Goal: Information Seeking & Learning: Learn about a topic

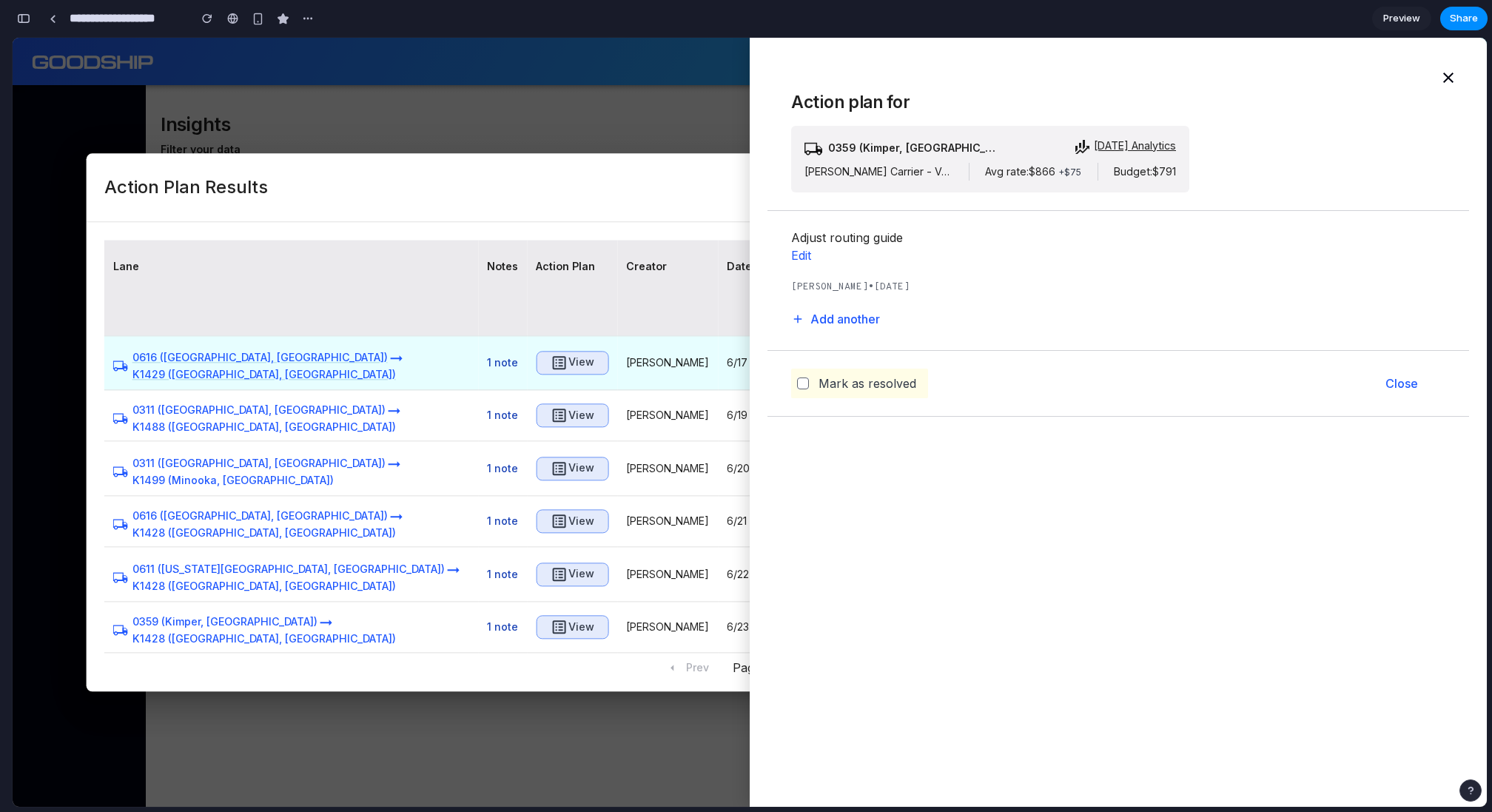
scroll to position [9355, 0]
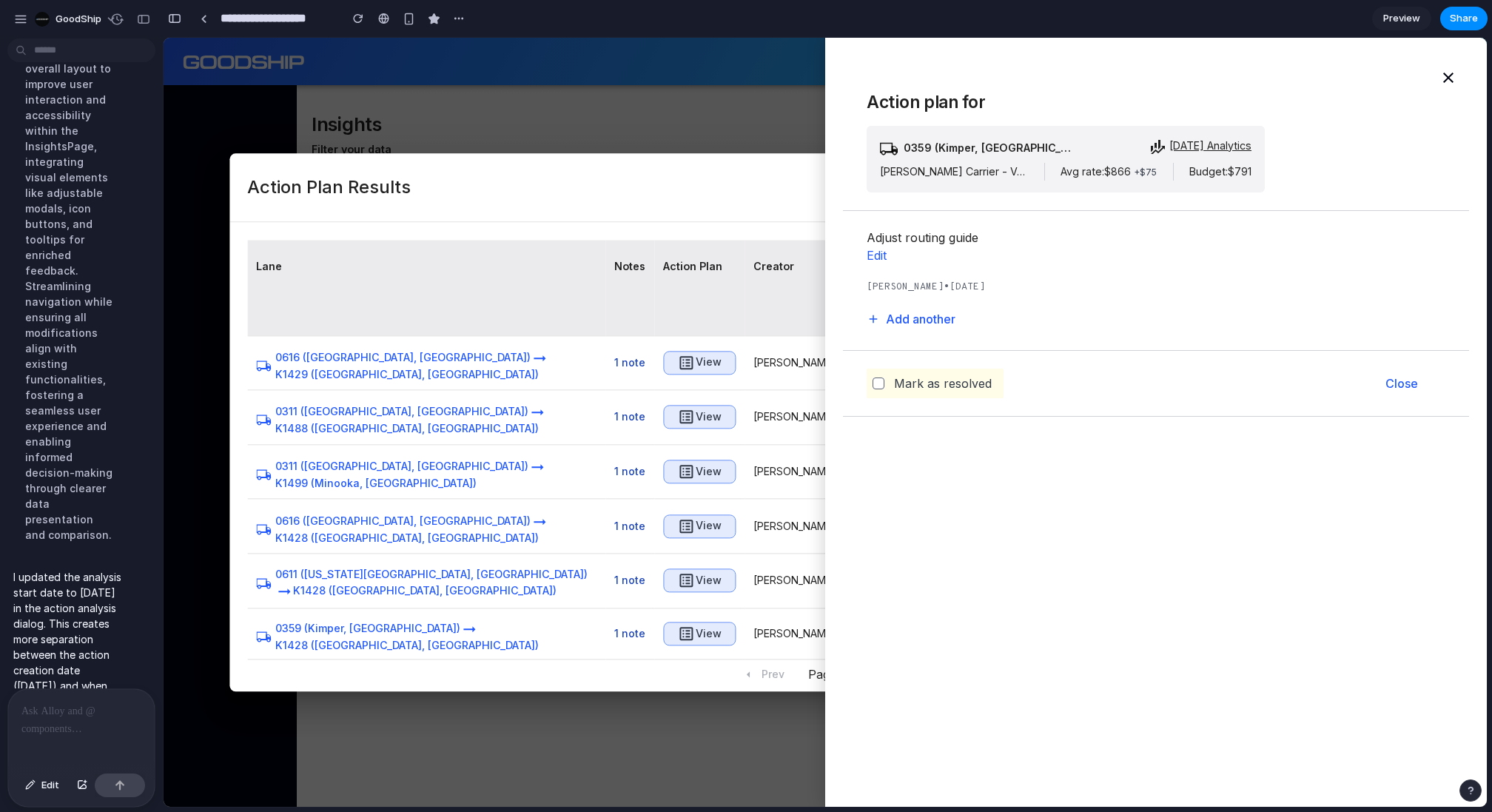
click at [73, 727] on div at bounding box center [81, 728] width 147 height 78
click at [45, 717] on p at bounding box center [81, 710] width 120 height 18
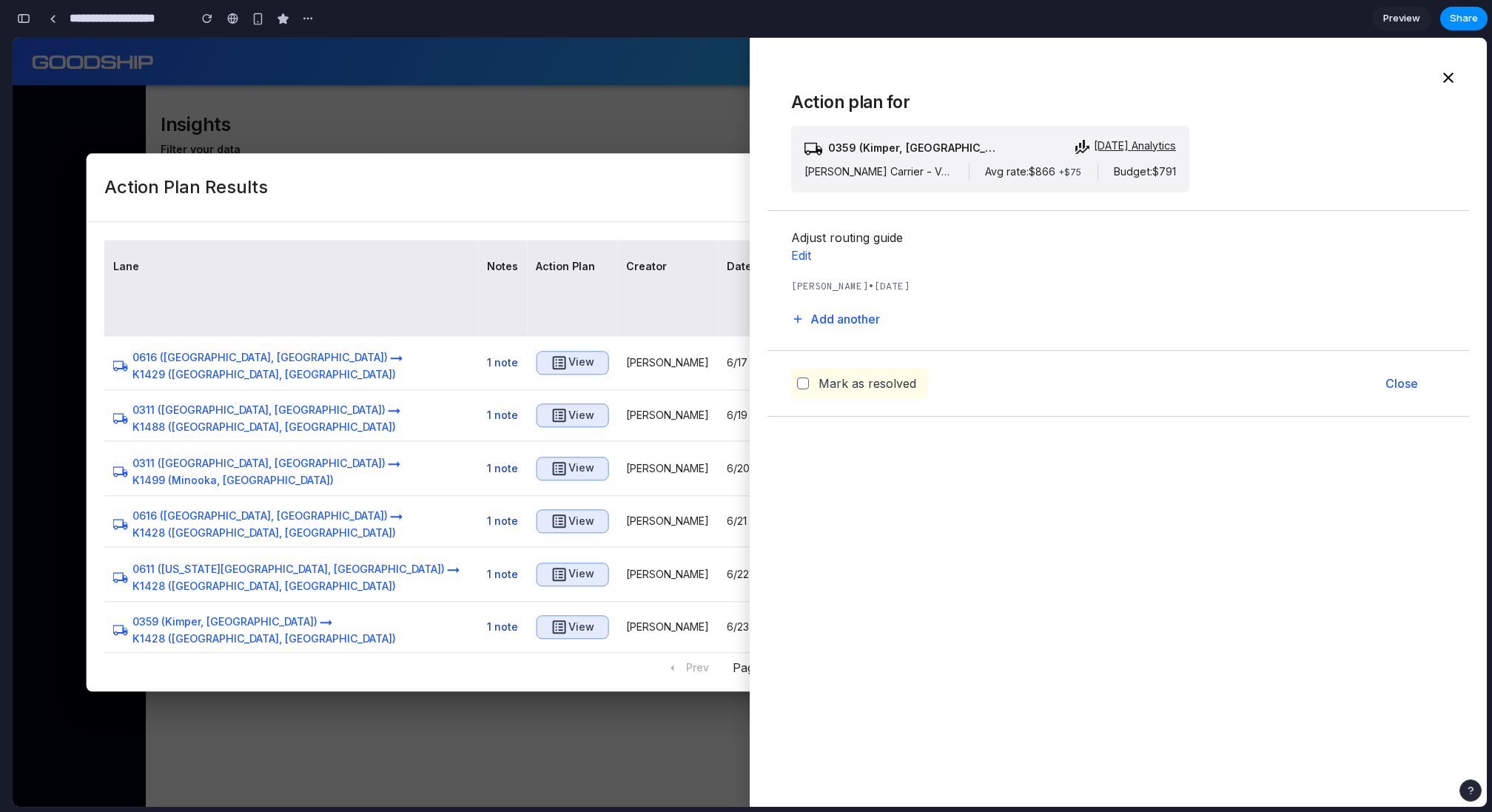
scroll to position [9035, 0]
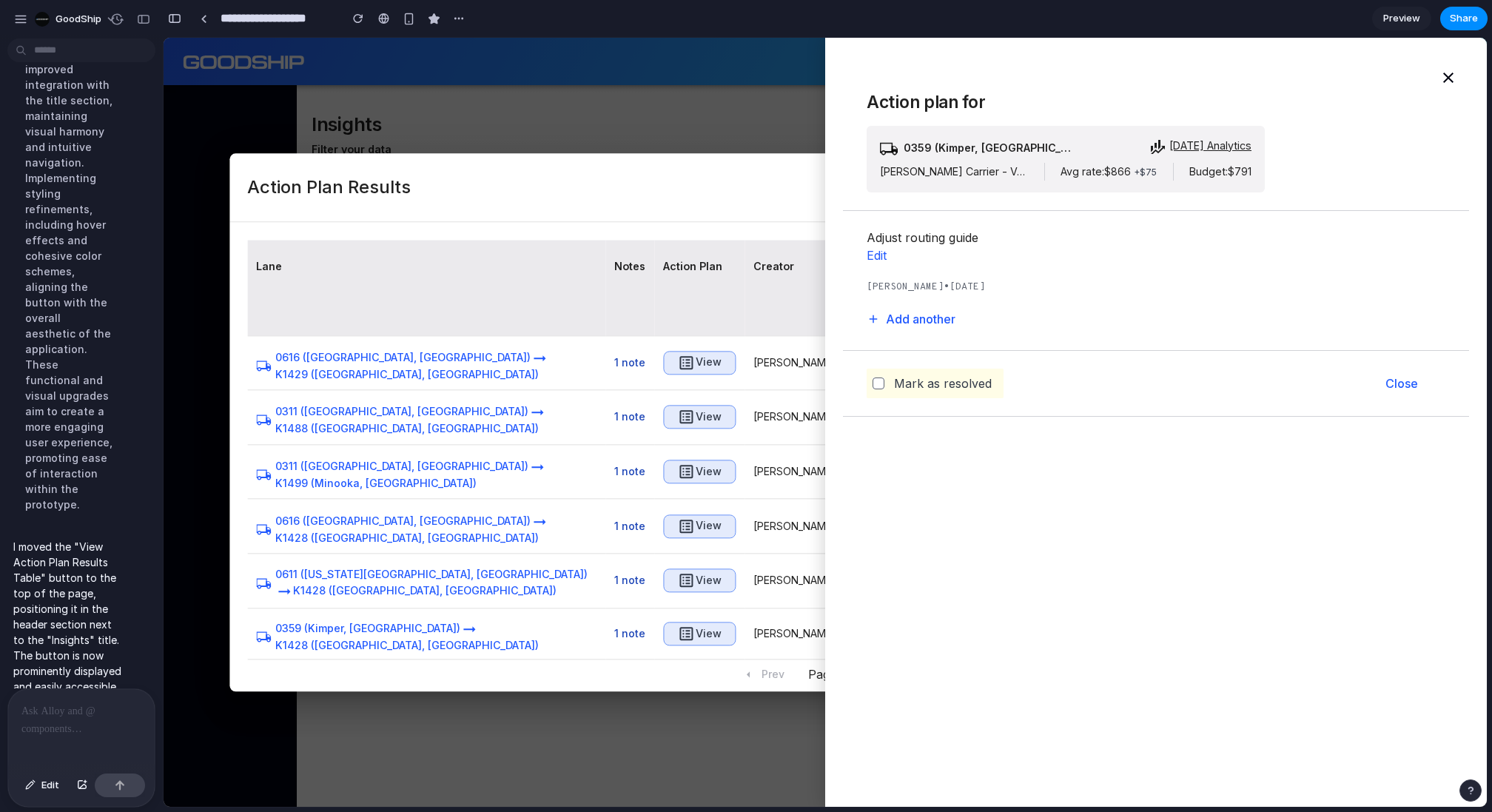
click at [47, 724] on div at bounding box center [81, 728] width 147 height 78
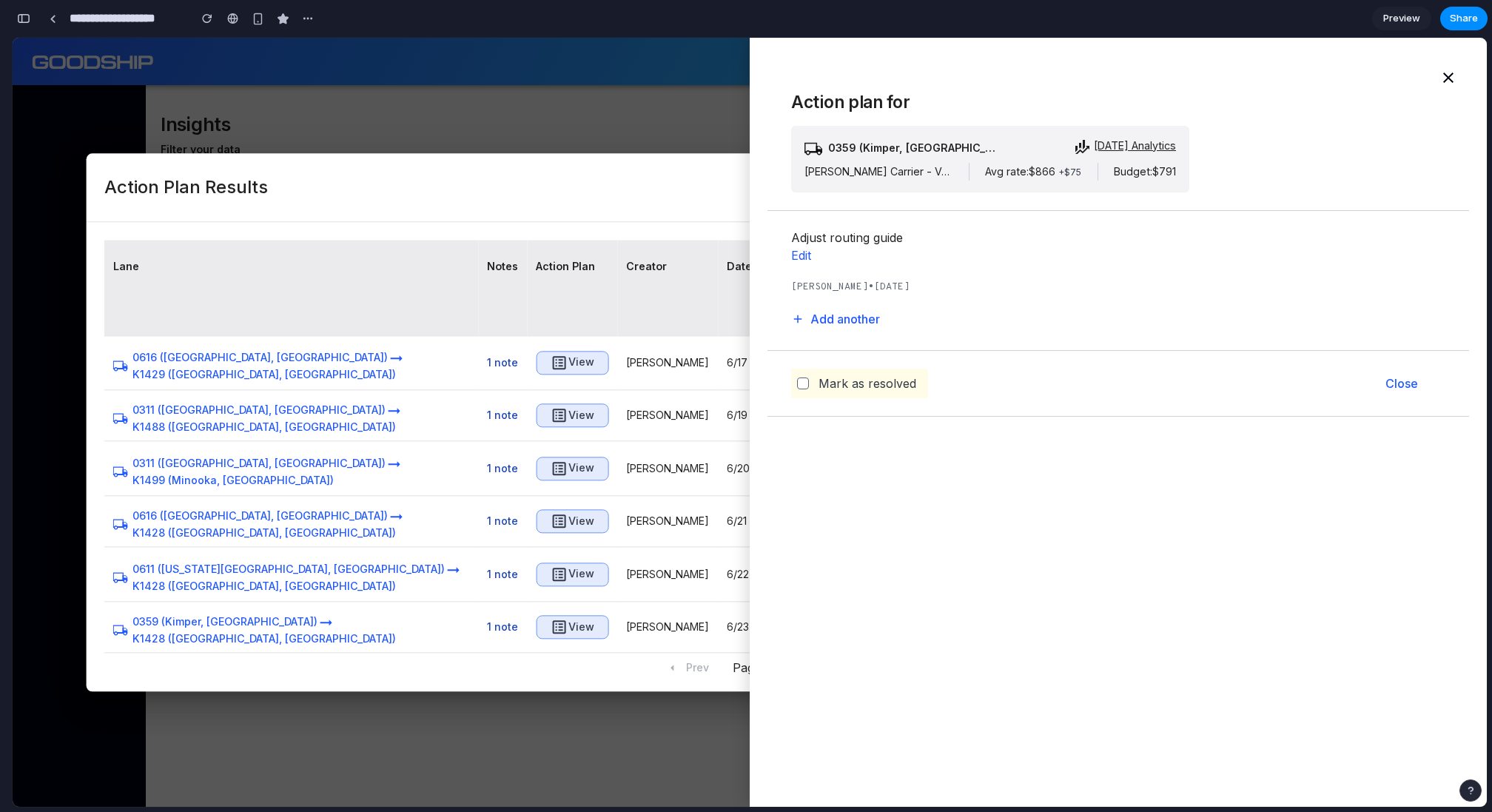
scroll to position [9066, 0]
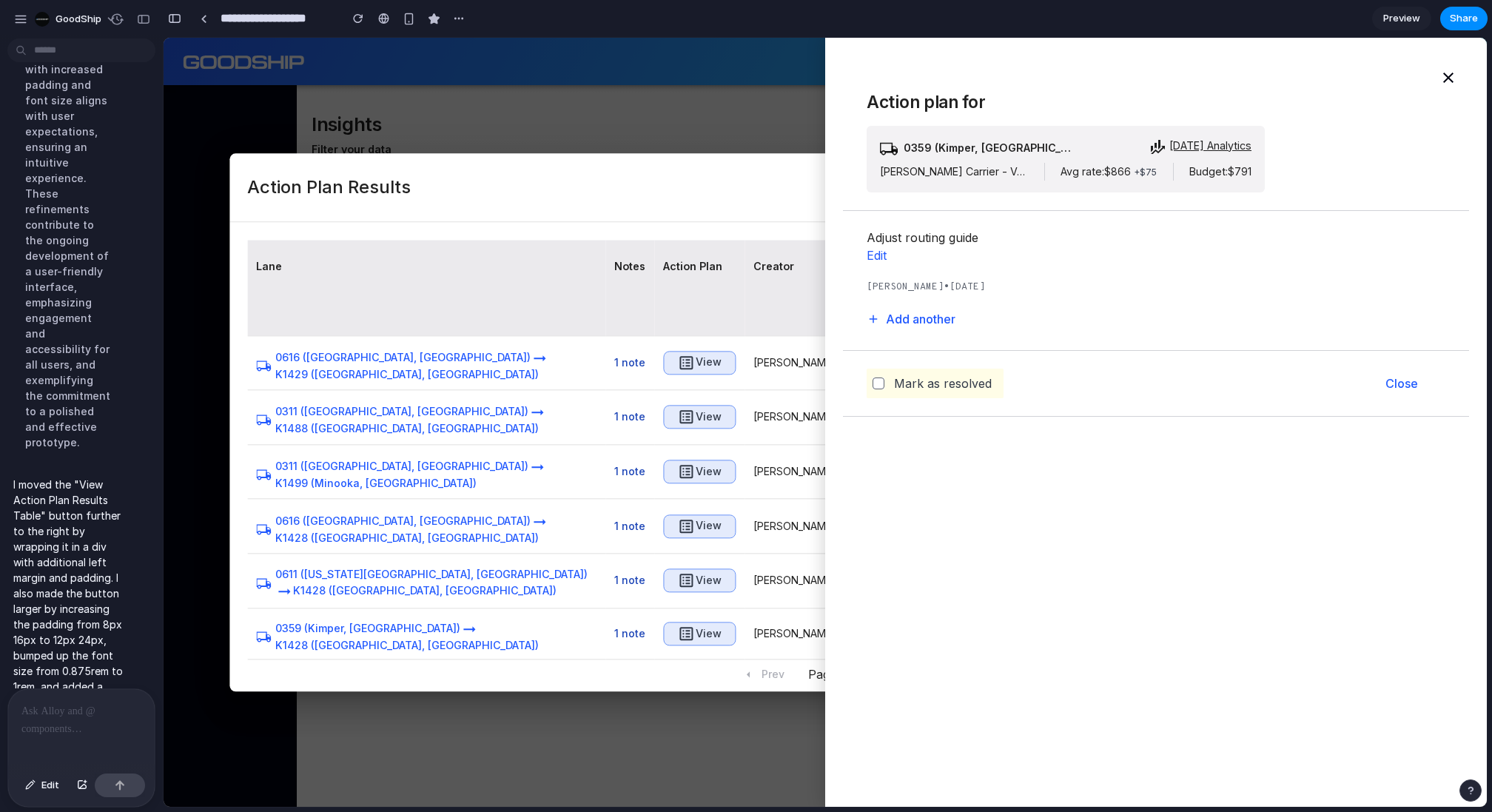
click at [39, 729] on div at bounding box center [81, 728] width 147 height 78
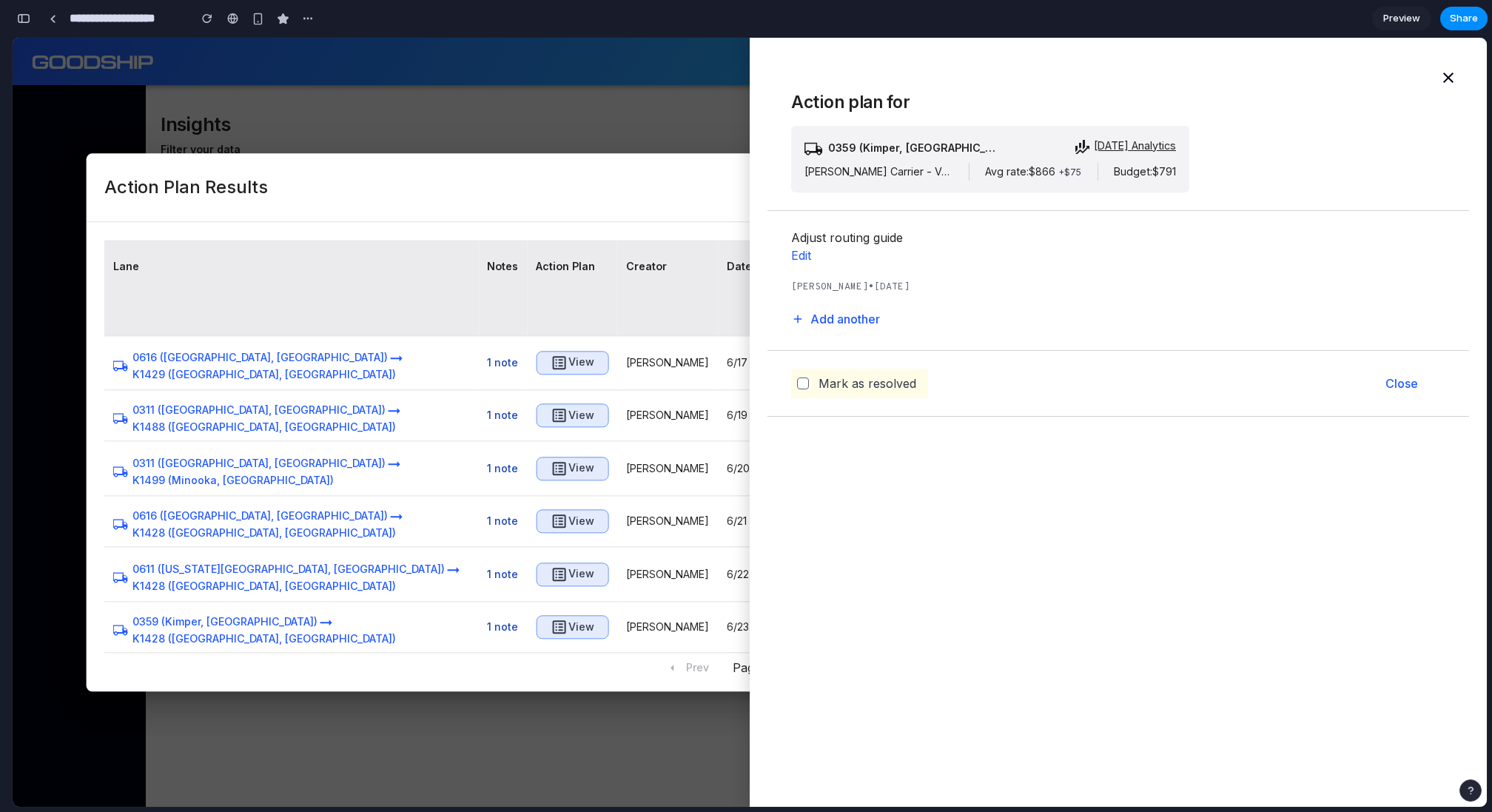
scroll to position [7489, 0]
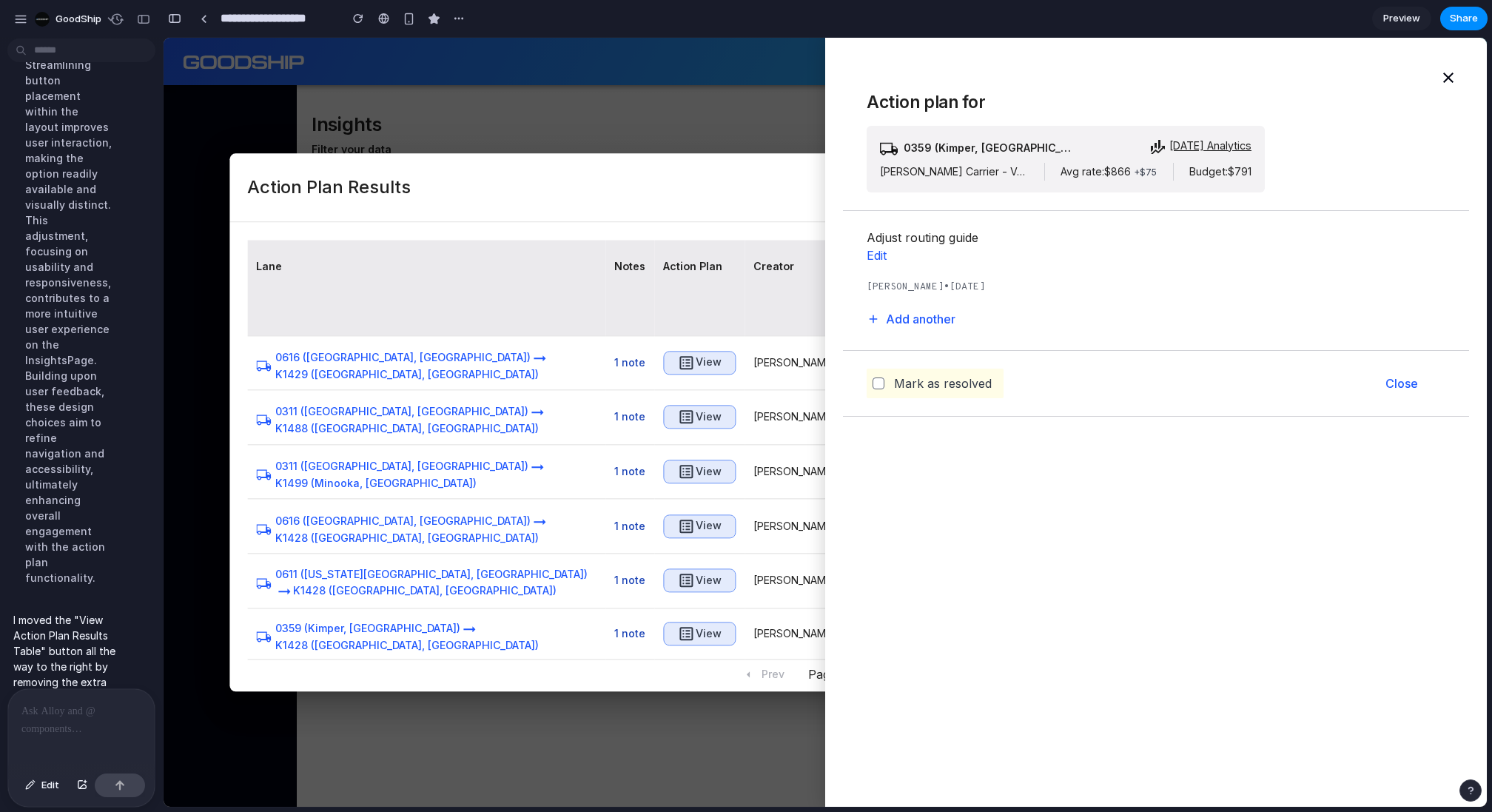
click at [45, 725] on div at bounding box center [81, 728] width 147 height 78
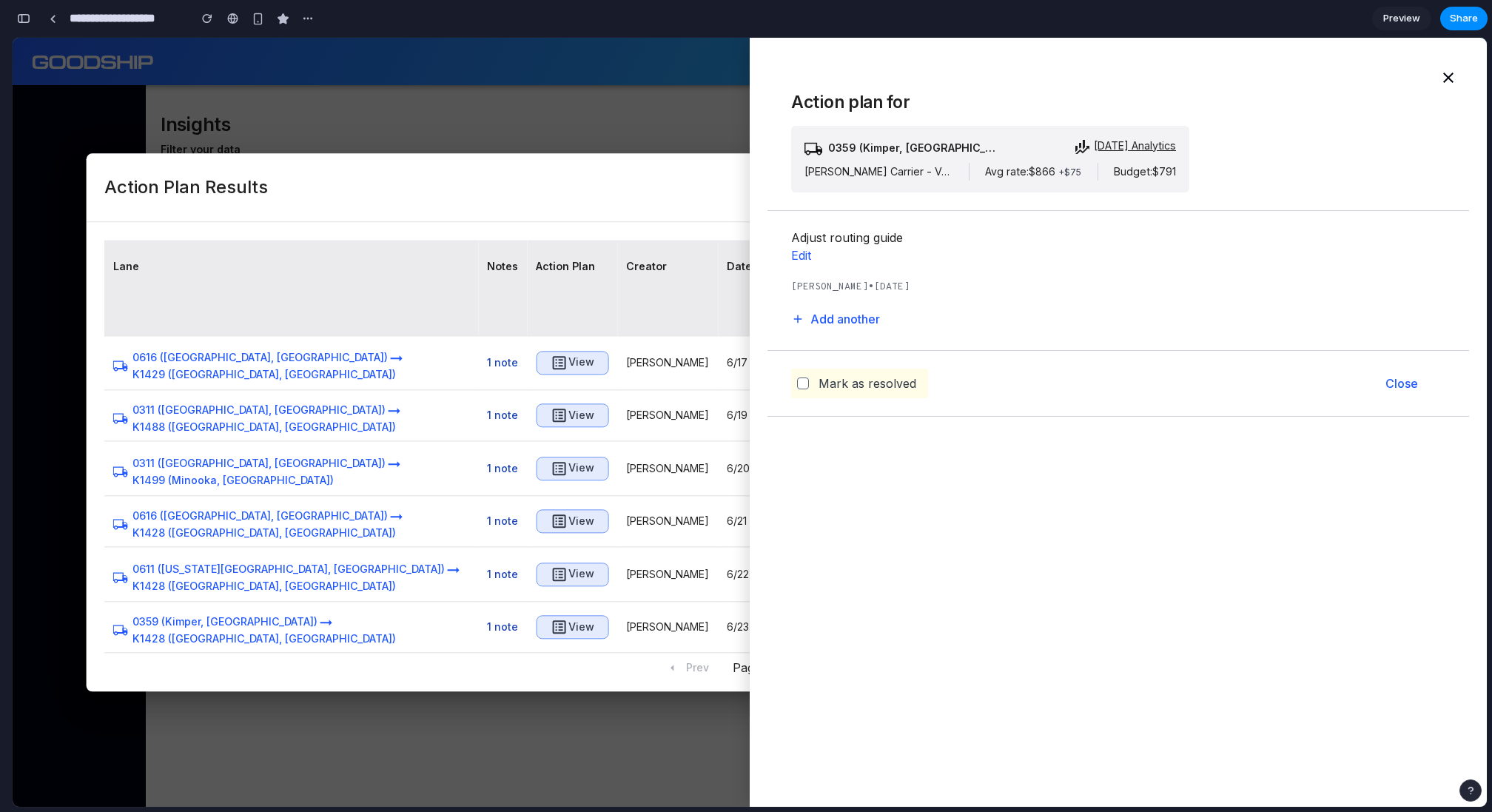
scroll to position [7721, 0]
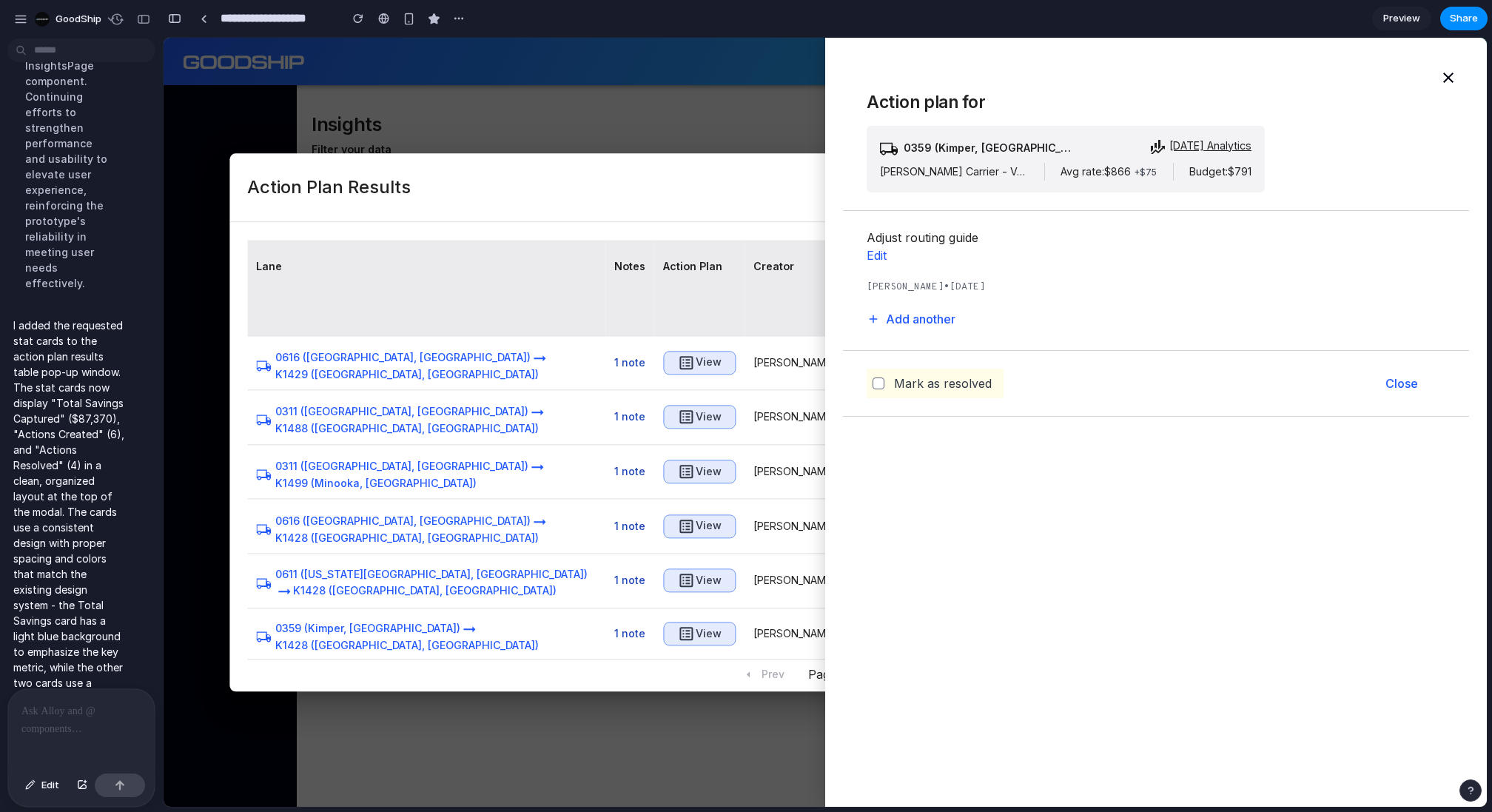
click at [37, 735] on div at bounding box center [81, 728] width 147 height 78
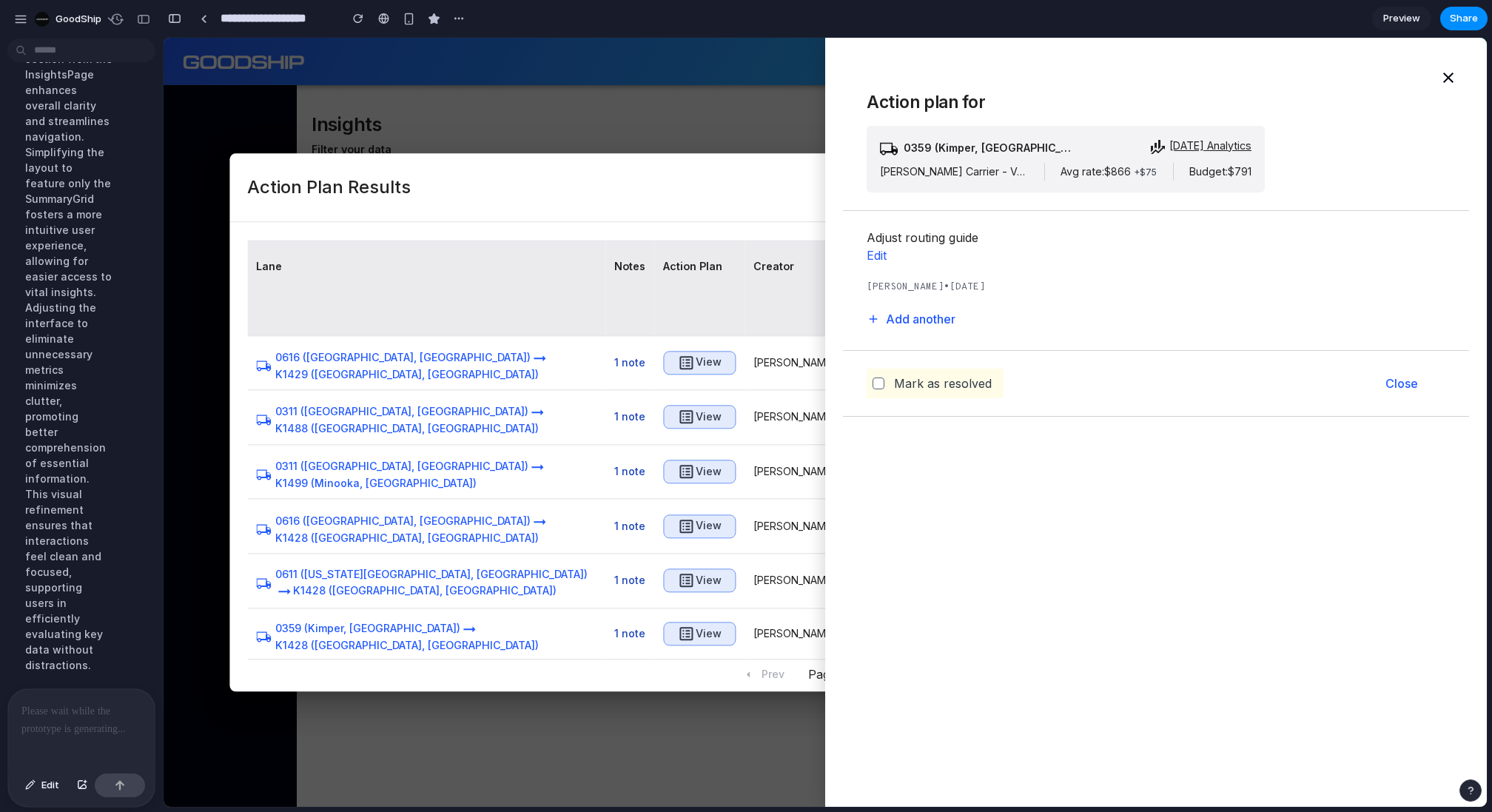
scroll to position [7504, 0]
click at [93, 727] on div at bounding box center [81, 728] width 147 height 78
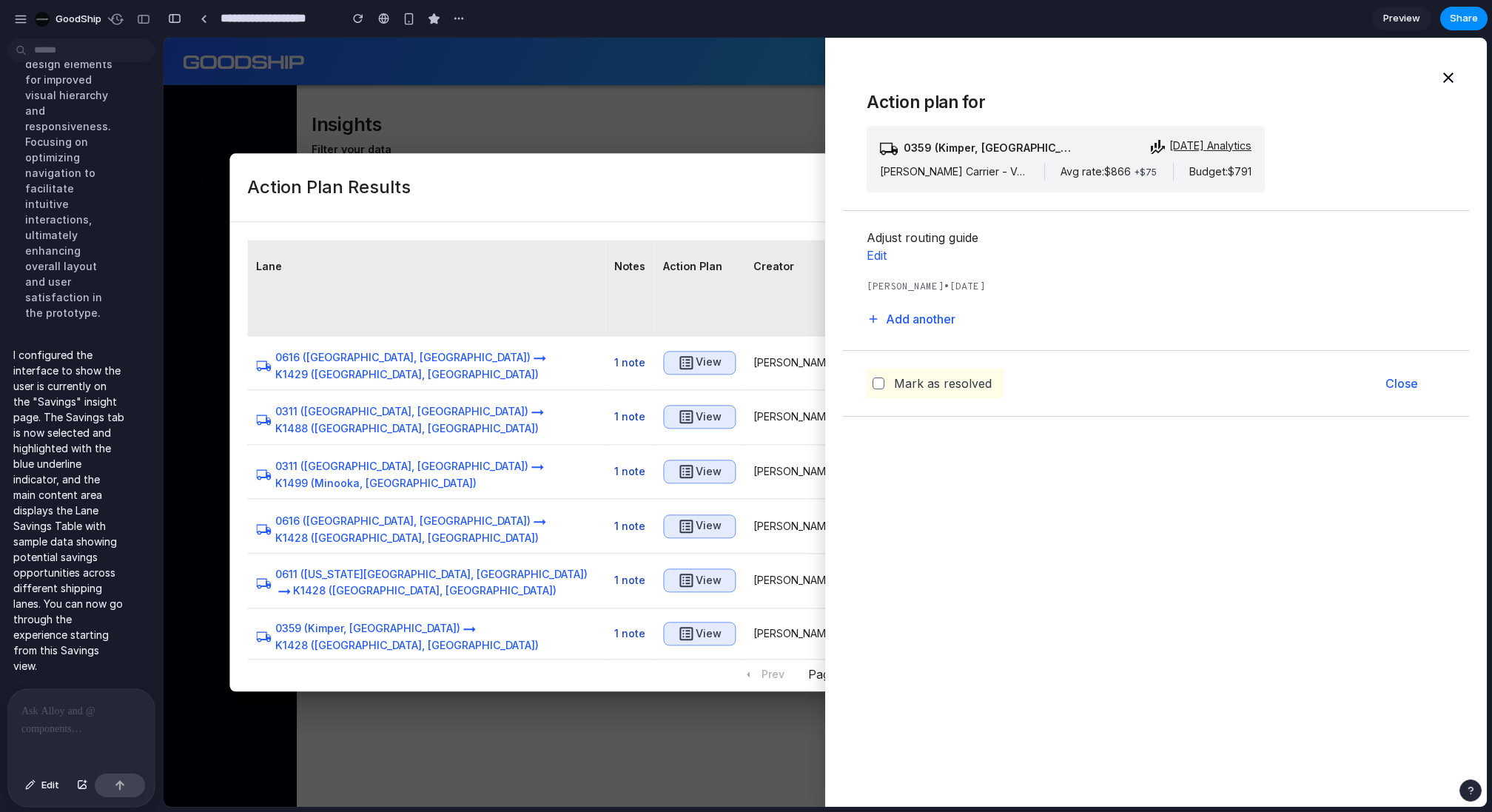
scroll to position [7645, 0]
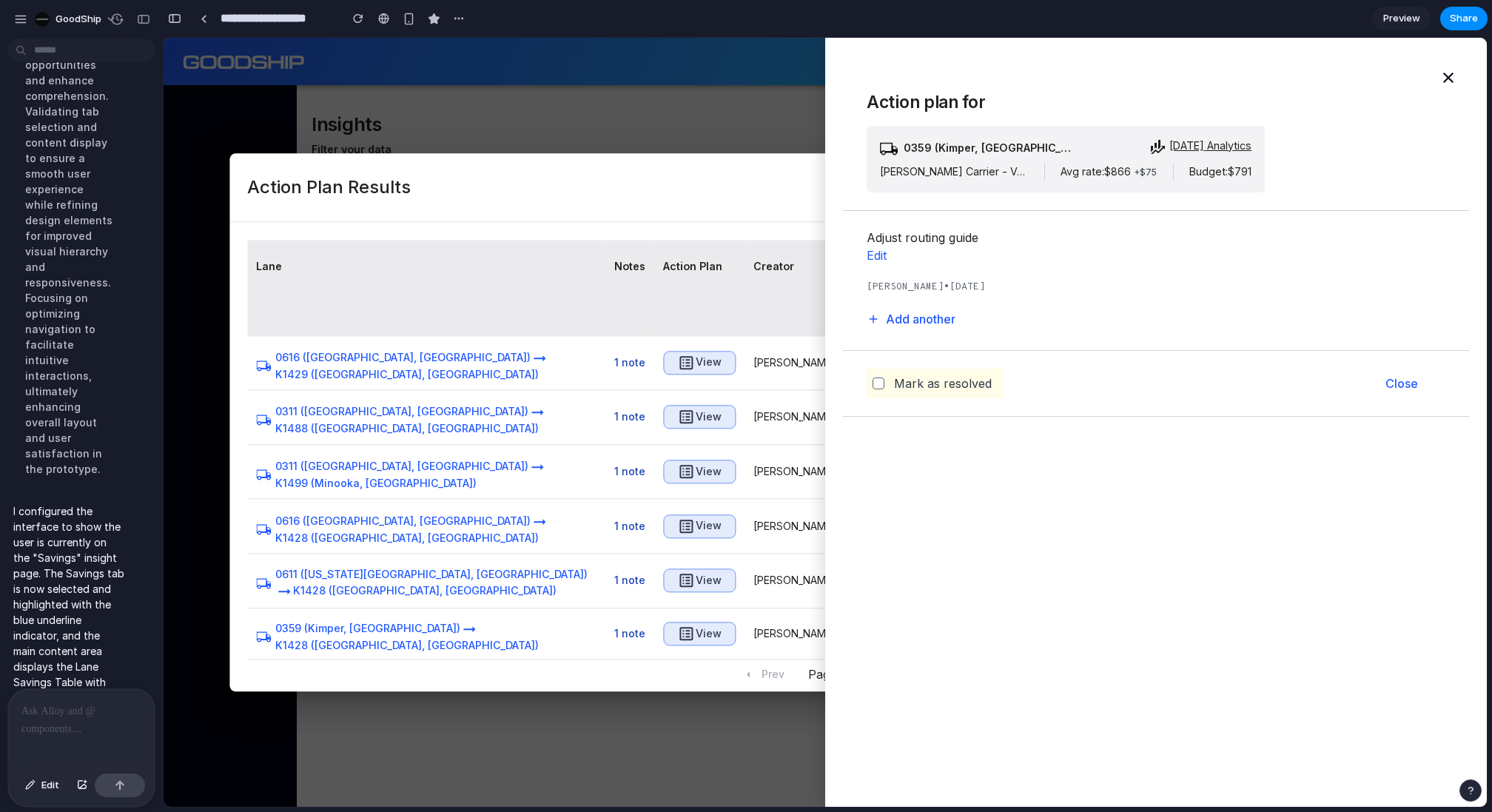
click at [57, 727] on div at bounding box center [81, 728] width 147 height 78
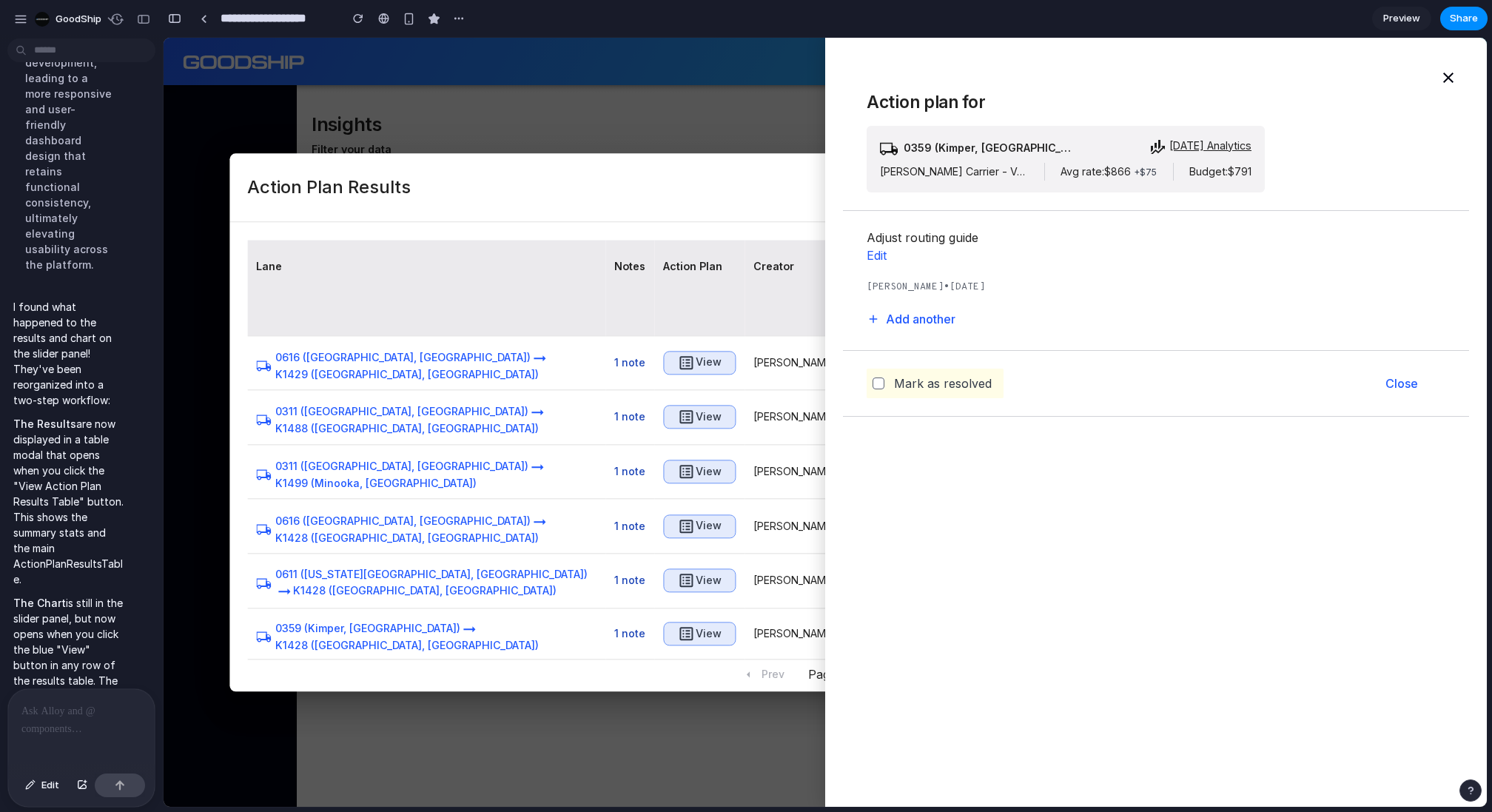
scroll to position [7979, 0]
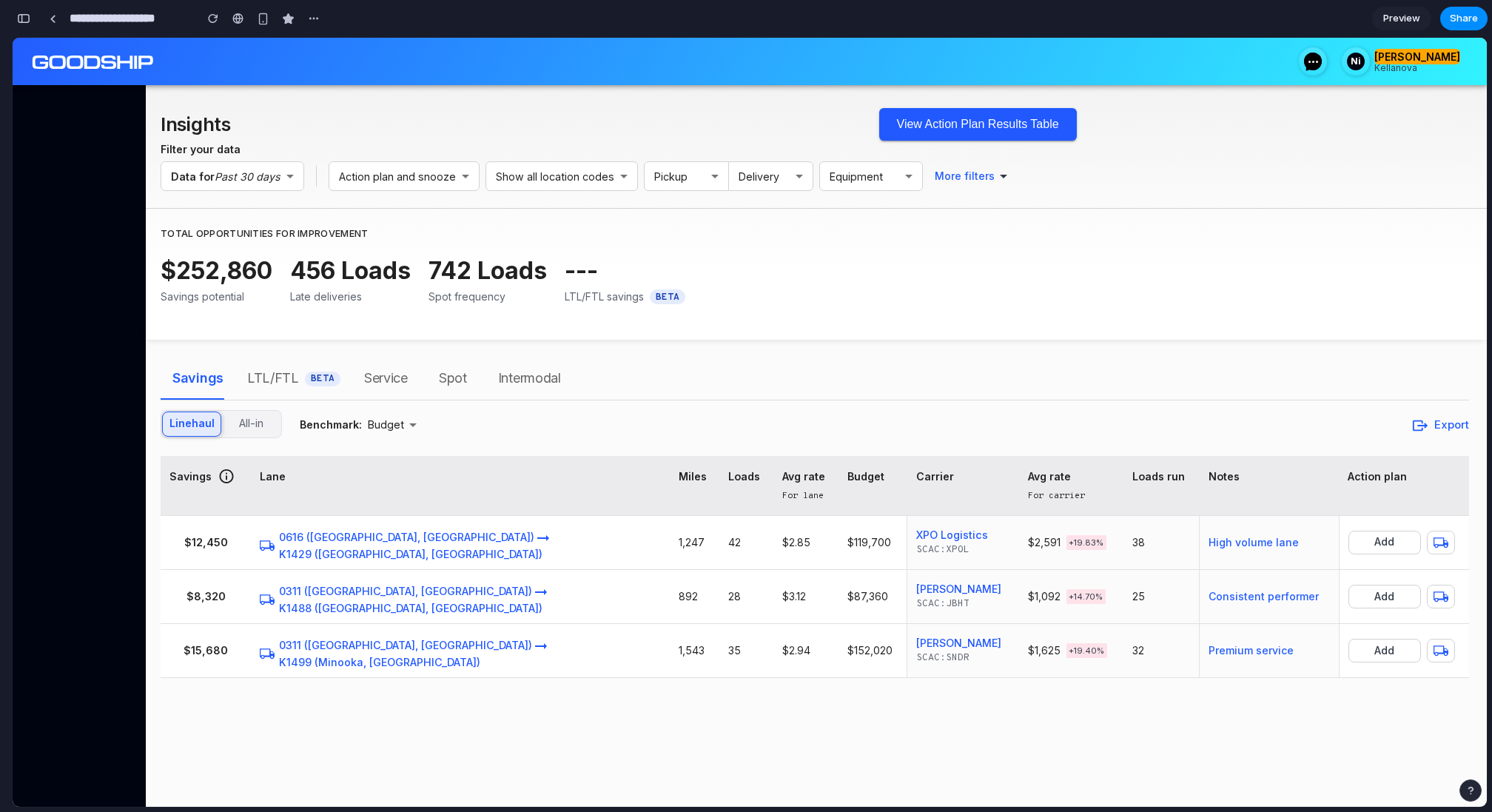
scroll to position [7427, 0]
click at [976, 124] on button "View Action Plan Results Table" at bounding box center [978, 124] width 198 height 33
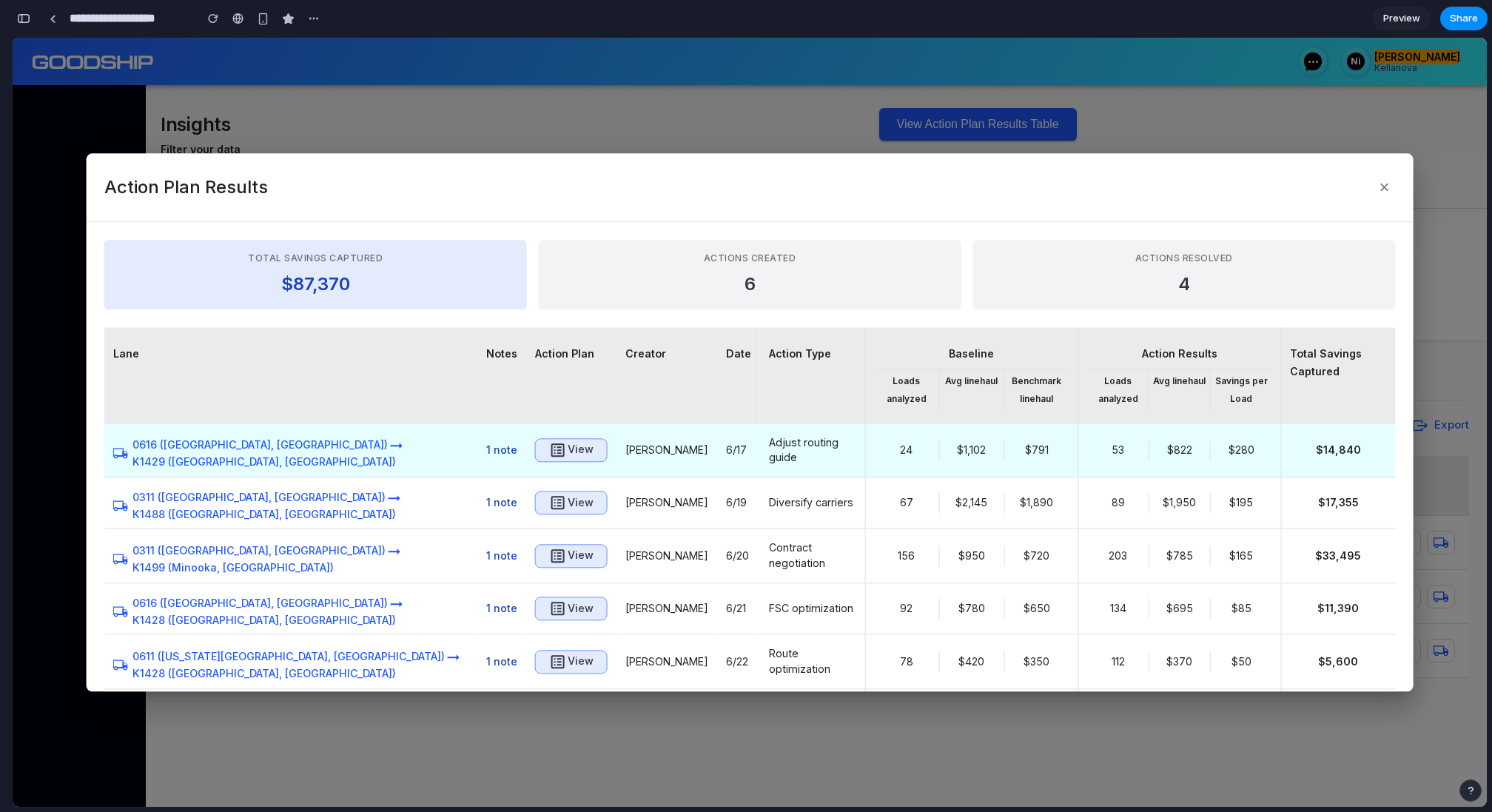
click at [549, 450] on icon "button" at bounding box center [558, 450] width 18 height 18
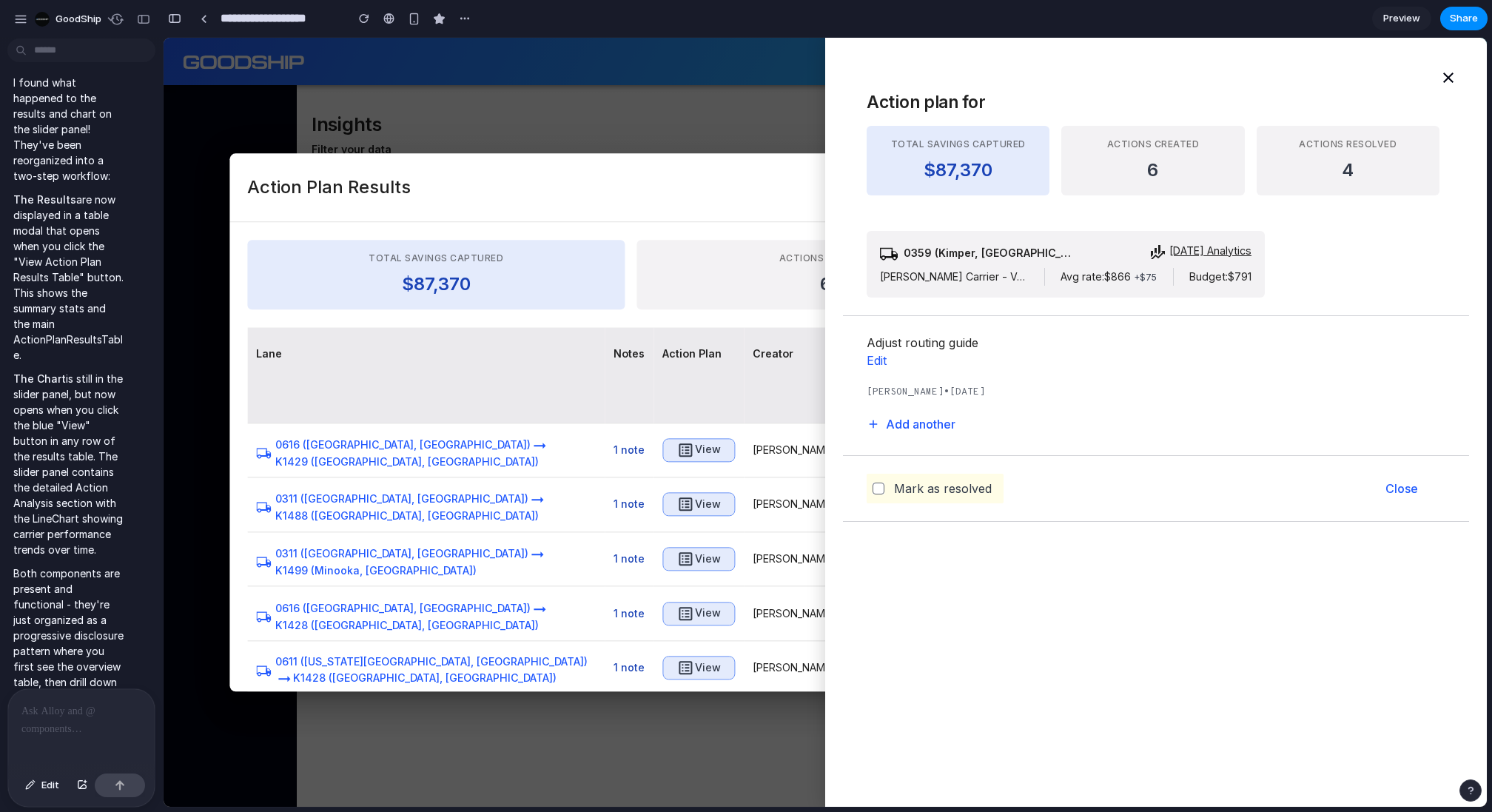
scroll to position [0, 0]
click at [55, 730] on div at bounding box center [81, 728] width 147 height 78
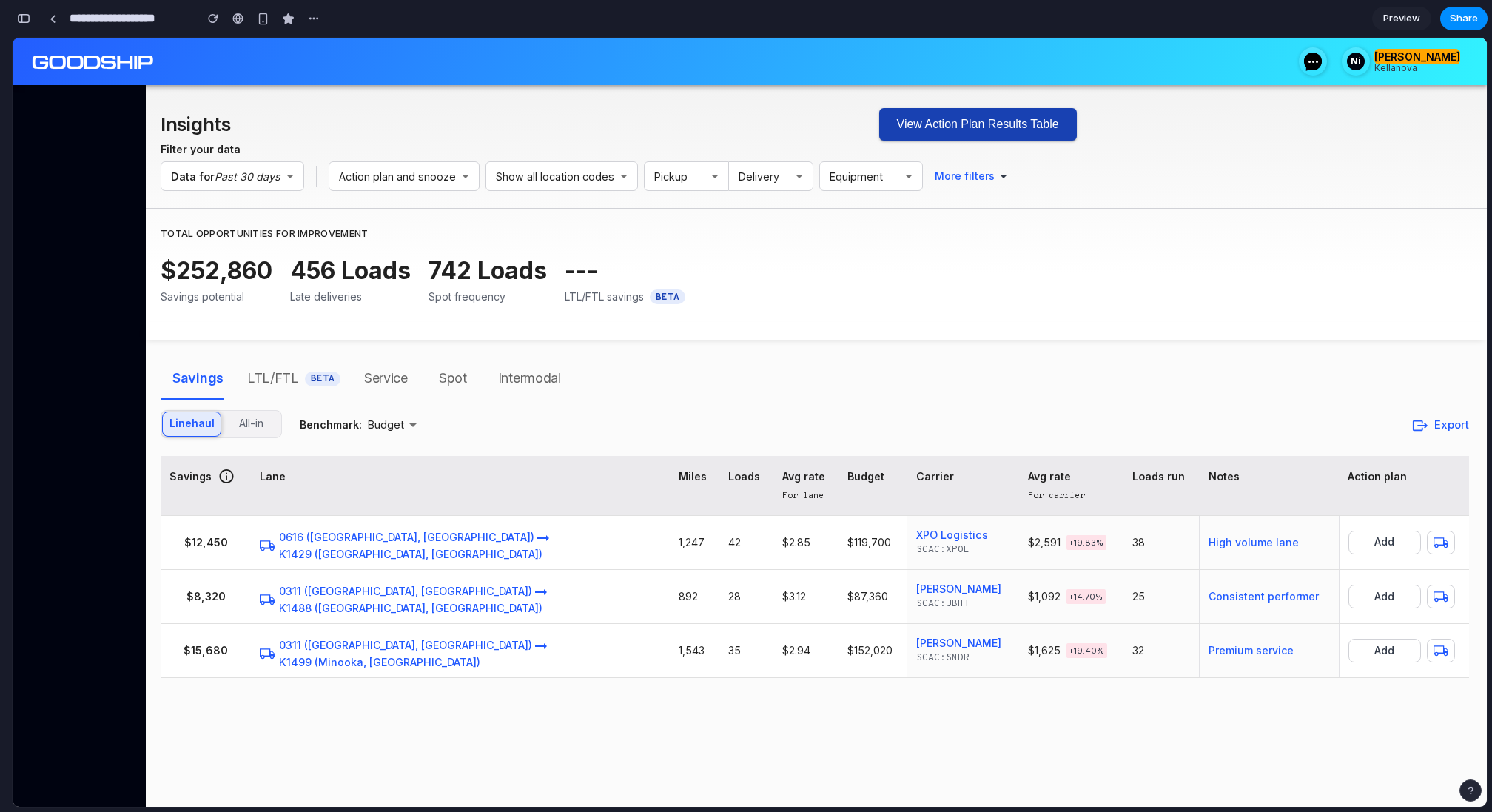
click at [948, 121] on button "View Action Plan Results Table" at bounding box center [978, 124] width 198 height 33
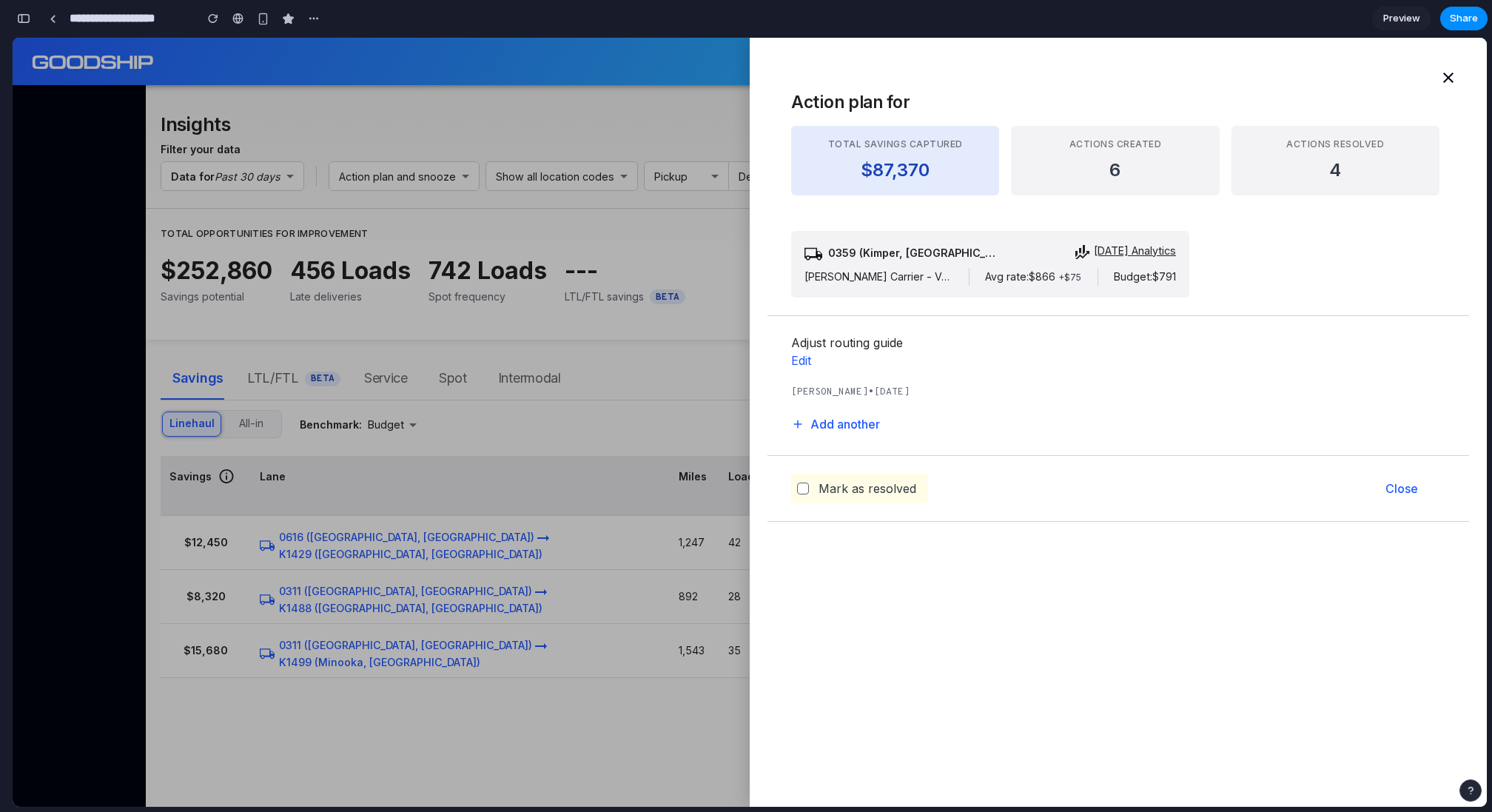
click at [679, 365] on div at bounding box center [750, 422] width 1475 height 769
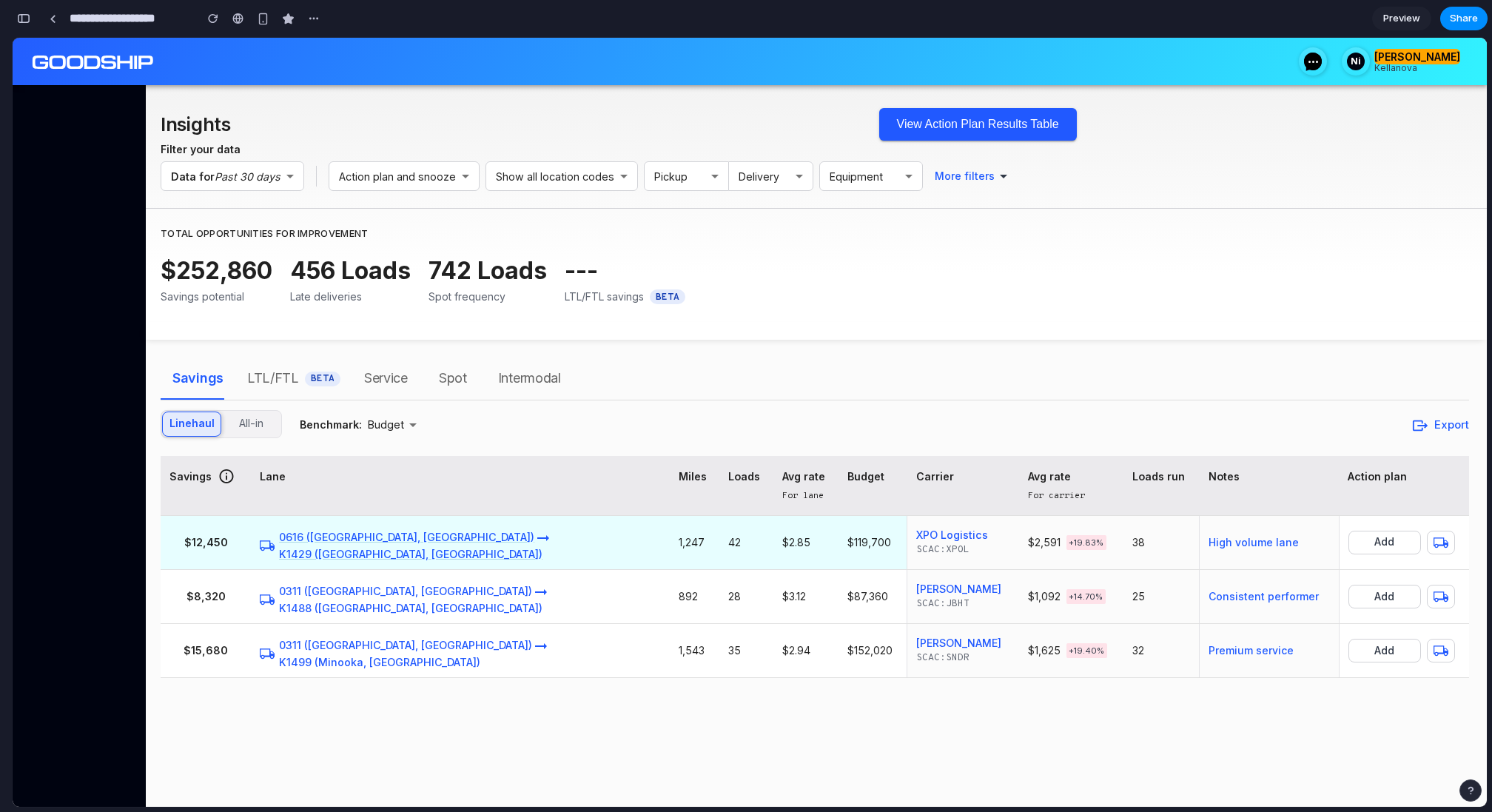
click at [428, 547] on span "K1429 ([GEOGRAPHIC_DATA], [GEOGRAPHIC_DATA])" at bounding box center [410, 554] width 263 height 12
click at [1221, 538] on button "High volume lane" at bounding box center [1254, 543] width 91 height 19
click at [1373, 545] on button "Add" at bounding box center [1385, 542] width 73 height 23
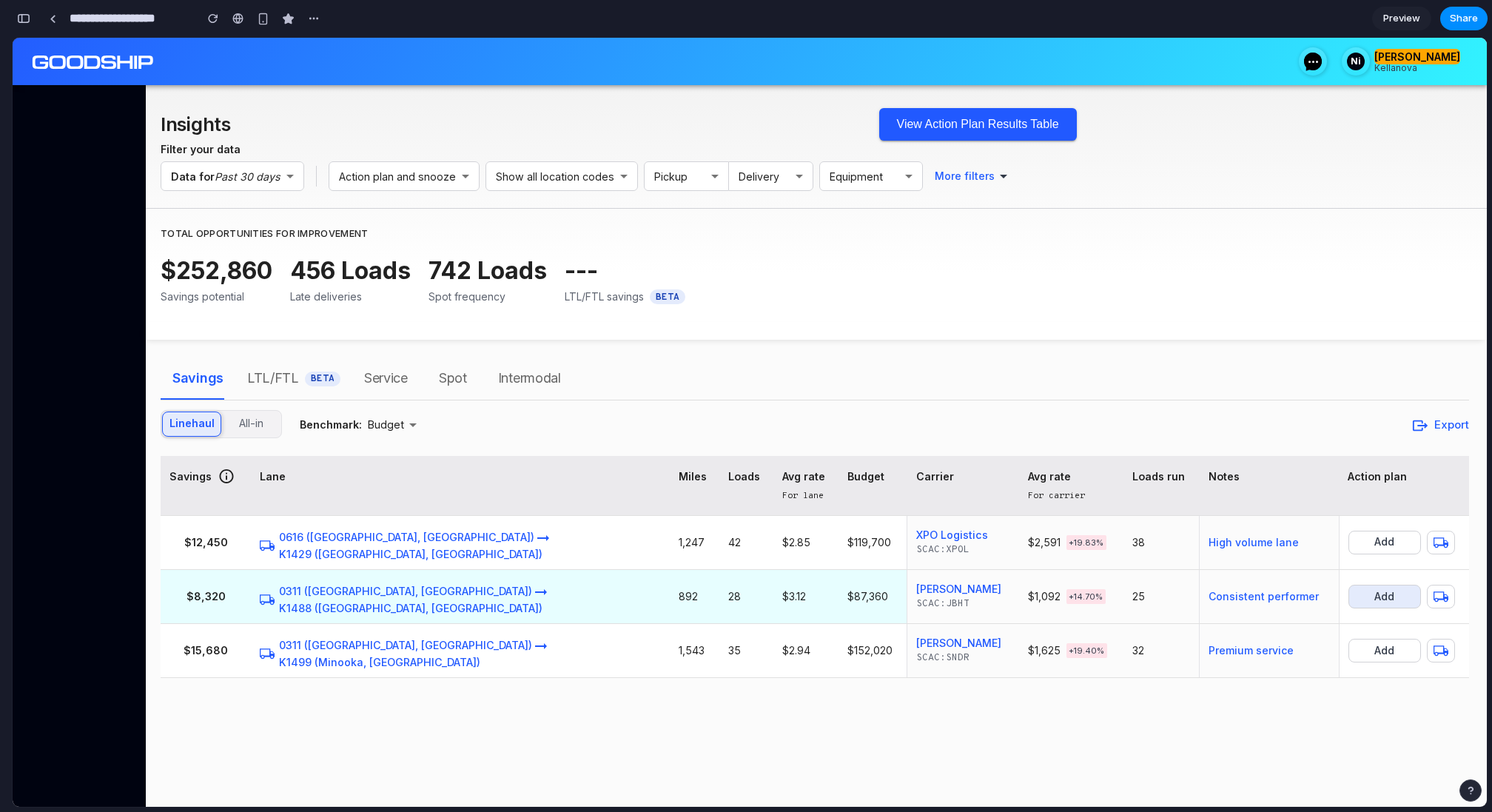
click at [1379, 599] on h6 "Add" at bounding box center [1385, 597] width 20 height 19
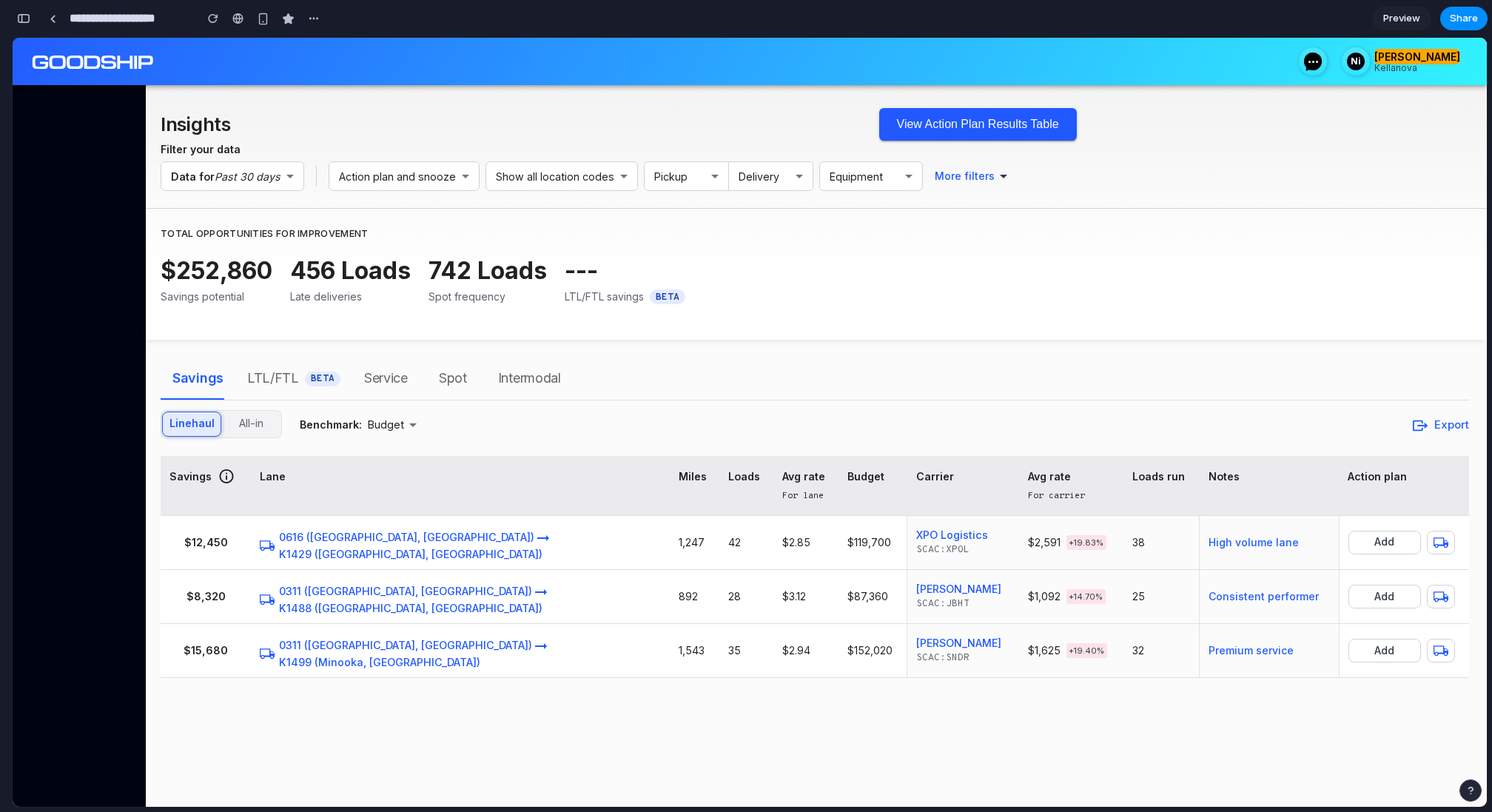
click at [310, 394] on button "LTL/FTL BETA" at bounding box center [294, 378] width 117 height 41
click at [967, 155] on h6 "Filter your data" at bounding box center [815, 149] width 1308 height 16
click at [967, 134] on button "View Action Plan Results Table" at bounding box center [978, 124] width 198 height 33
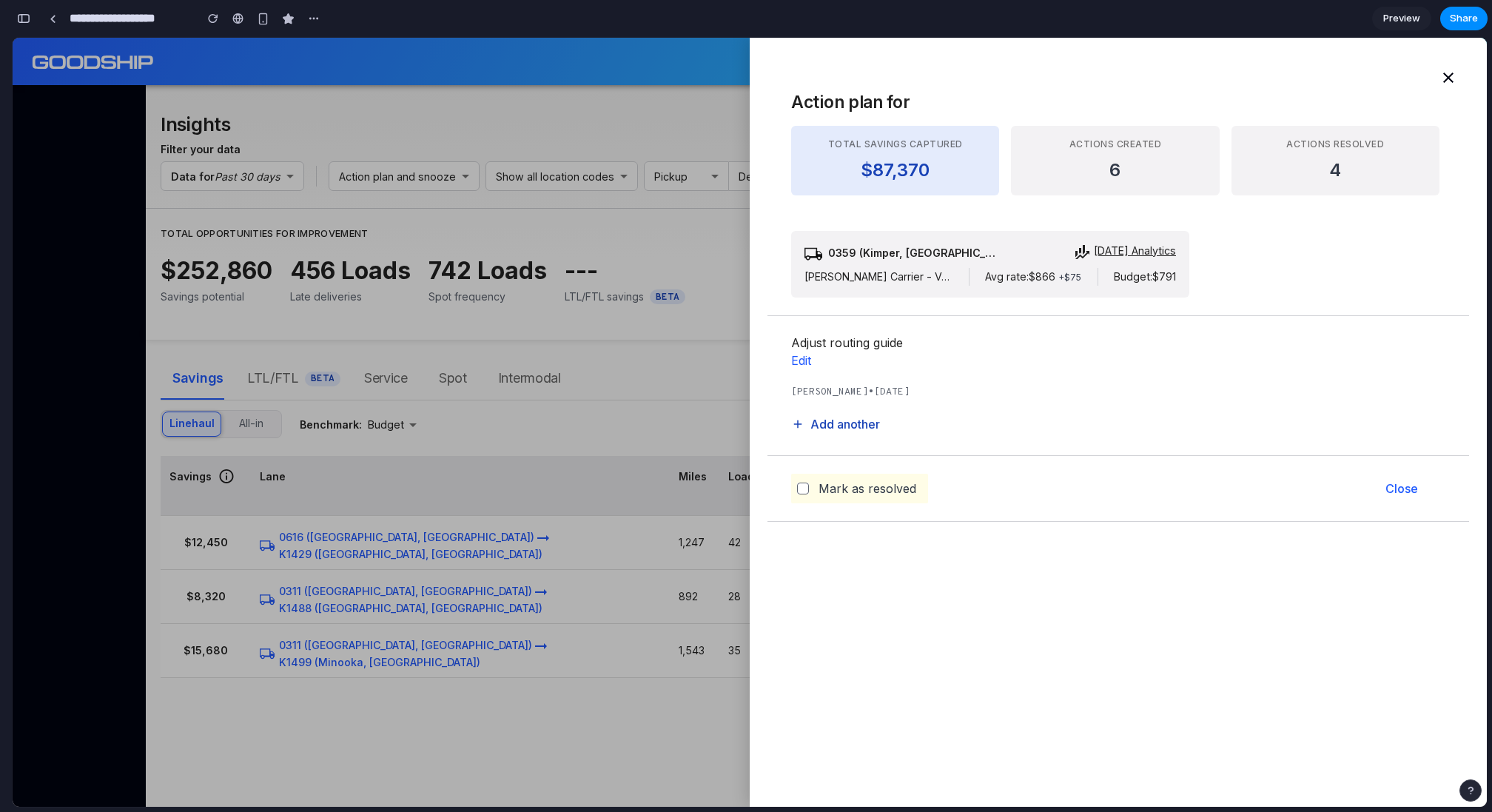
click at [833, 430] on p "Add another" at bounding box center [845, 424] width 70 height 18
click at [803, 373] on div "Adjust routing guide Edit" at bounding box center [847, 357] width 112 height 48
click at [1145, 248] on h6 "[DATE] Analytics" at bounding box center [1135, 251] width 82 height 16
click at [605, 219] on div at bounding box center [750, 422] width 1475 height 769
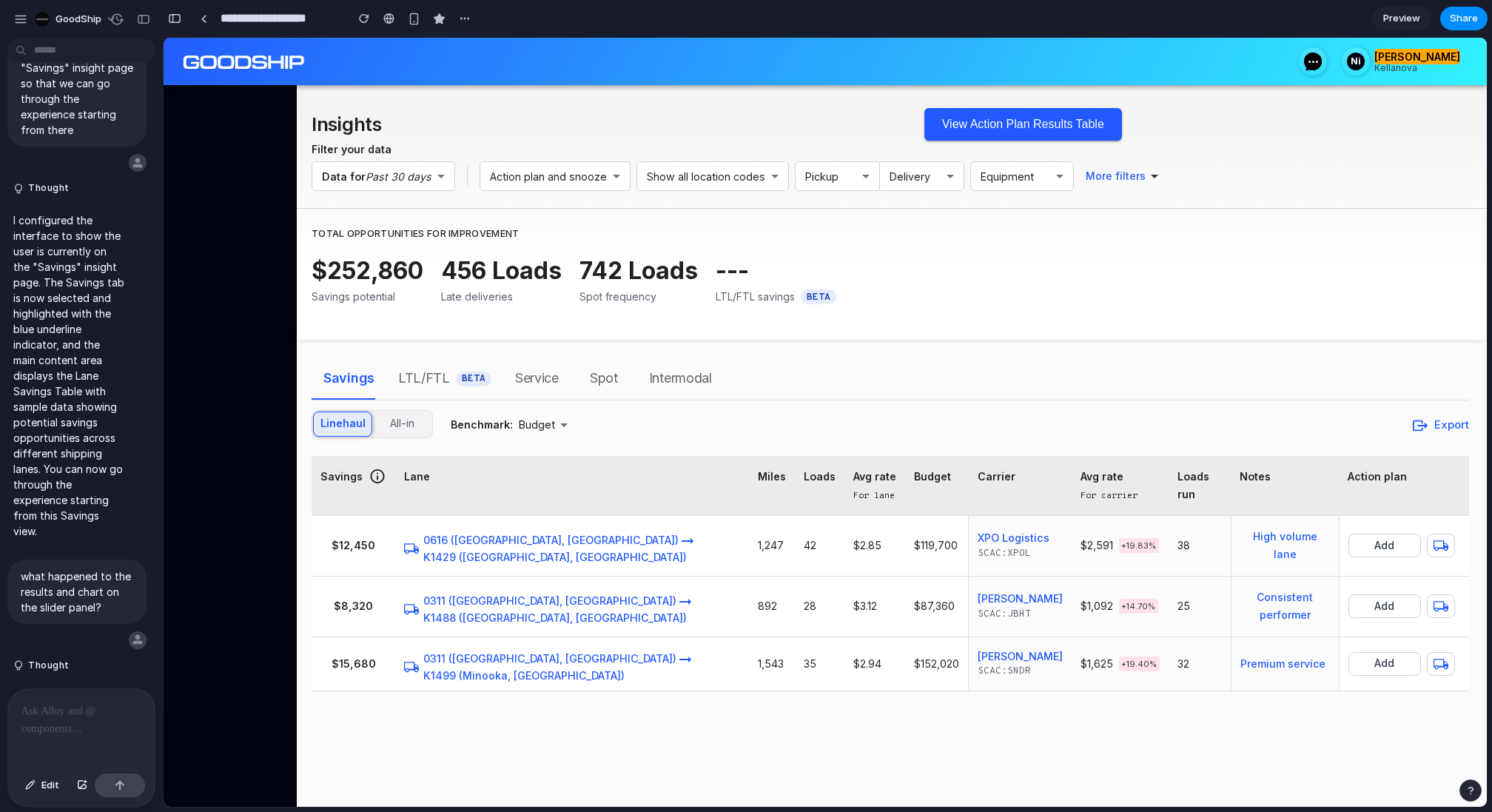
scroll to position [6258, 0]
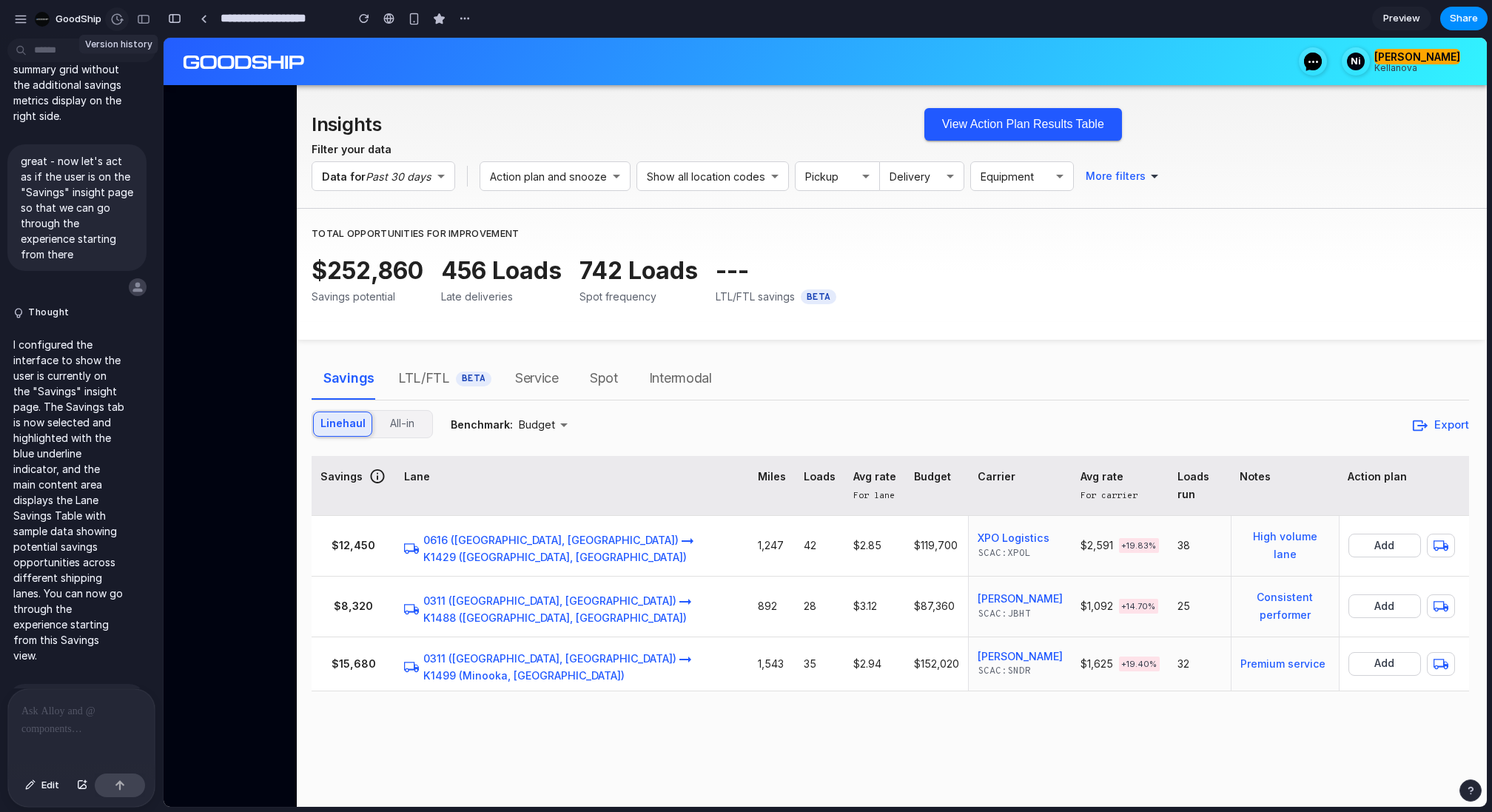
click at [120, 20] on div "button" at bounding box center [116, 19] width 13 height 13
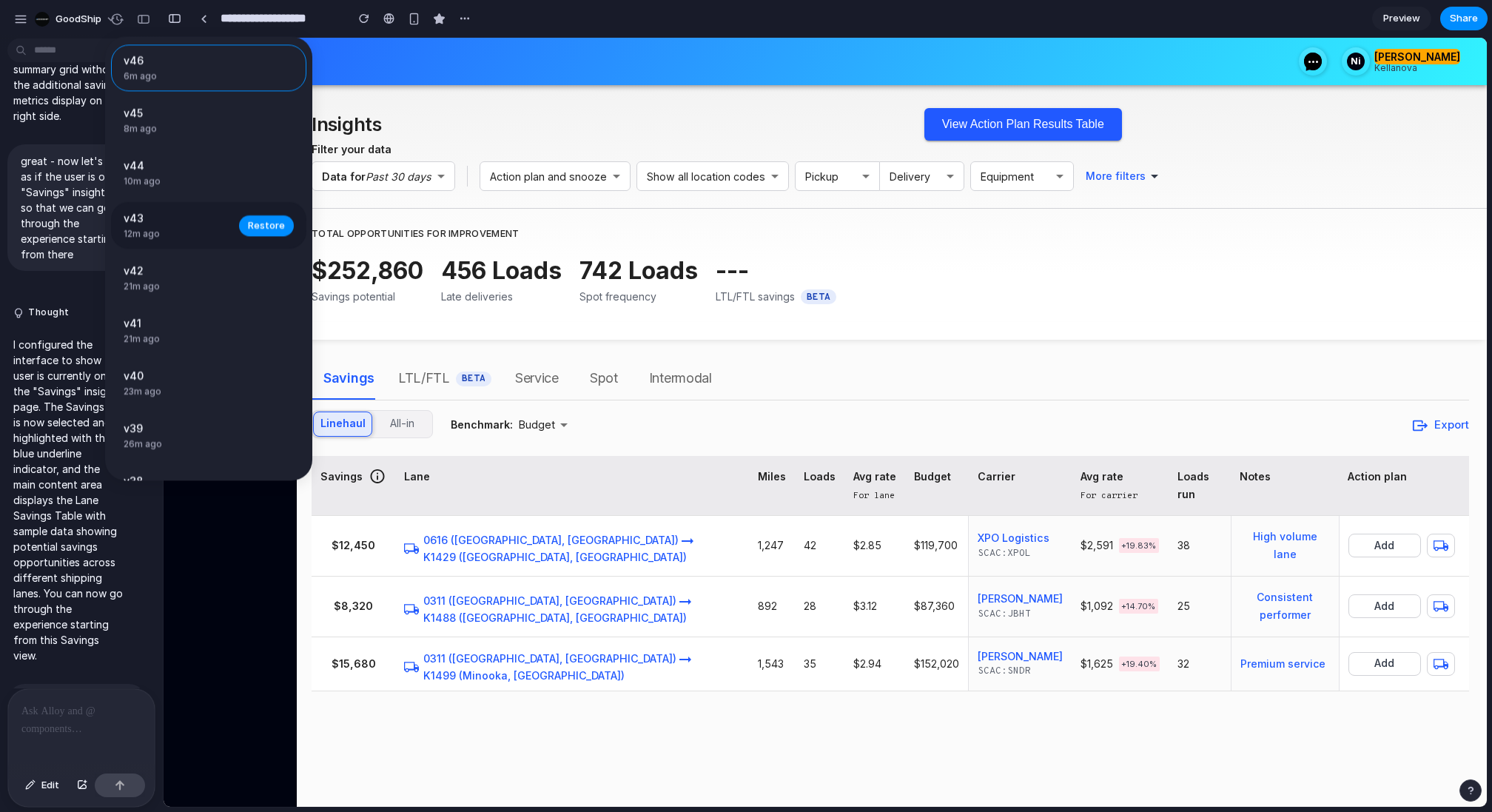
scroll to position [37, 0]
click at [263, 294] on span "Restore" at bounding box center [266, 291] width 37 height 15
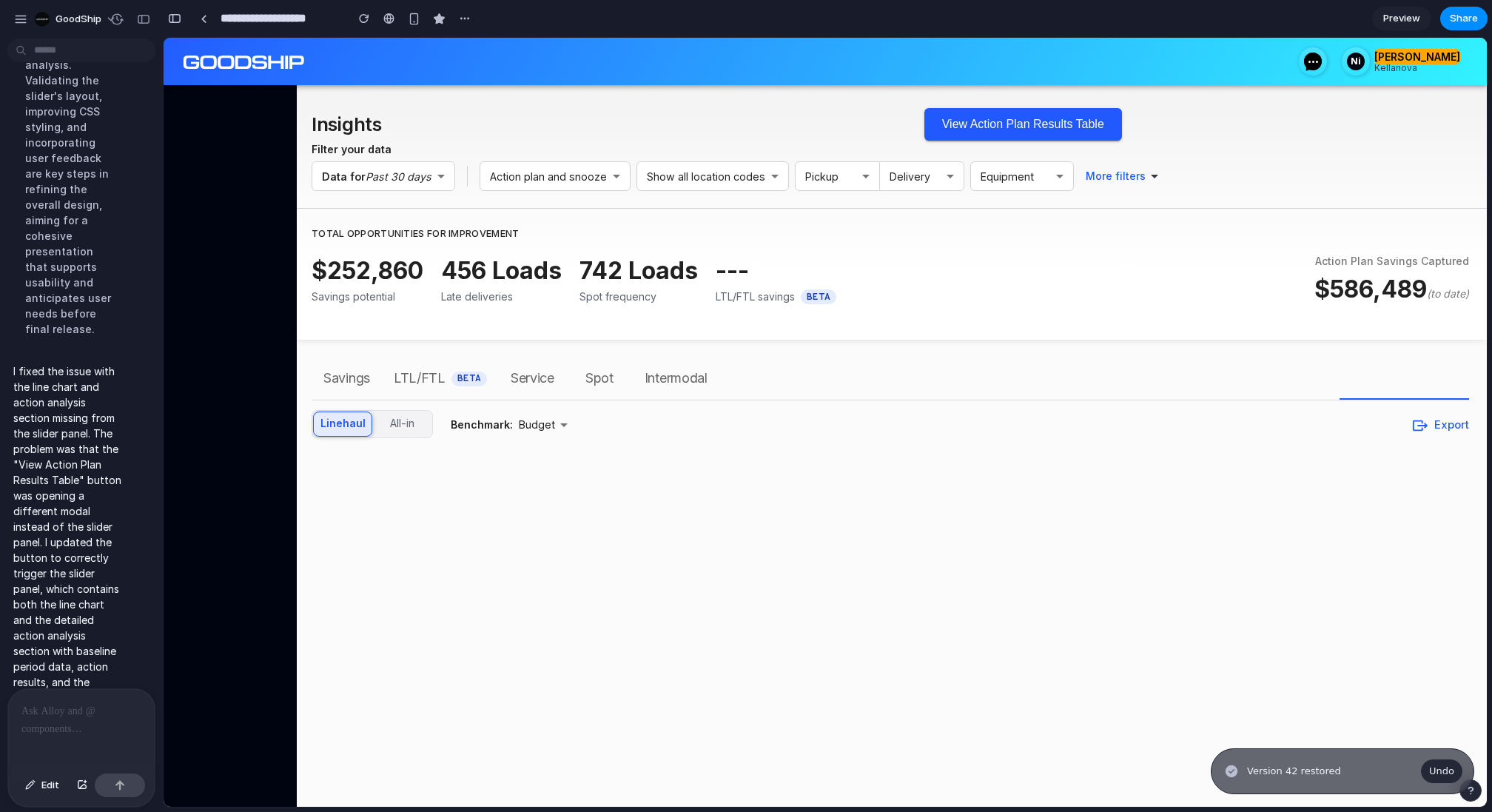
scroll to position [0, 0]
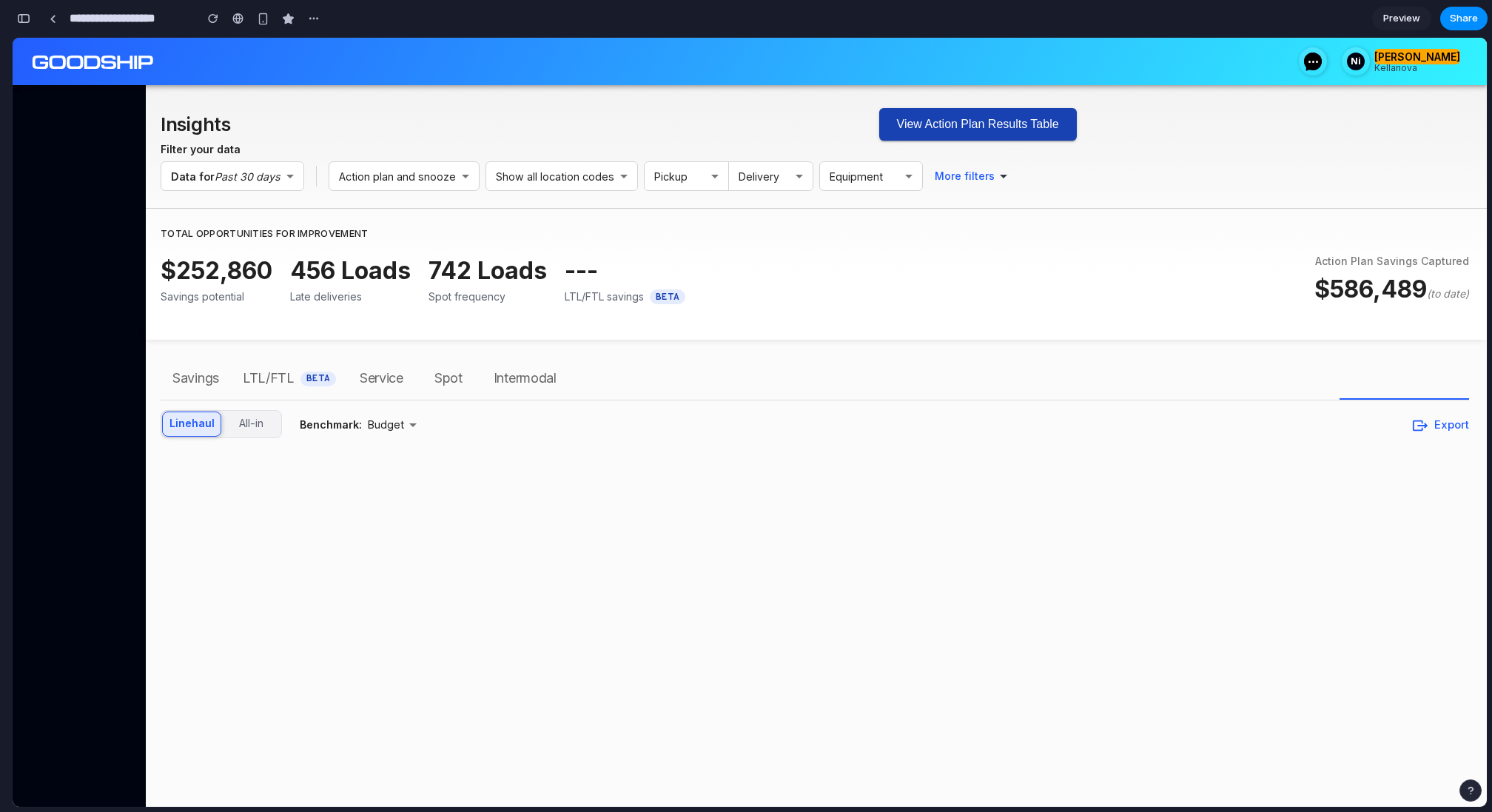
click at [933, 136] on button "View Action Plan Results Table" at bounding box center [978, 124] width 198 height 33
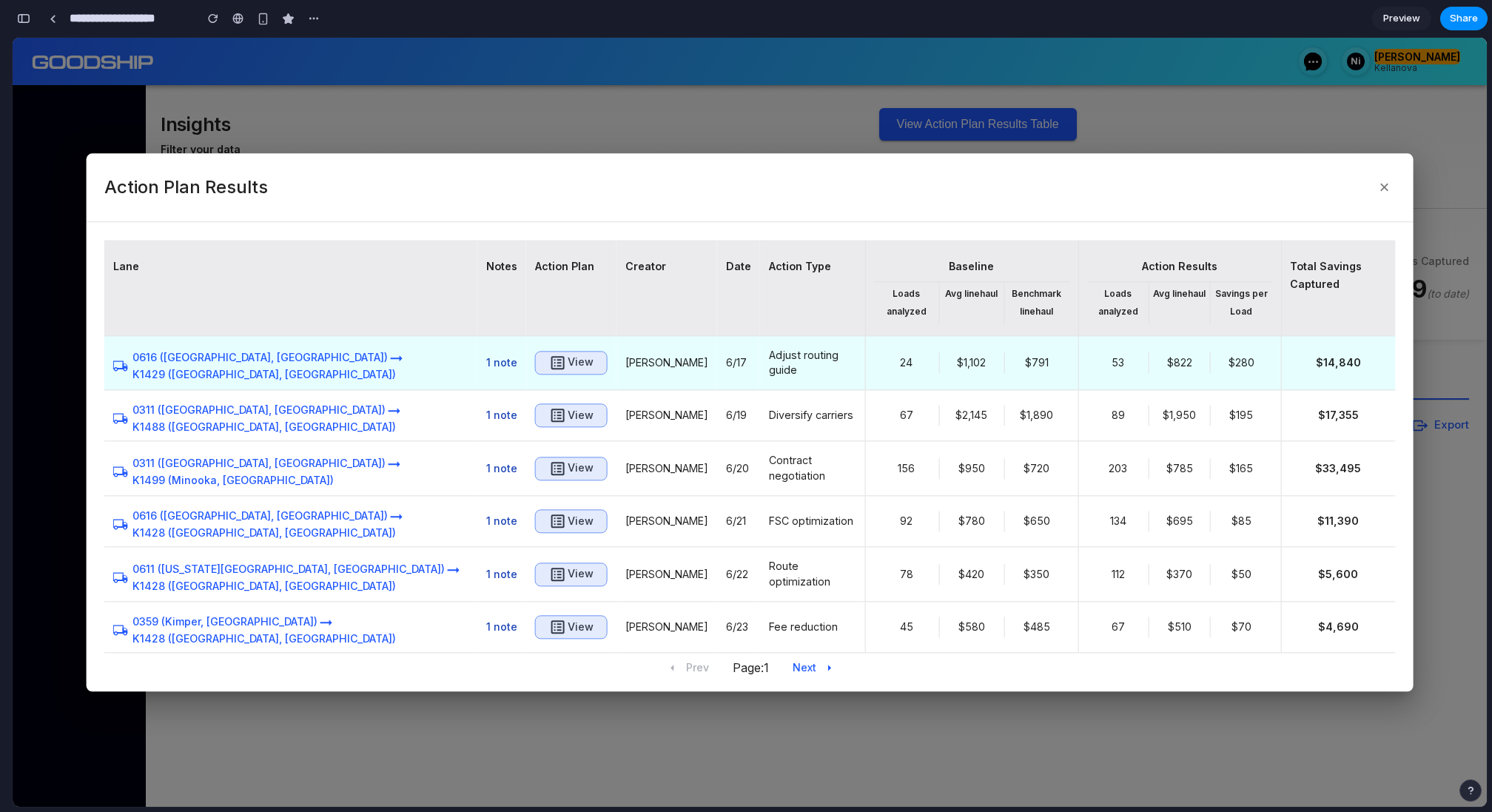
click at [568, 355] on h6 "View" at bounding box center [580, 363] width 26 height 19
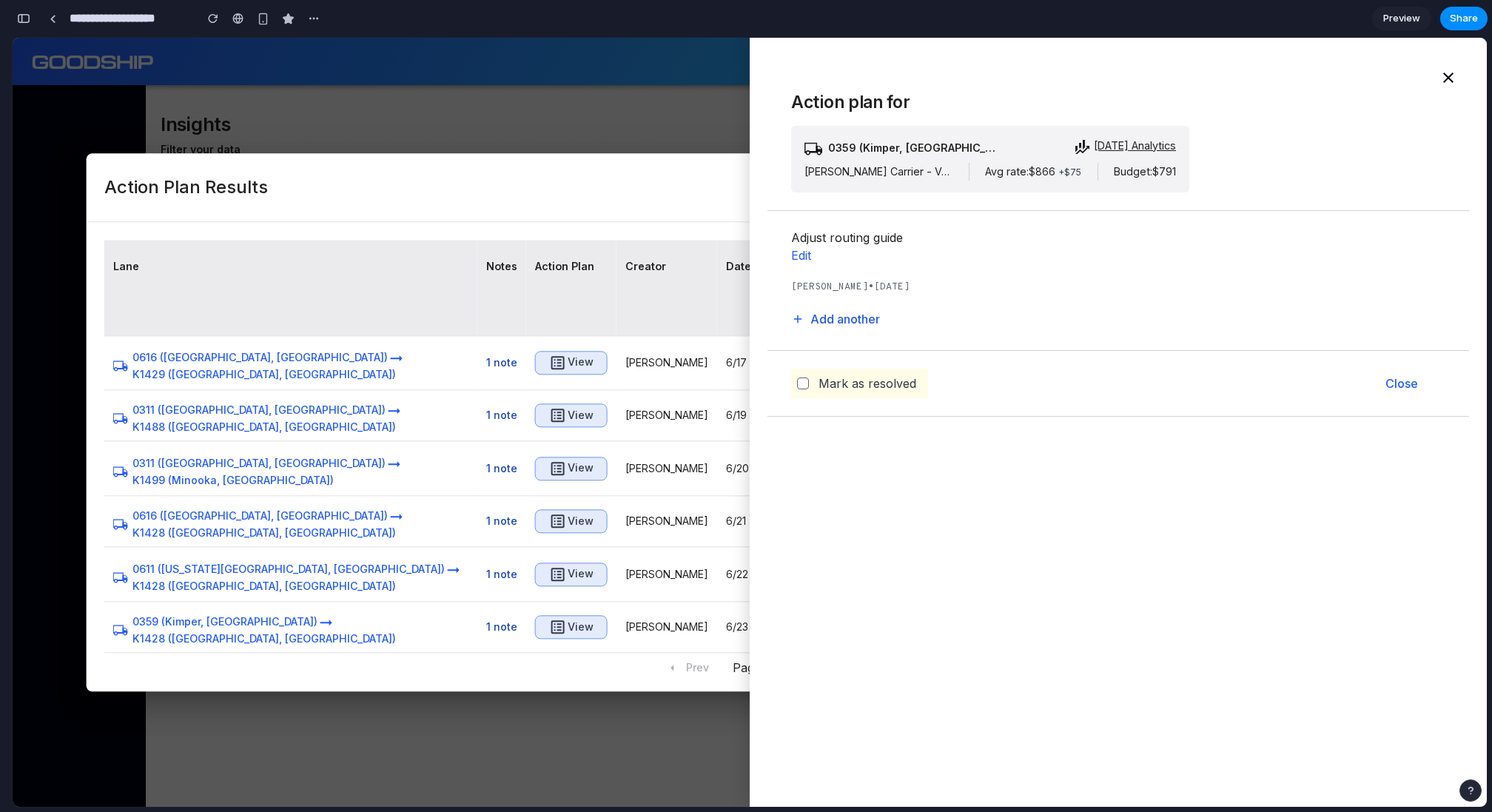
click at [493, 70] on div at bounding box center [750, 422] width 1475 height 769
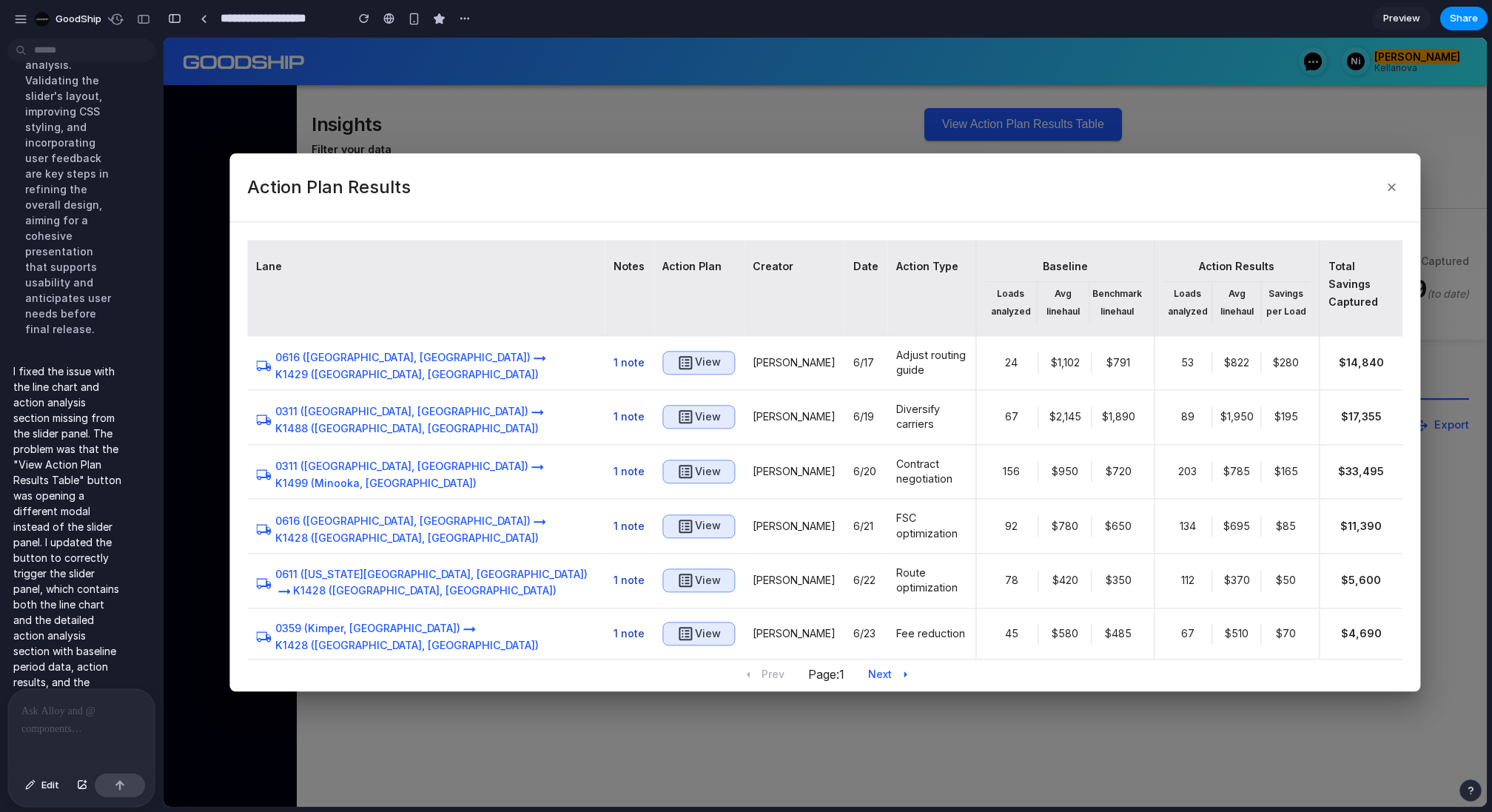
click at [48, 717] on p at bounding box center [81, 710] width 120 height 18
click at [79, 785] on div "button" at bounding box center [82, 785] width 10 height 9
click at [102, 621] on p "**********" at bounding box center [81, 605] width 120 height 35
click at [45, 711] on div "×" at bounding box center [62, 701] width 91 height 61
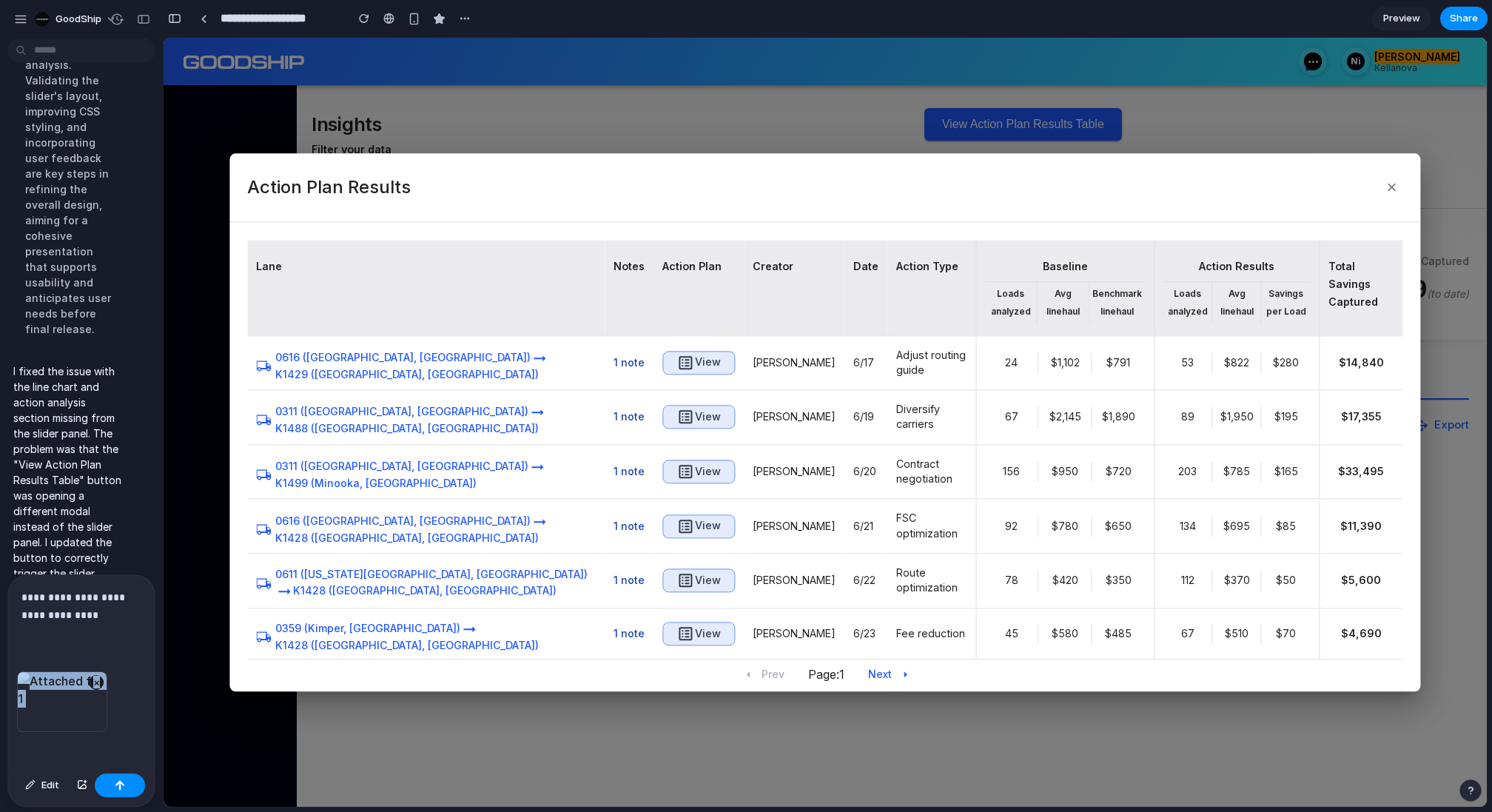
click at [57, 705] on div "×" at bounding box center [62, 701] width 91 height 61
click at [101, 685] on button "×" at bounding box center [96, 682] width 15 height 15
click at [97, 719] on p "**********" at bounding box center [81, 702] width 120 height 35
click at [79, 792] on button "button" at bounding box center [82, 785] width 25 height 23
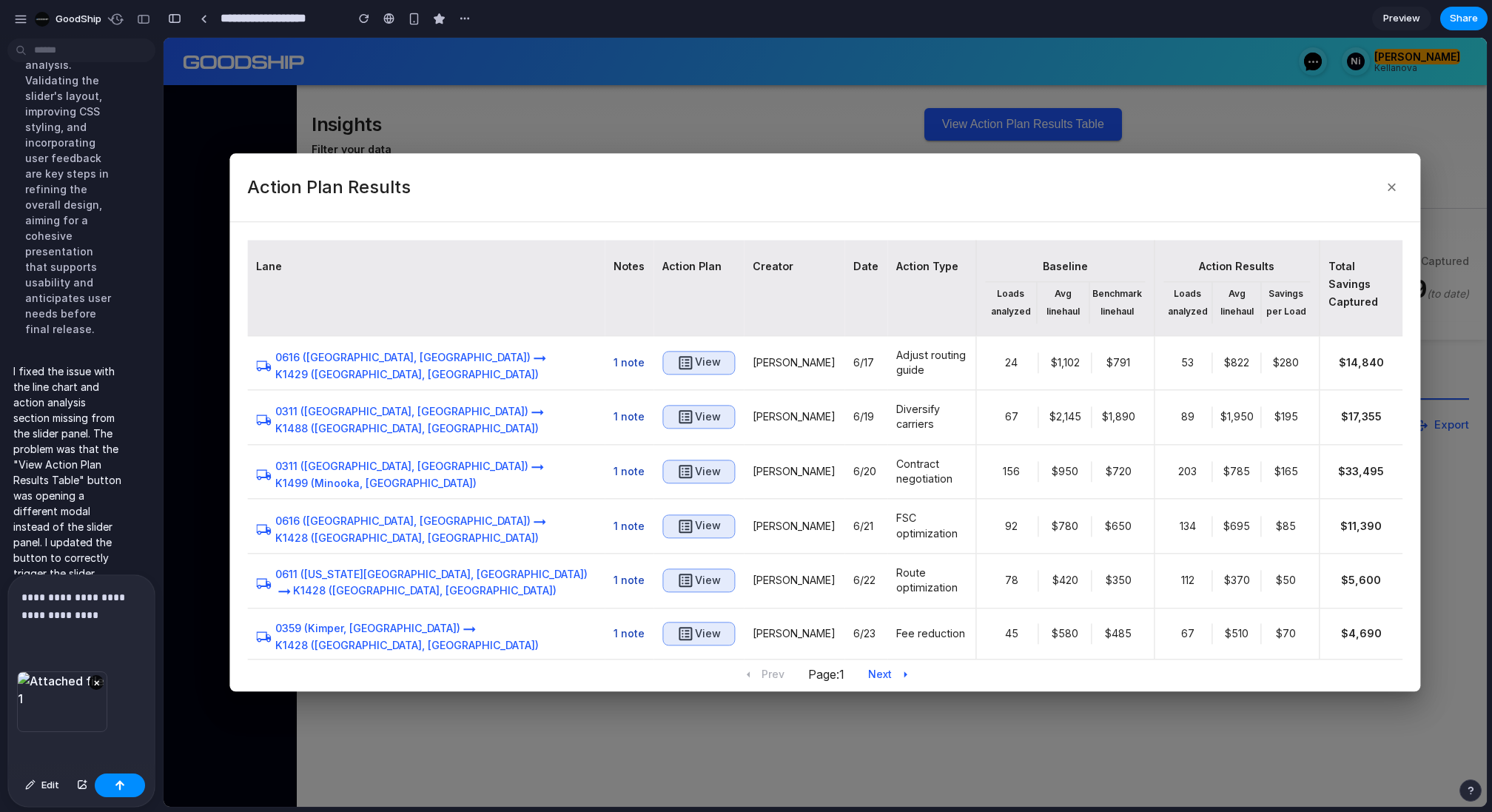
click at [98, 609] on p "**********" at bounding box center [81, 605] width 120 height 35
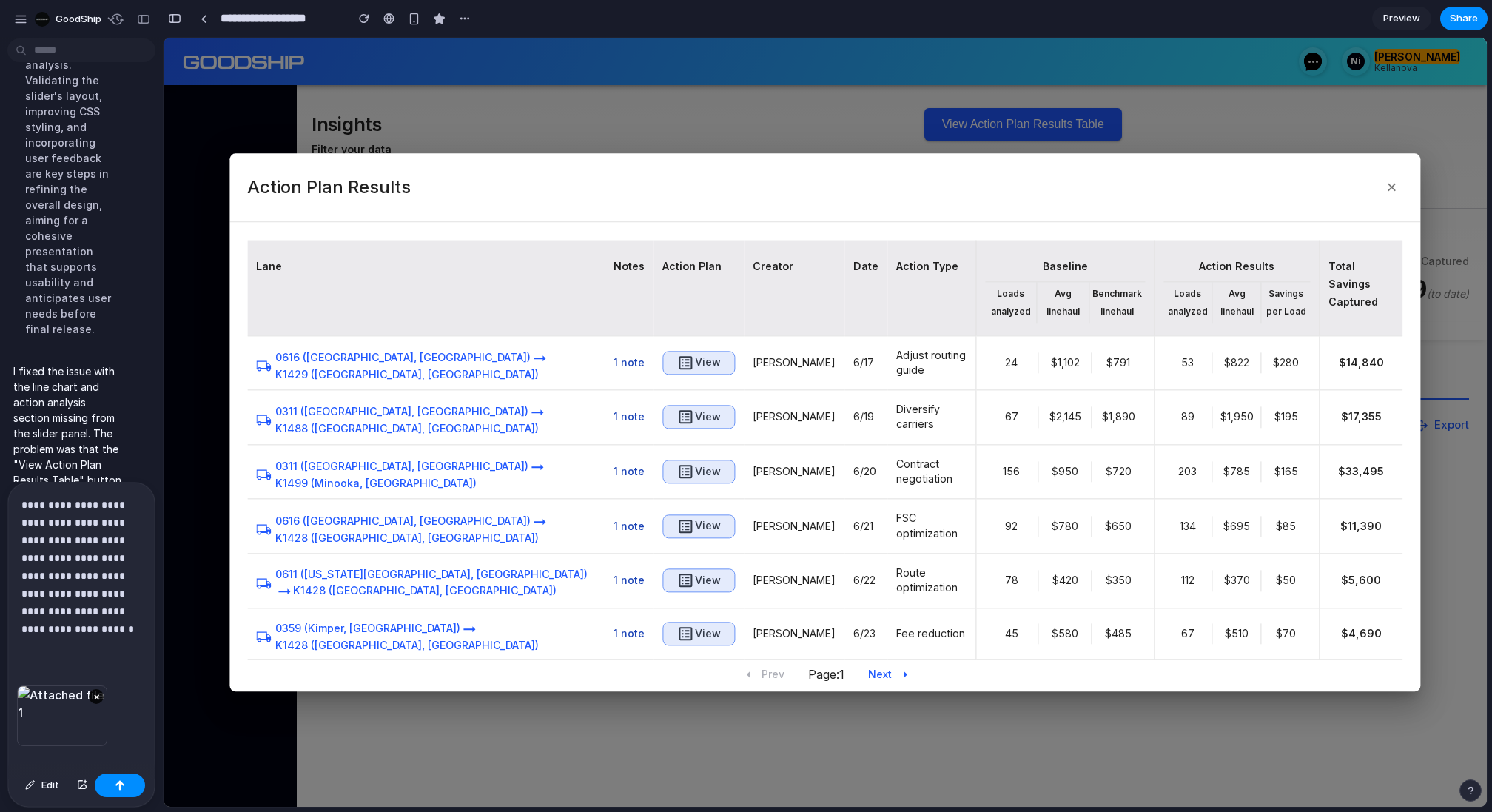
click at [82, 611] on p "**********" at bounding box center [81, 567] width 120 height 142
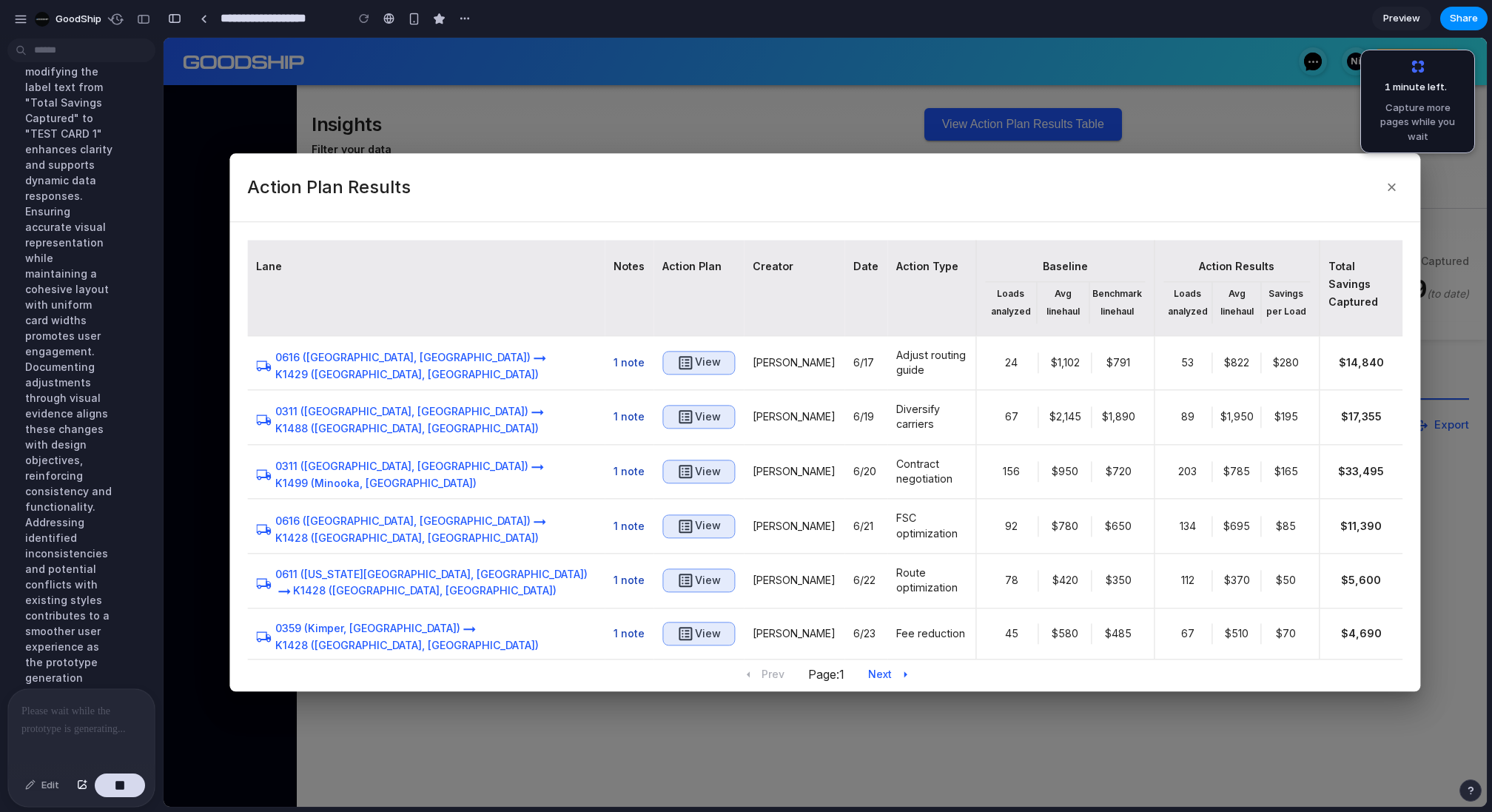
scroll to position [8311, 0]
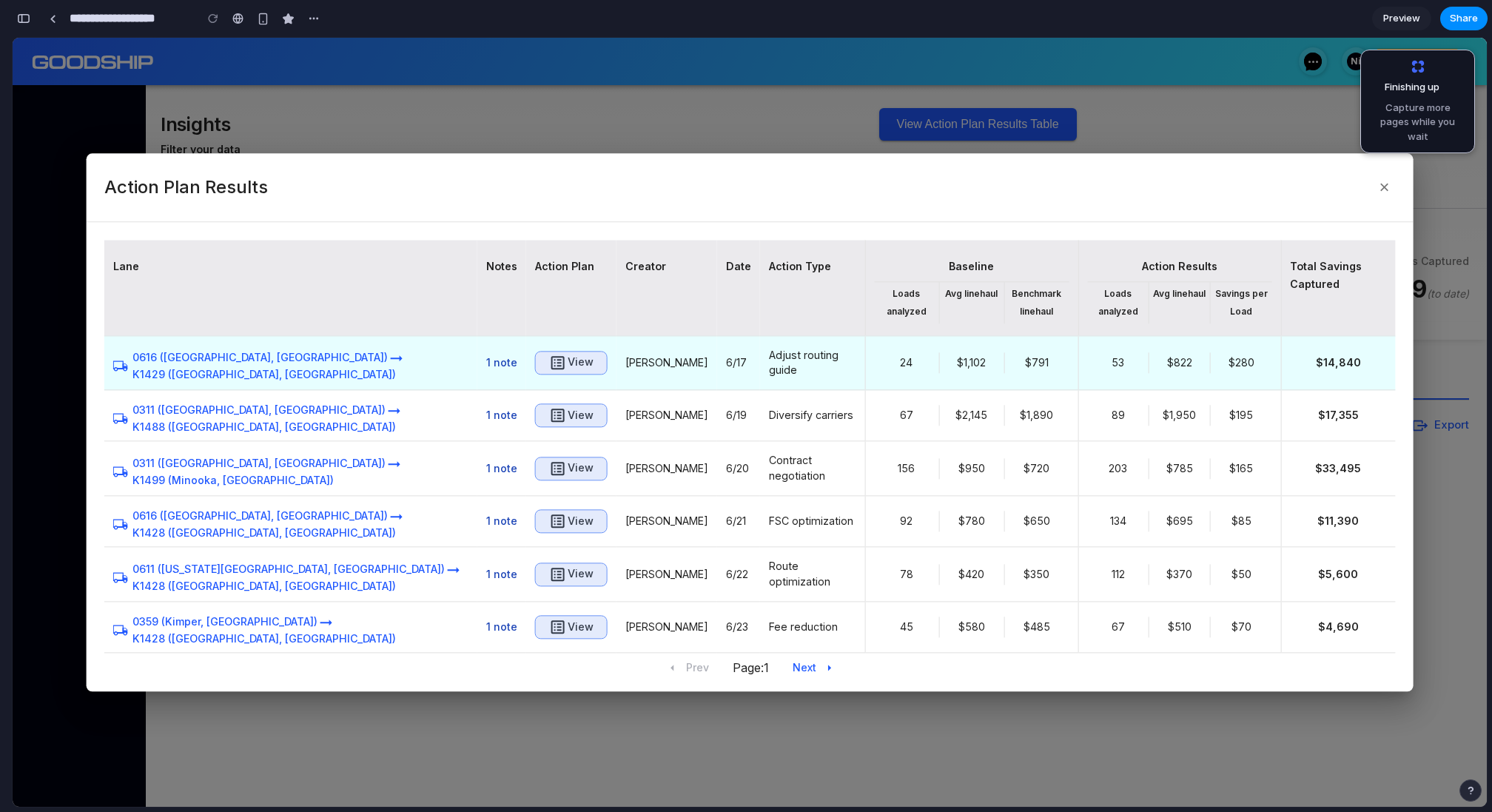
click at [568, 362] on h6 "View" at bounding box center [580, 363] width 26 height 19
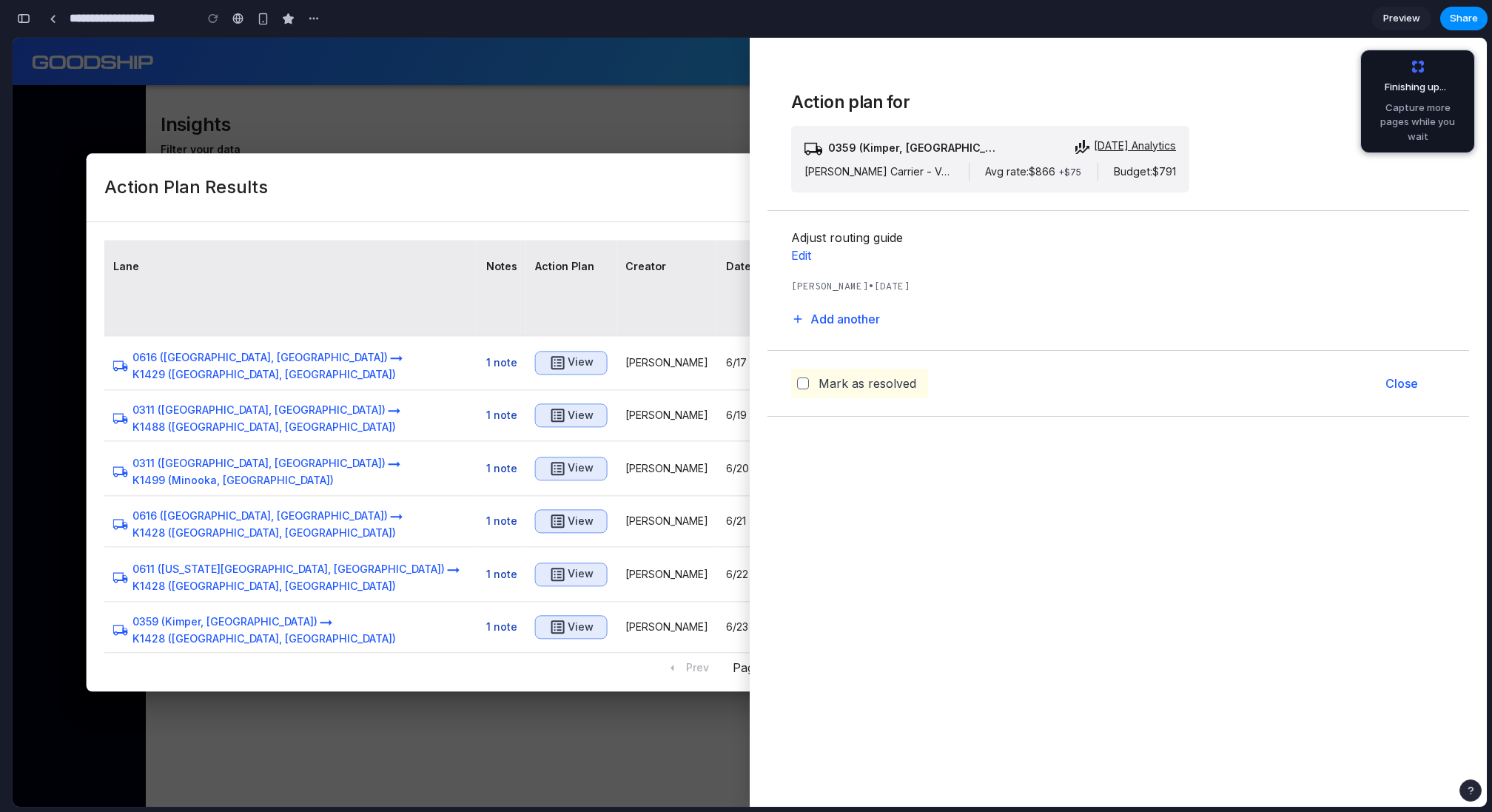
click at [644, 114] on div at bounding box center [750, 422] width 1475 height 769
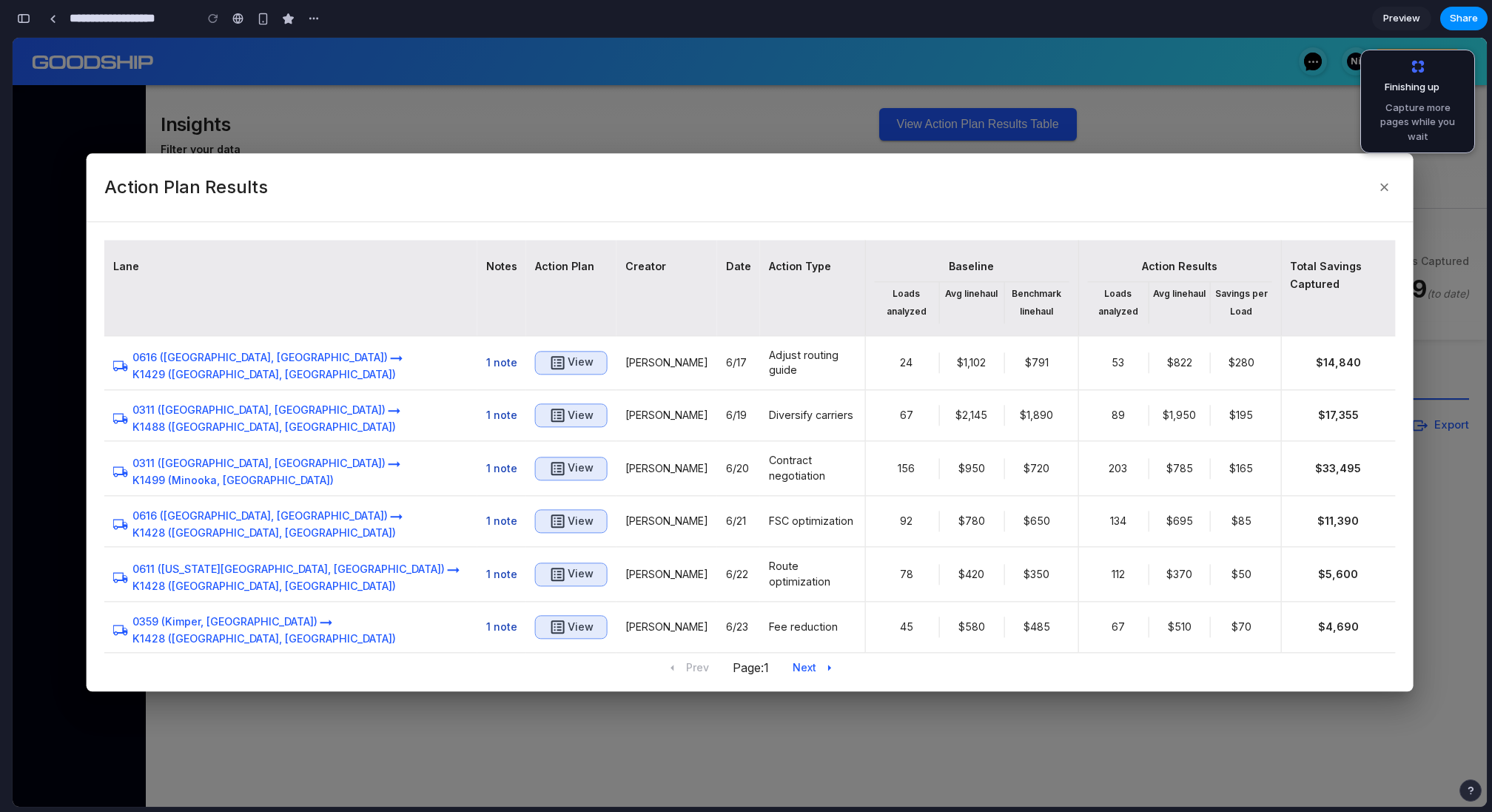
click at [644, 114] on div at bounding box center [750, 422] width 1475 height 769
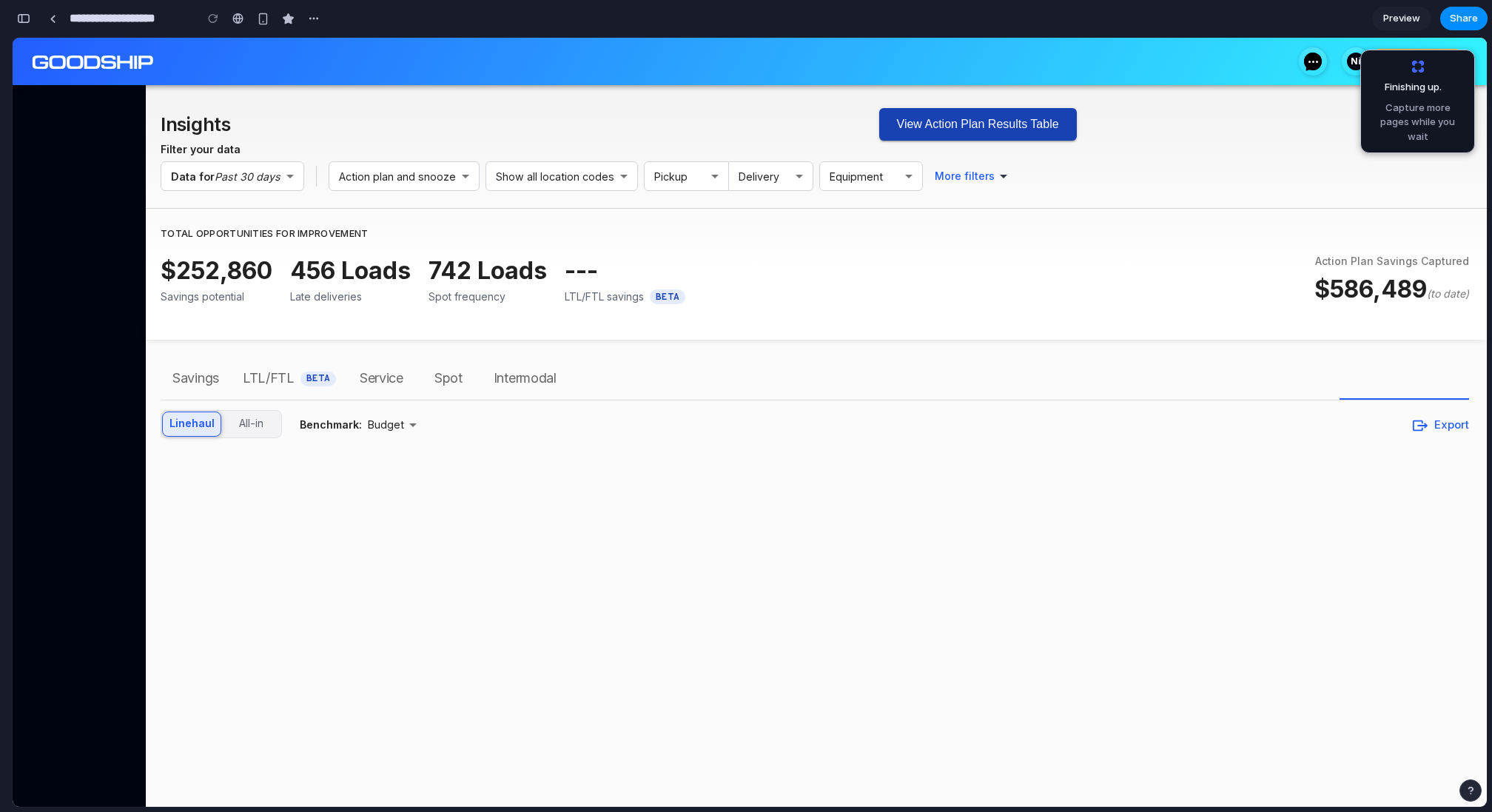
click at [916, 120] on button "View Action Plan Results Table" at bounding box center [978, 124] width 198 height 33
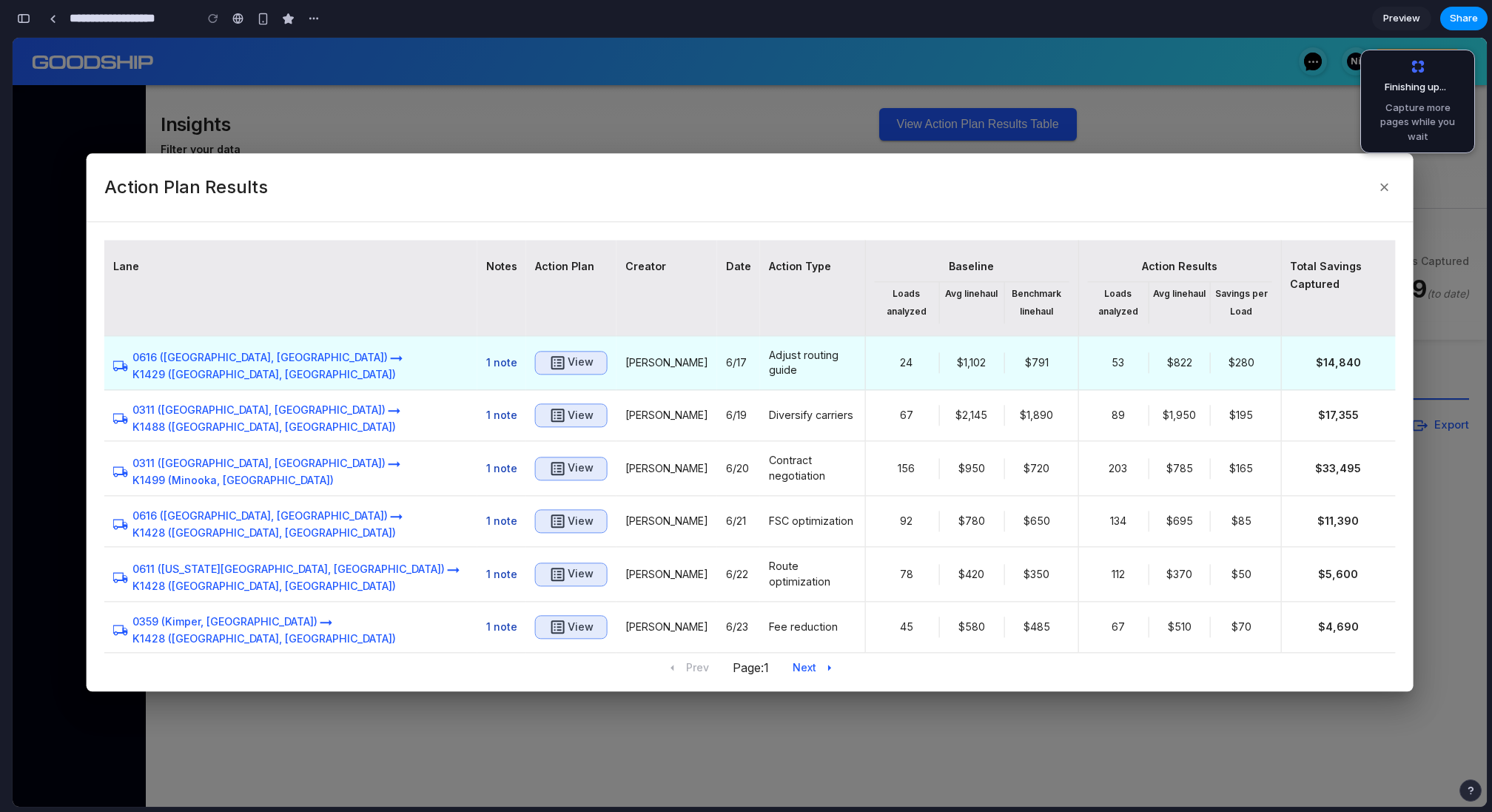
click at [568, 365] on h6 "View" at bounding box center [580, 363] width 26 height 19
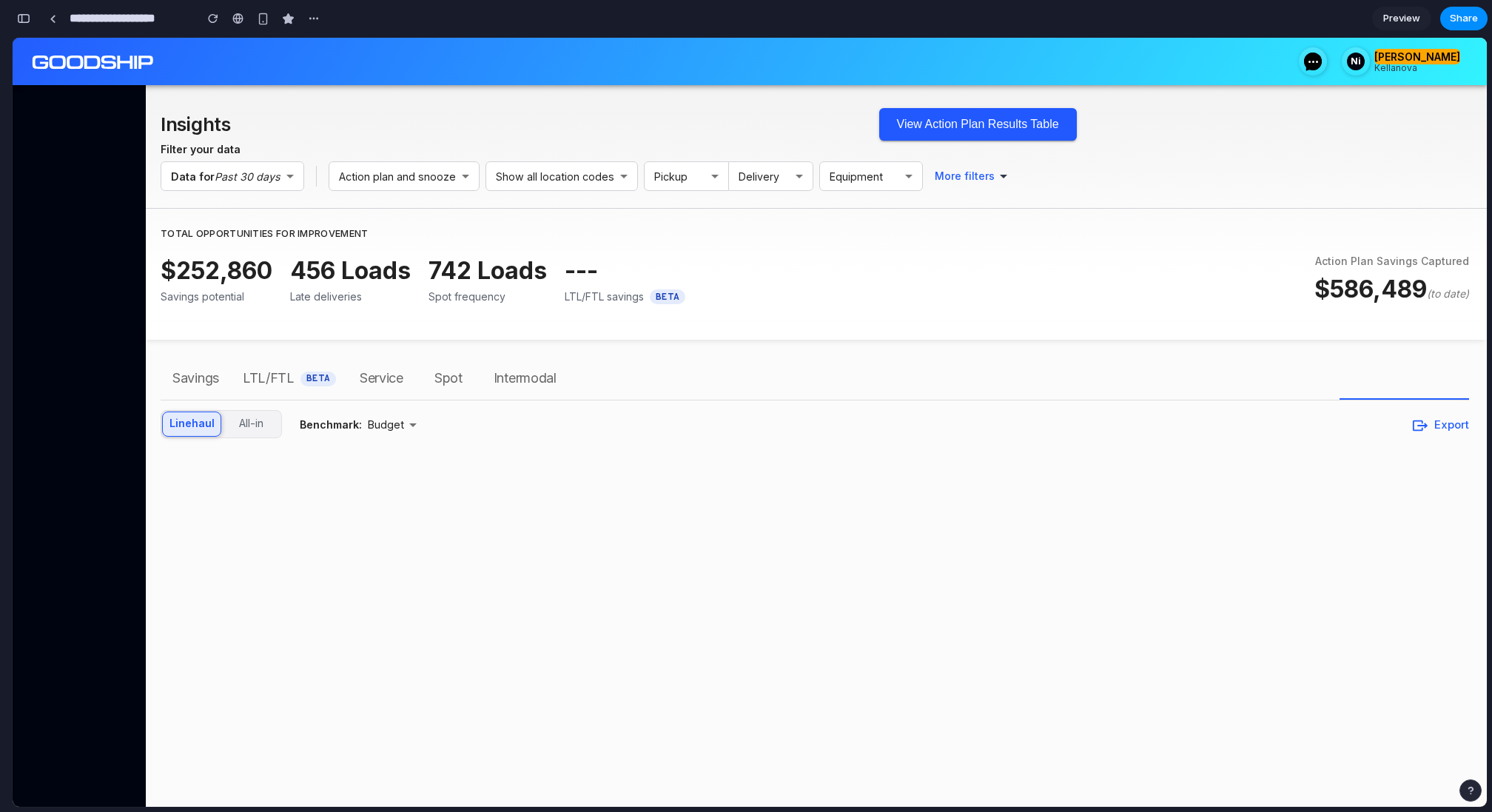
scroll to position [0, 0]
click at [922, 124] on button "View Action Plan Results Table" at bounding box center [978, 124] width 198 height 33
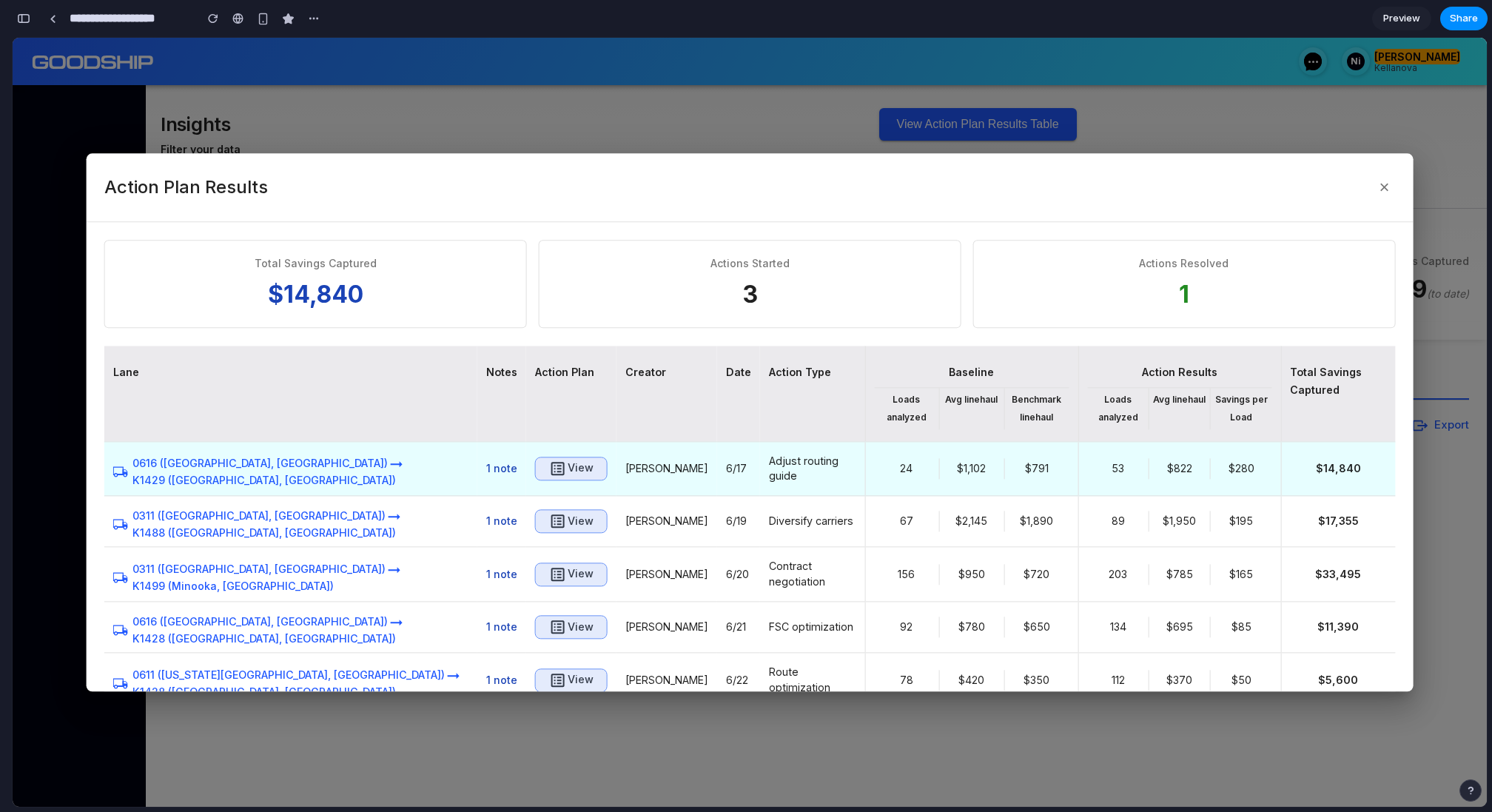
click at [551, 473] on icon "button" at bounding box center [558, 468] width 13 height 13
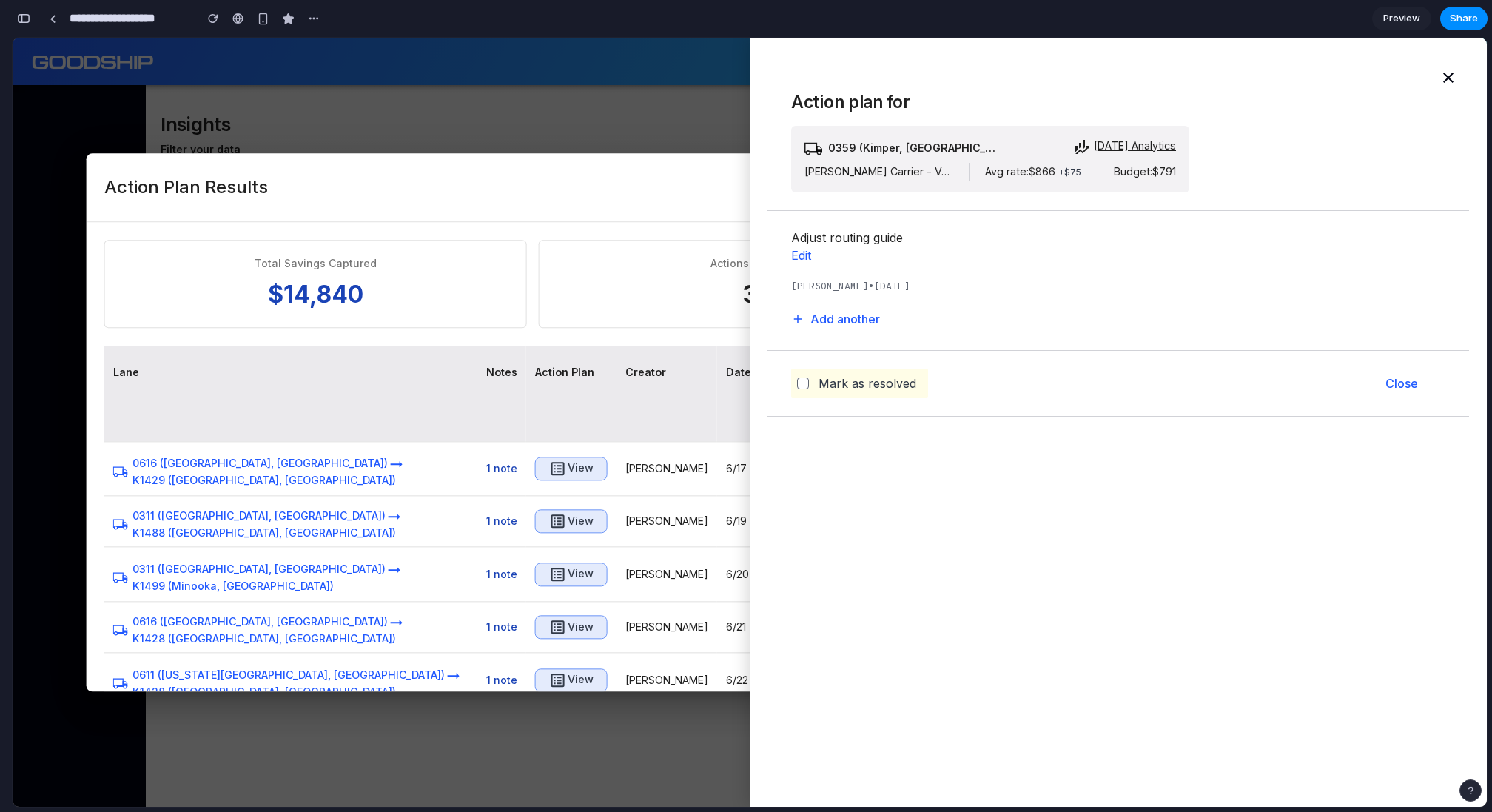
click at [554, 100] on div at bounding box center [750, 422] width 1475 height 769
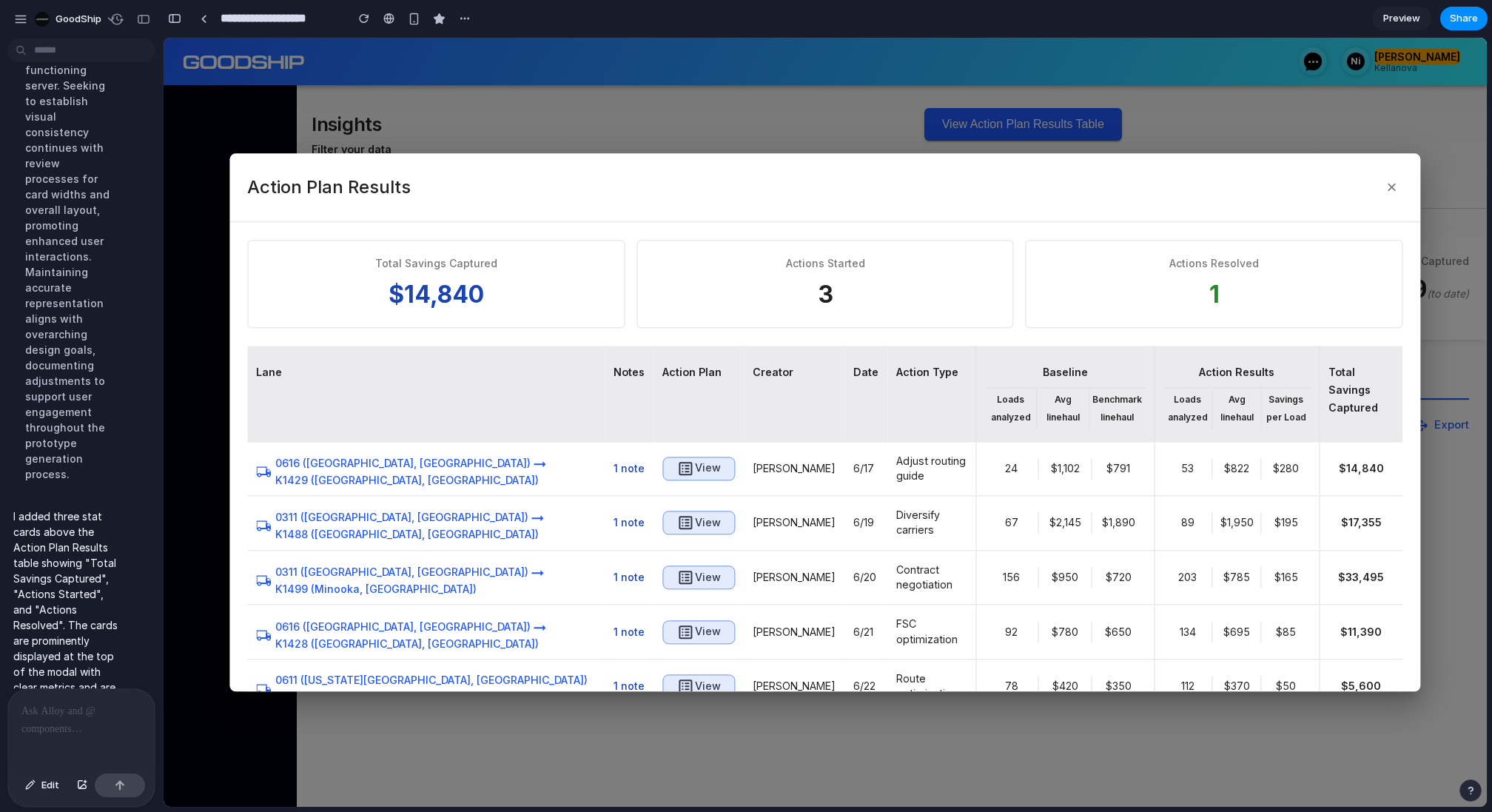
click at [91, 725] on div at bounding box center [81, 728] width 147 height 78
click at [144, 25] on button "button" at bounding box center [144, 19] width 23 height 23
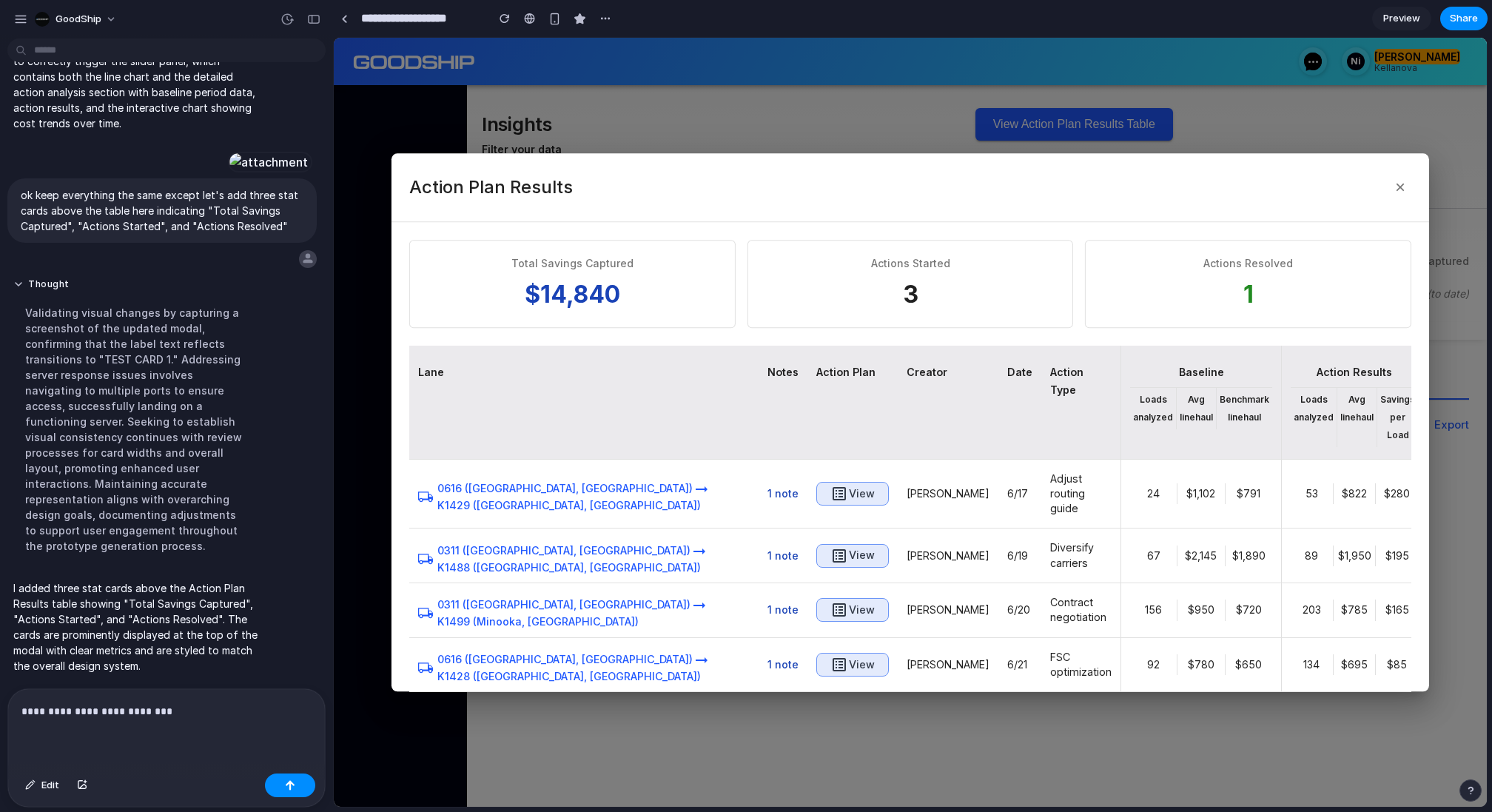
click at [172, 725] on div "**********" at bounding box center [166, 728] width 317 height 78
click at [84, 785] on div "button" at bounding box center [82, 785] width 10 height 9
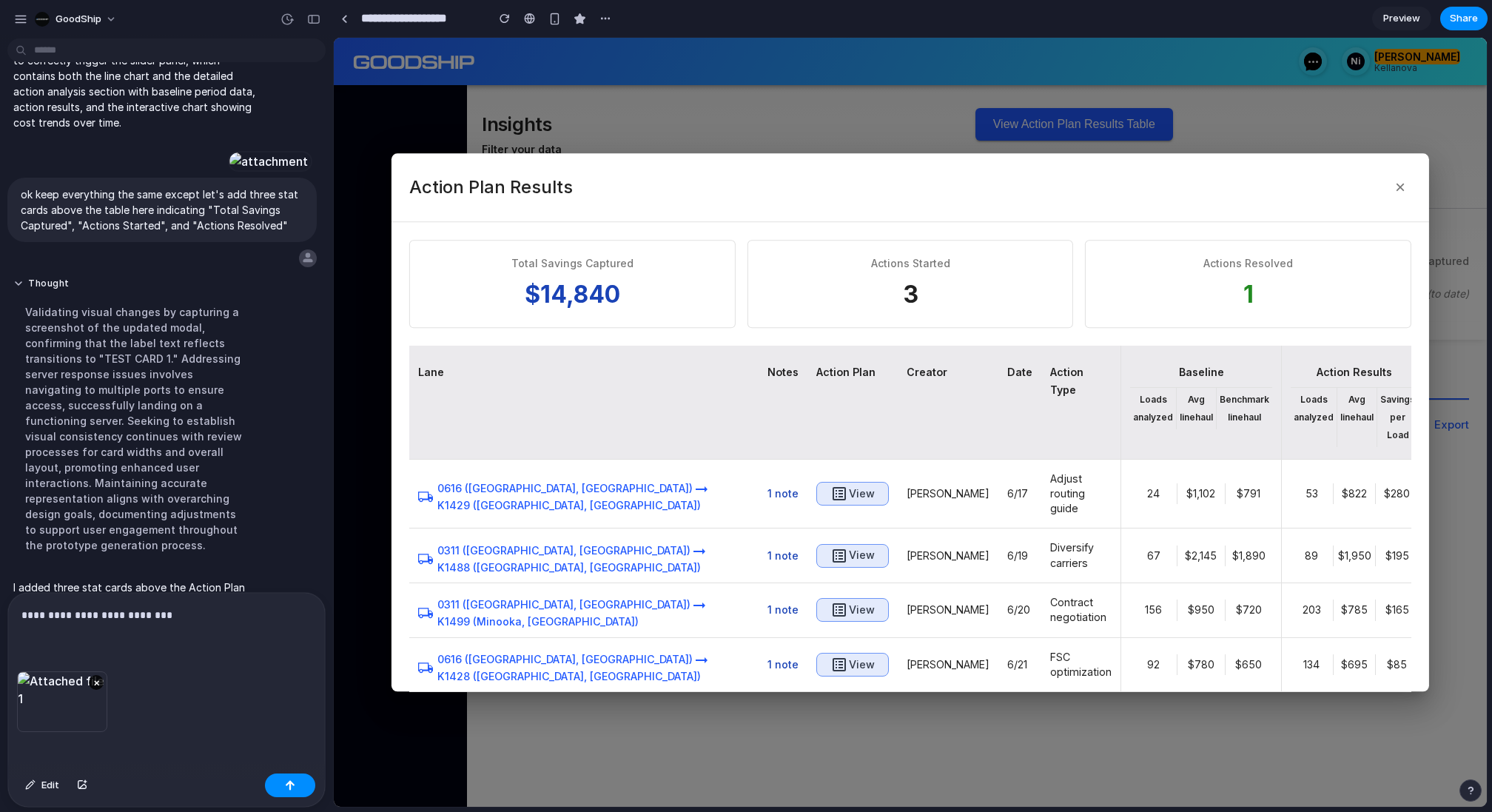
scroll to position [4219, 0]
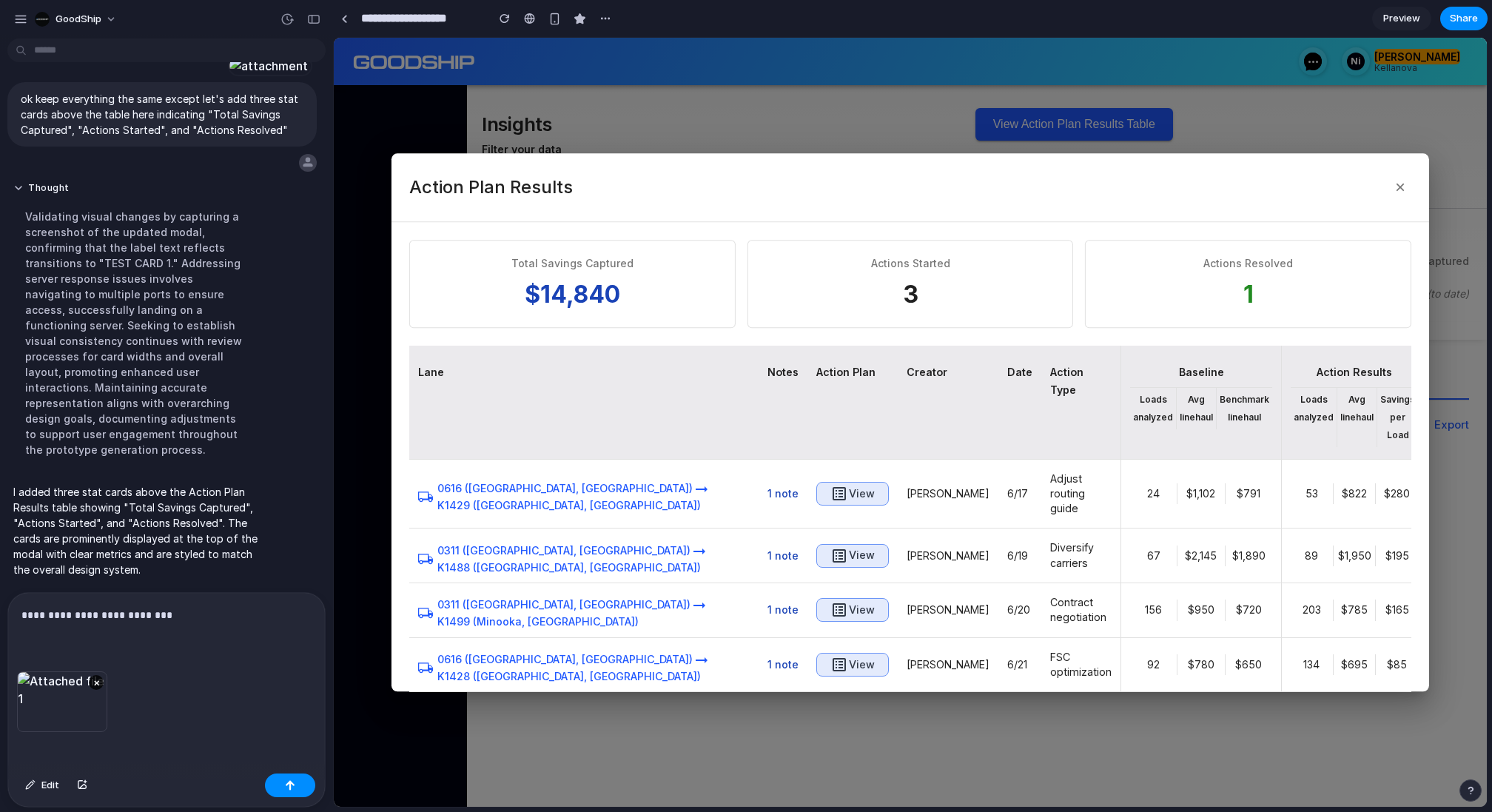
click at [190, 618] on p "**********" at bounding box center [166, 614] width 290 height 18
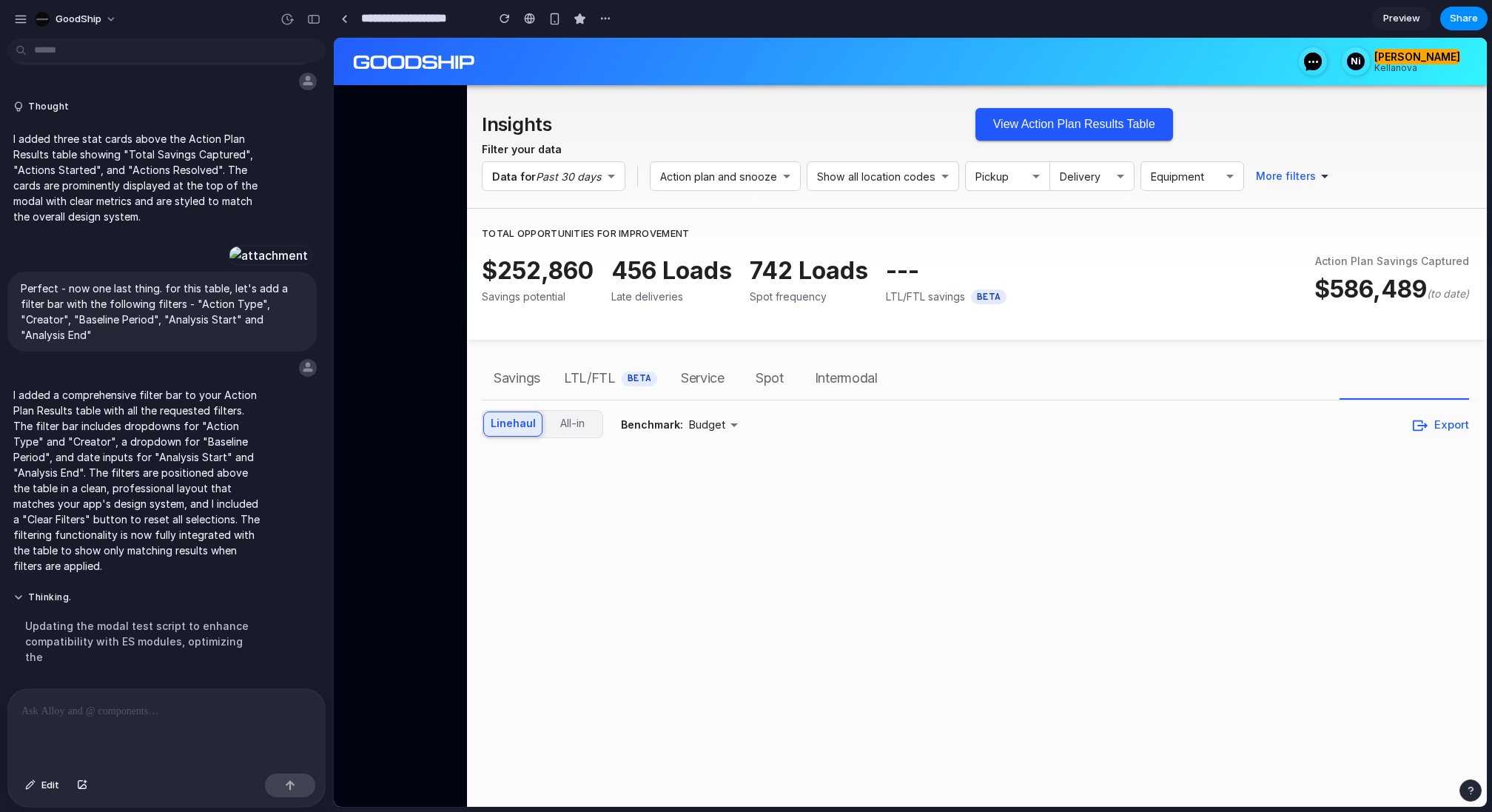
scroll to position [0, 0]
click at [958, 587] on div "Savings LTL/FTL BETA Service Spot Intermodal Linehaul All-in Budget Benchmark: …" at bounding box center [984, 569] width 1005 height 459
click at [1037, 132] on button "View Action Plan Results Table" at bounding box center [1074, 124] width 198 height 33
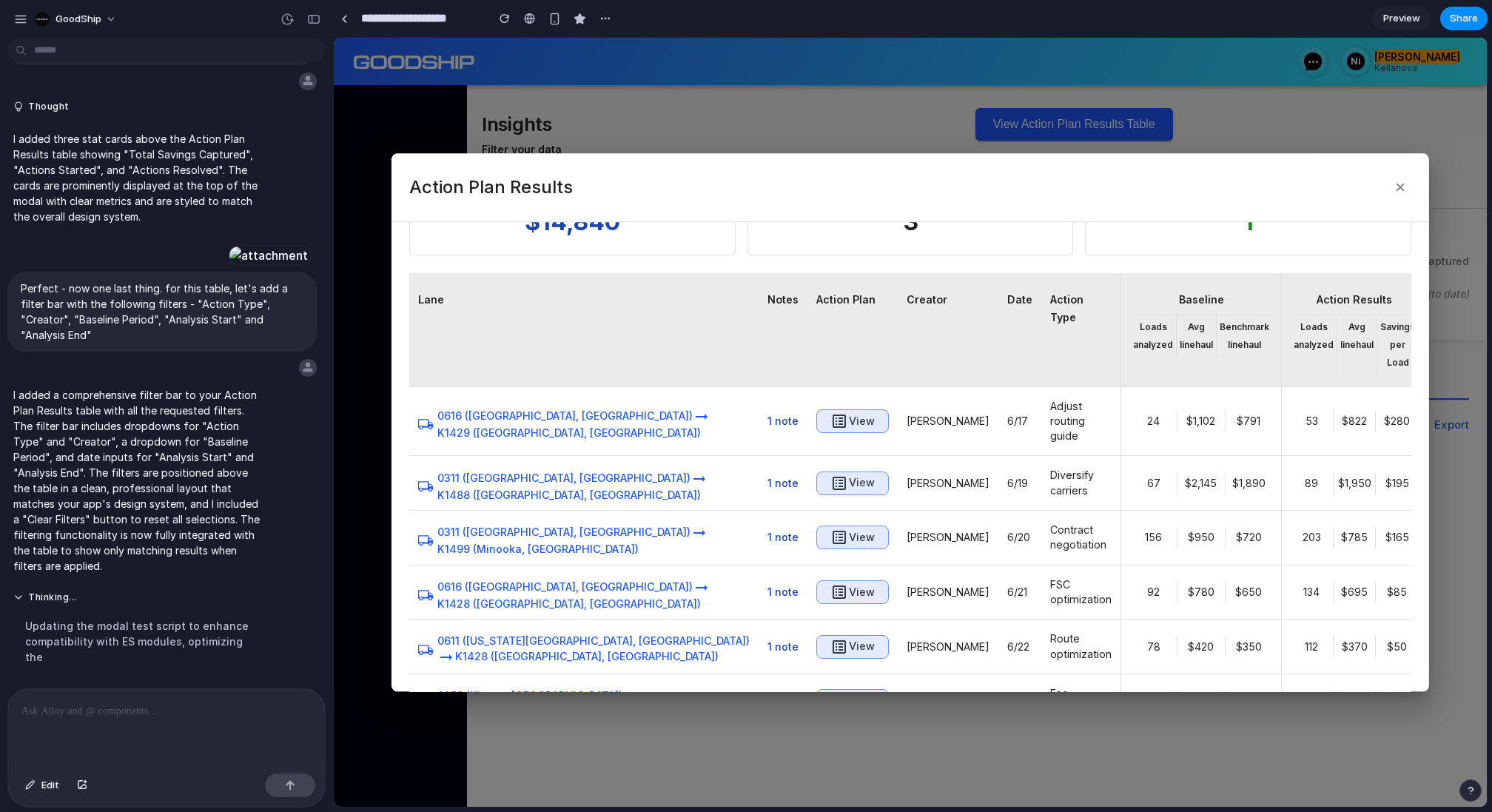
scroll to position [91, 0]
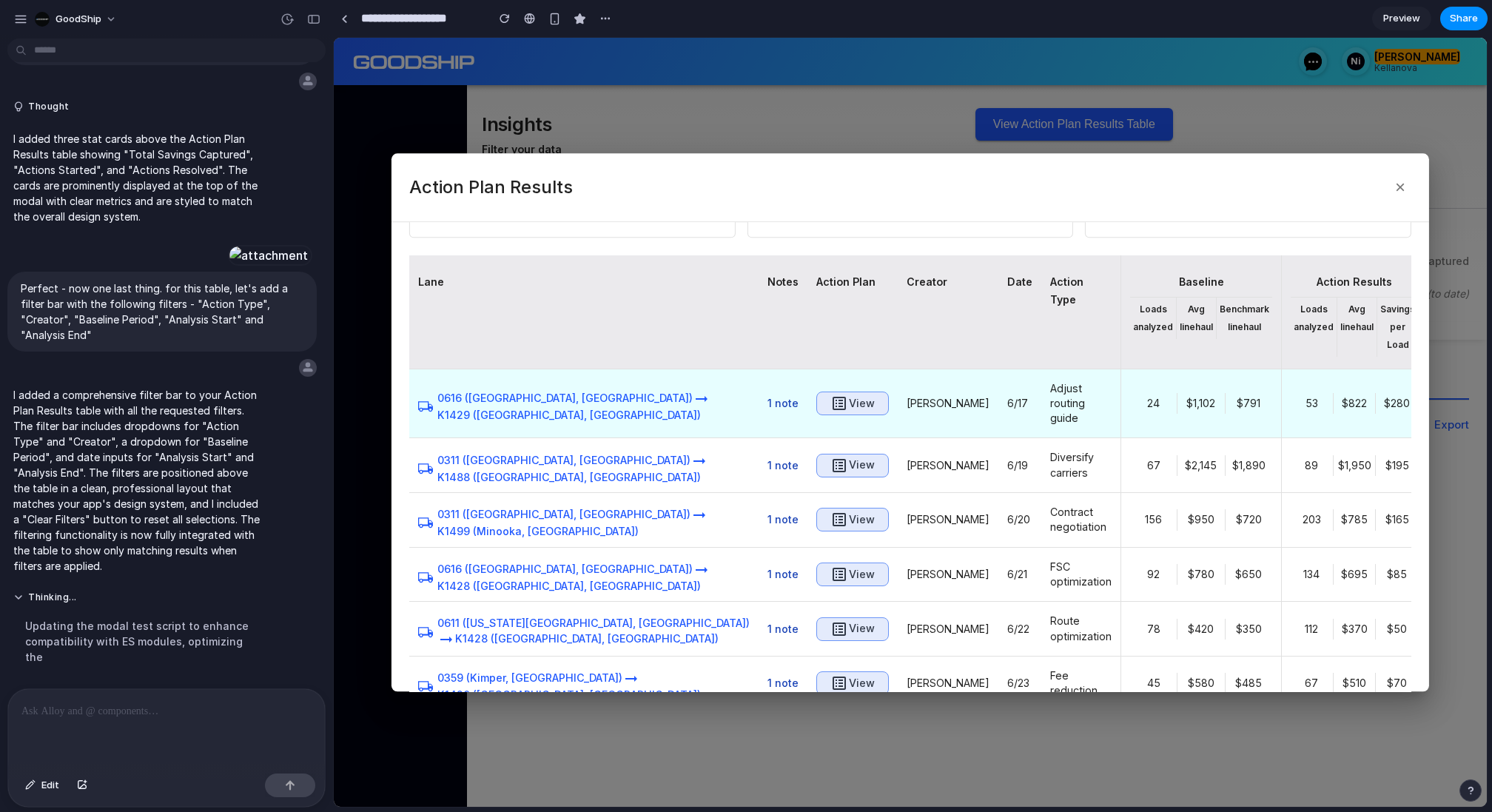
click at [849, 394] on h6 "View" at bounding box center [862, 404] width 26 height 19
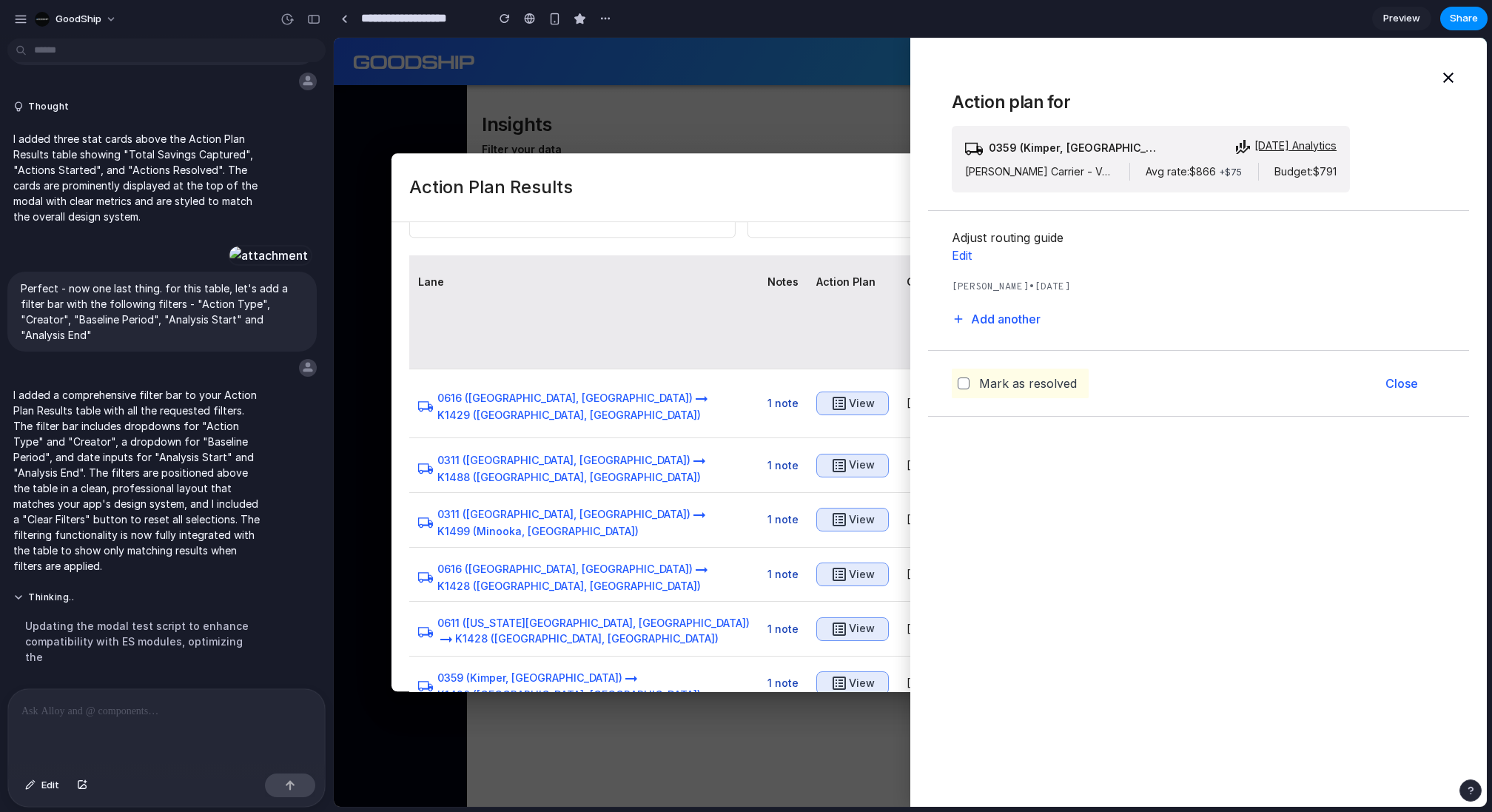
click at [687, 61] on div at bounding box center [910, 422] width 1153 height 769
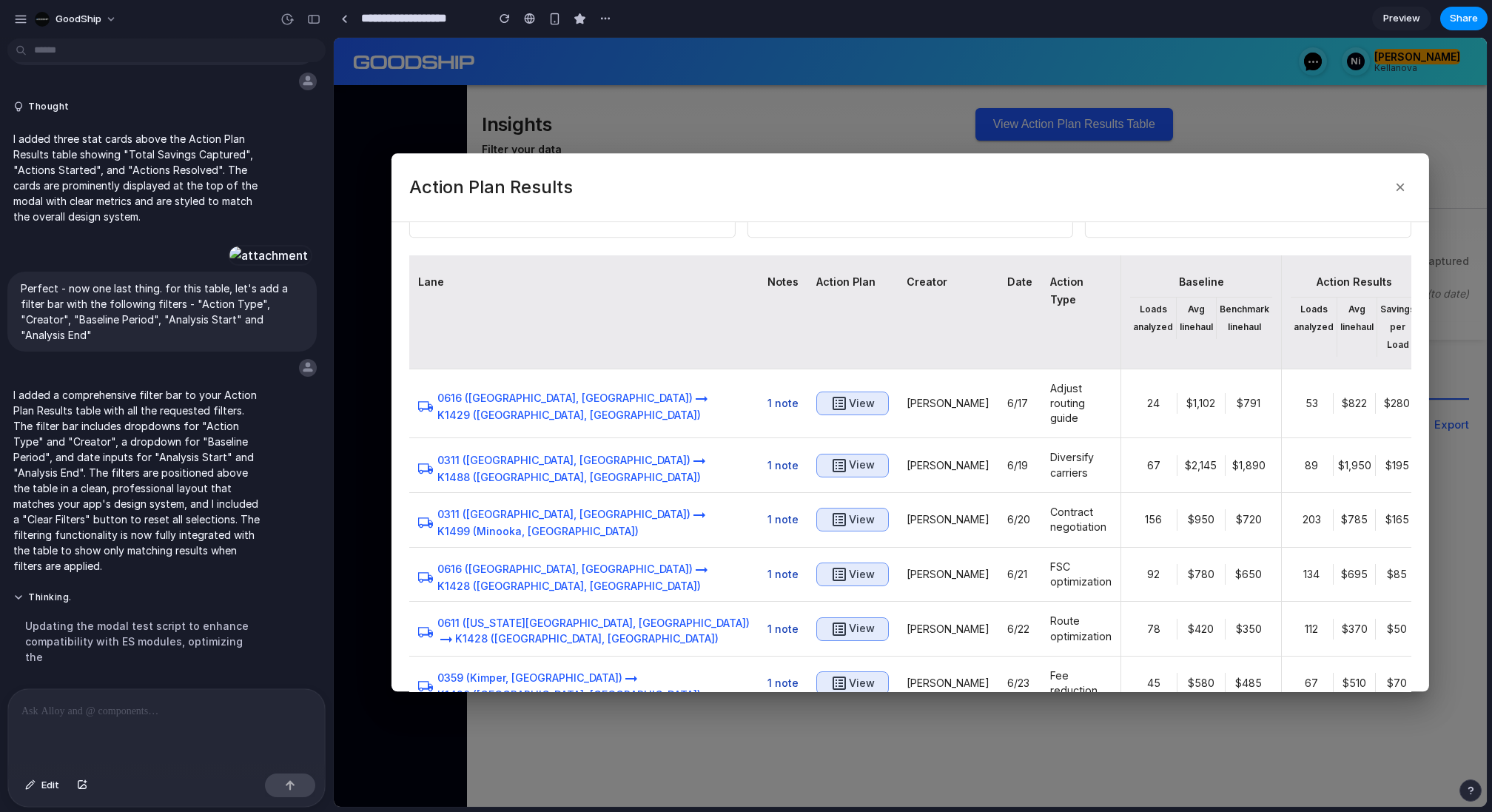
scroll to position [0, 0]
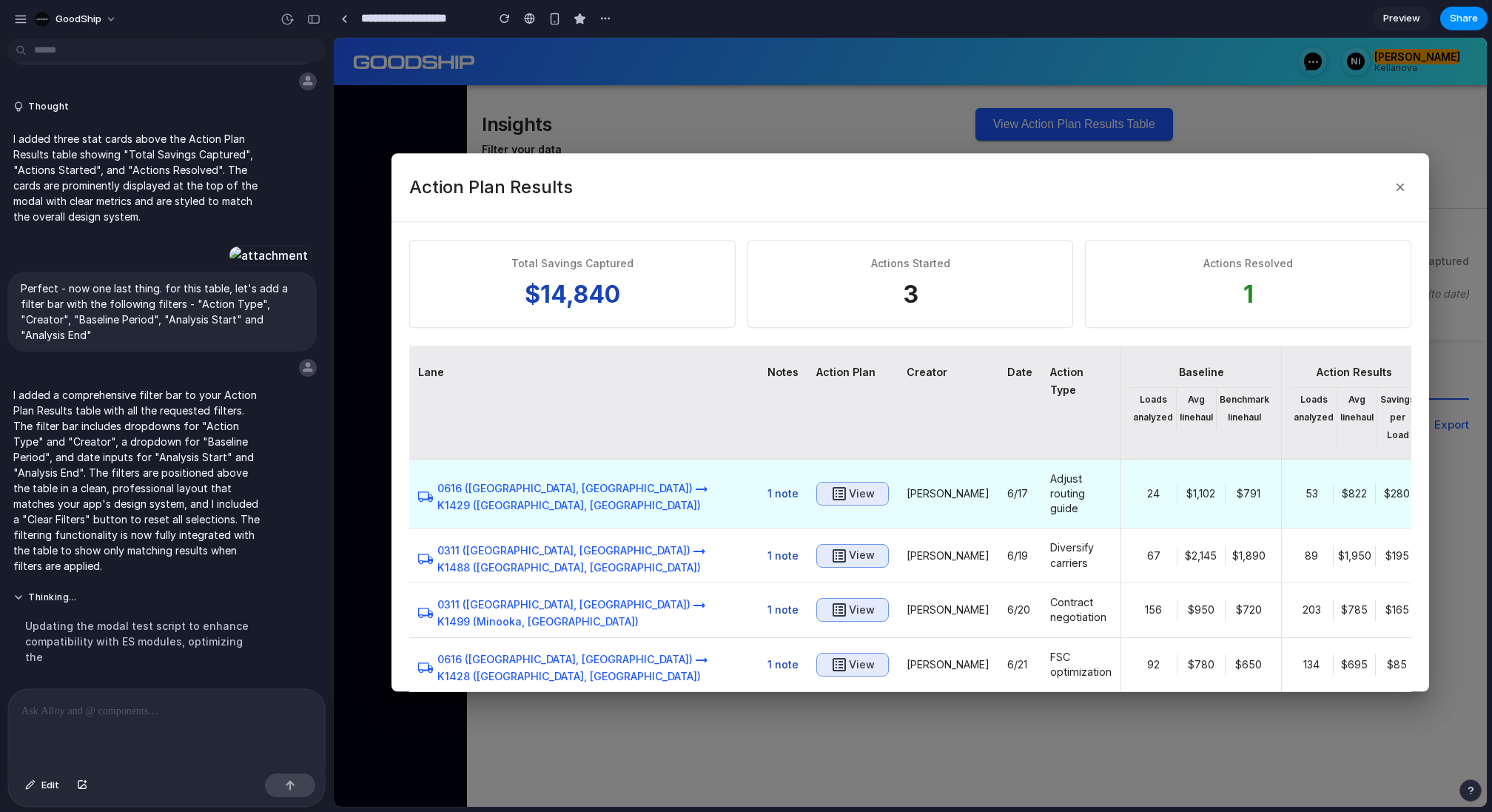
click at [849, 485] on h6 "View" at bounding box center [862, 494] width 26 height 19
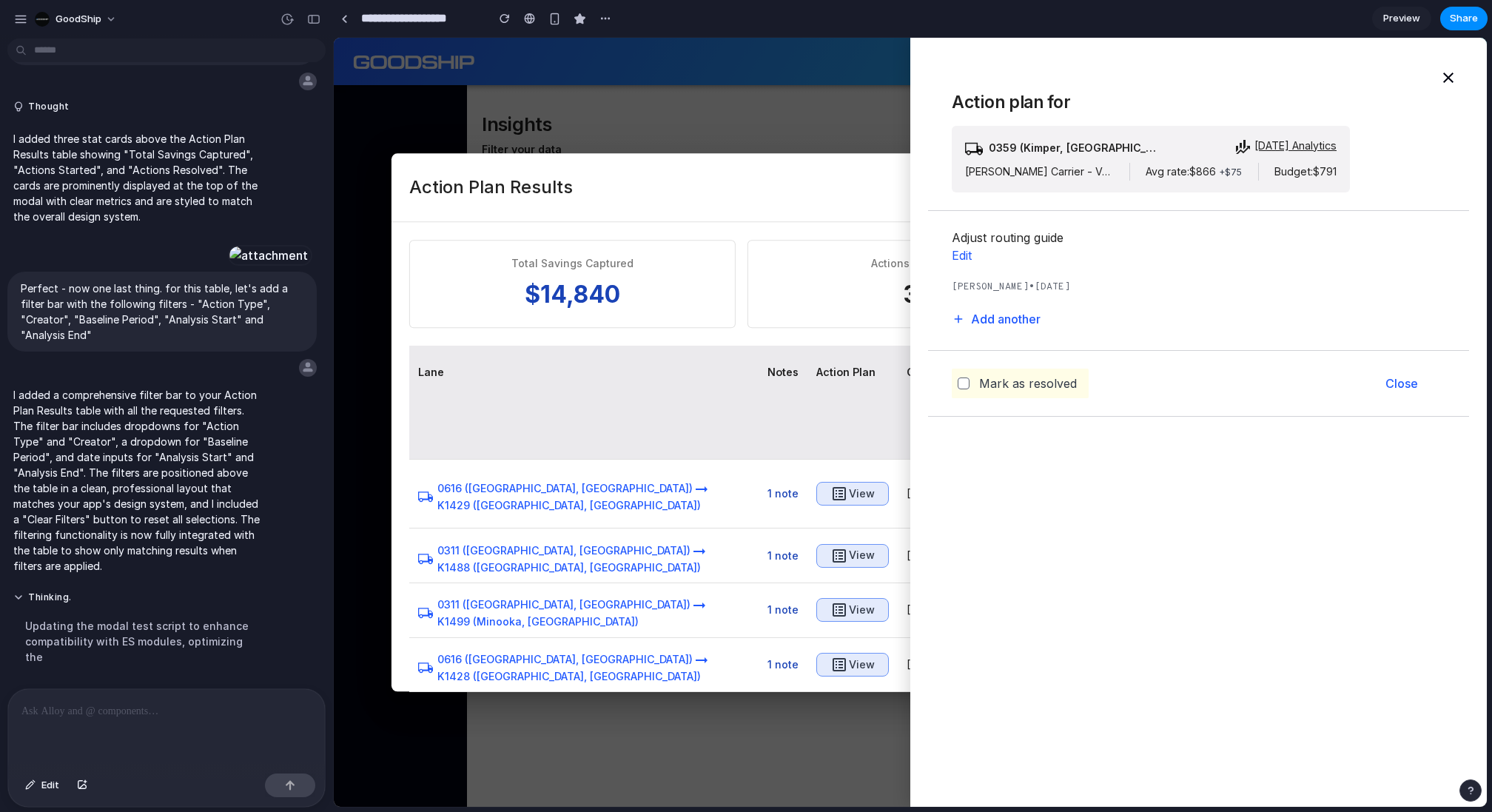
click at [799, 108] on div at bounding box center [910, 422] width 1153 height 769
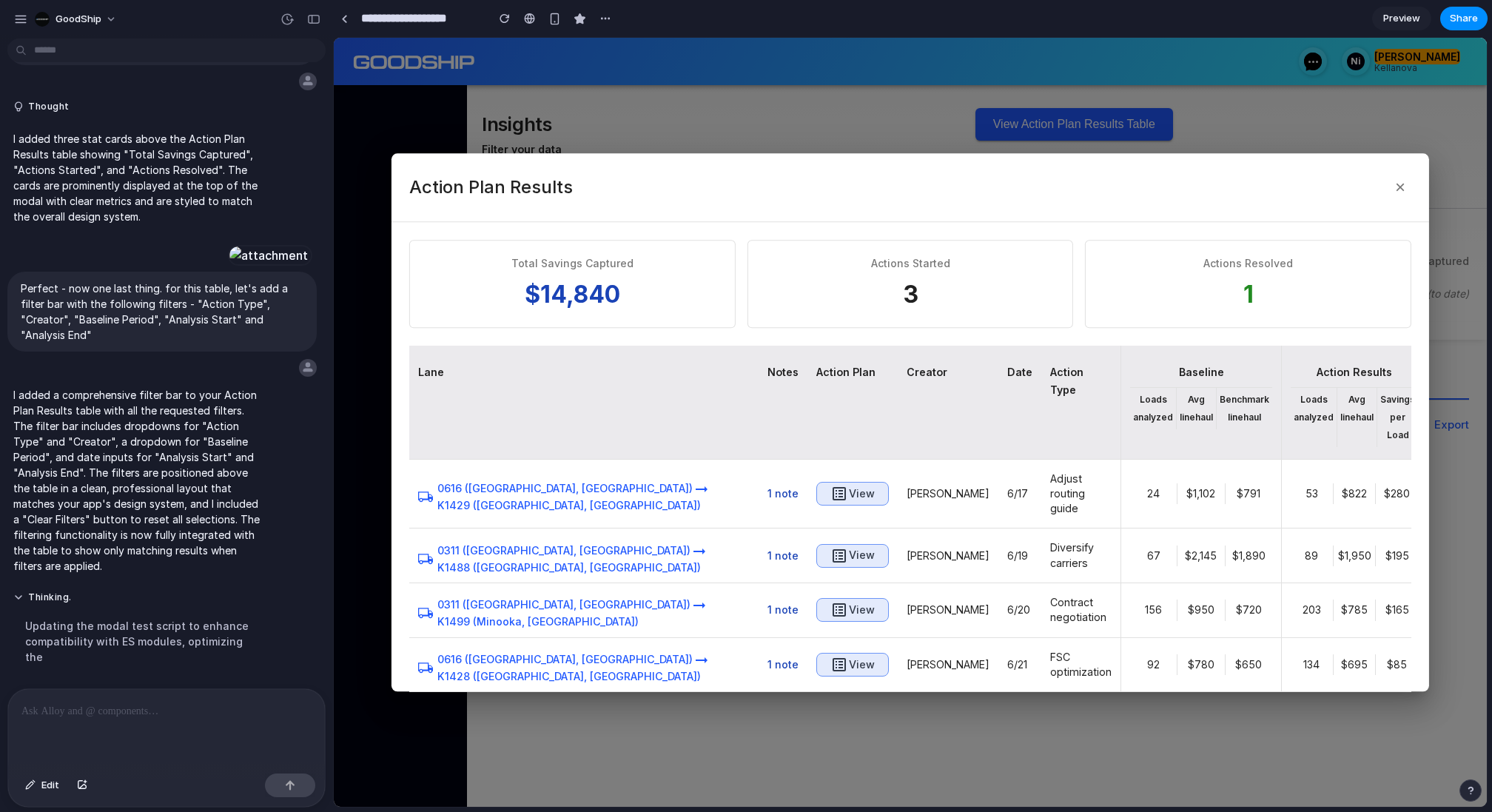
click at [798, 111] on div at bounding box center [910, 422] width 1153 height 769
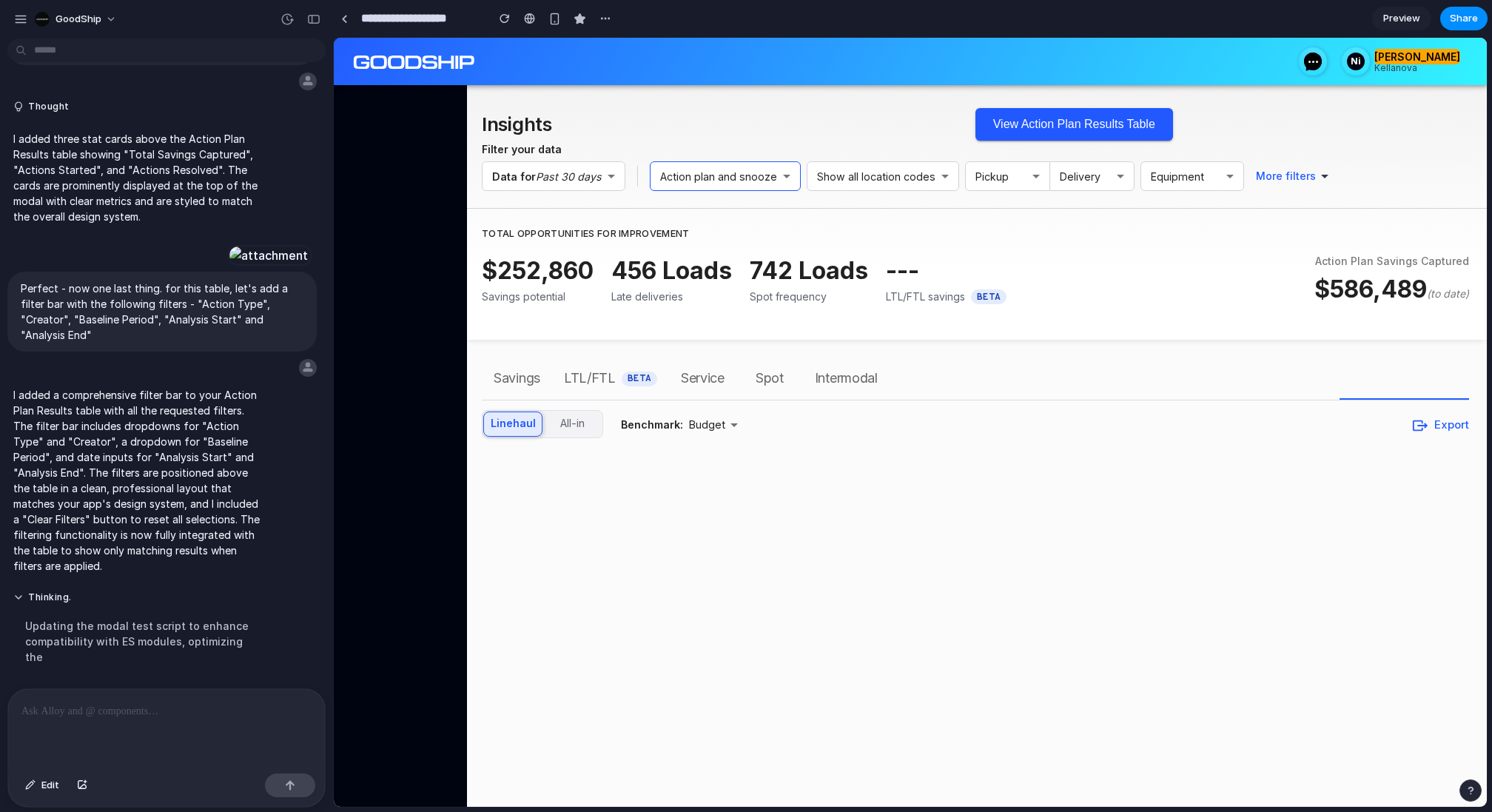
click at [766, 180] on h6 "Action plan and snooze" at bounding box center [719, 176] width 117 height 17
click at [831, 130] on h2 "Insights" at bounding box center [714, 124] width 464 height 34
click at [1055, 122] on button "View Action Plan Results Table" at bounding box center [1074, 124] width 198 height 33
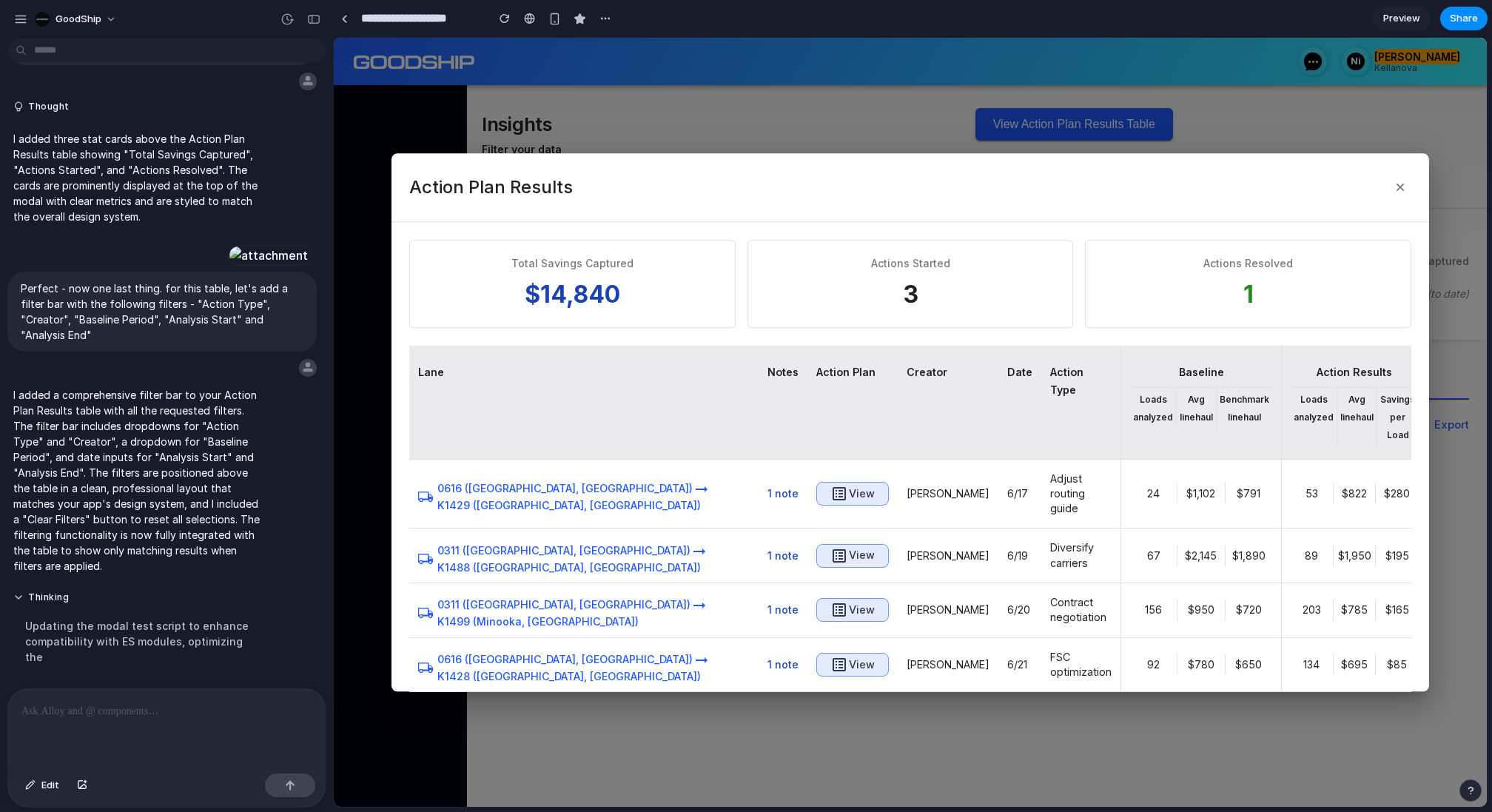
click at [836, 106] on div at bounding box center [910, 422] width 1153 height 769
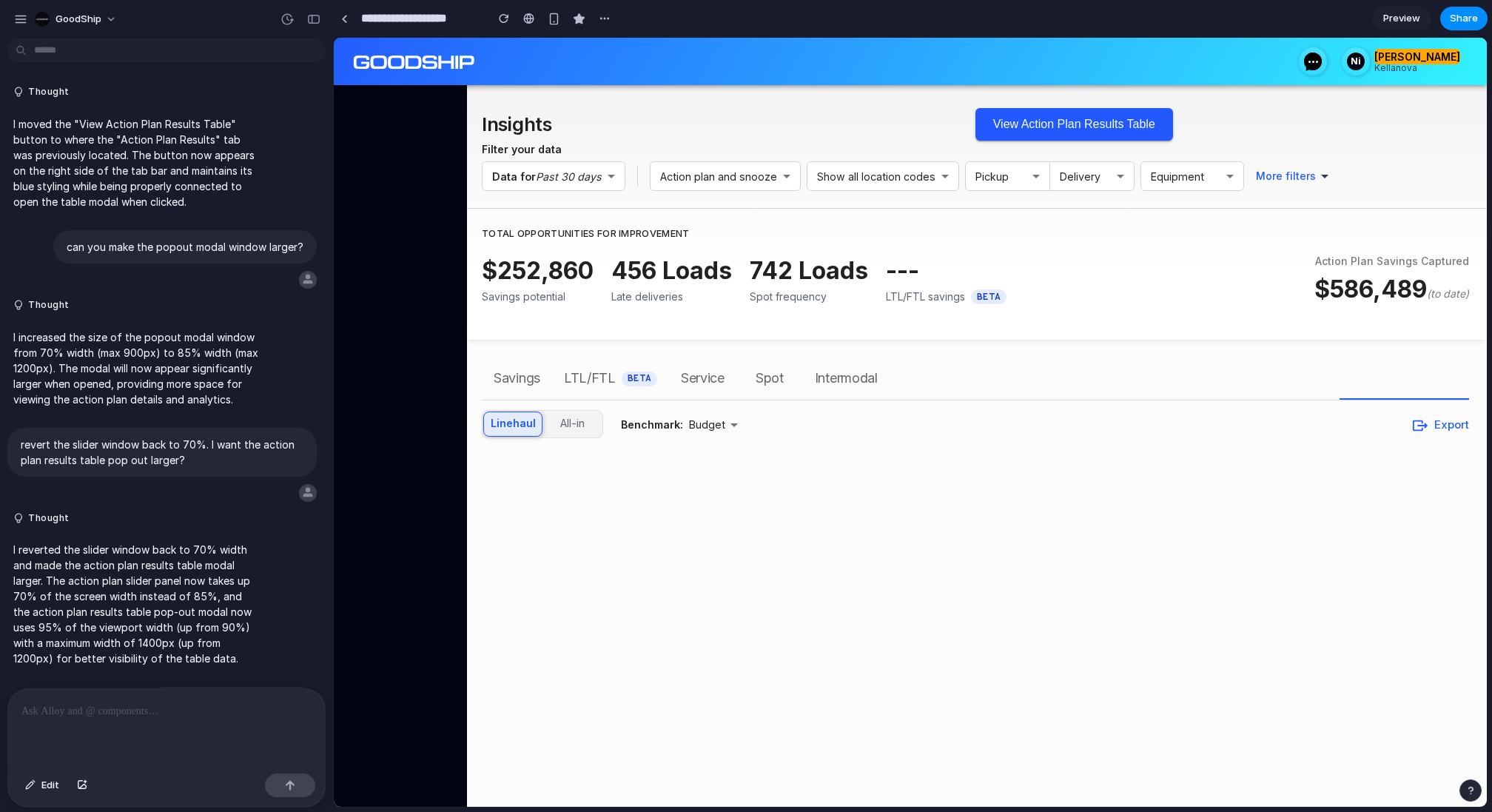
scroll to position [3741, 0]
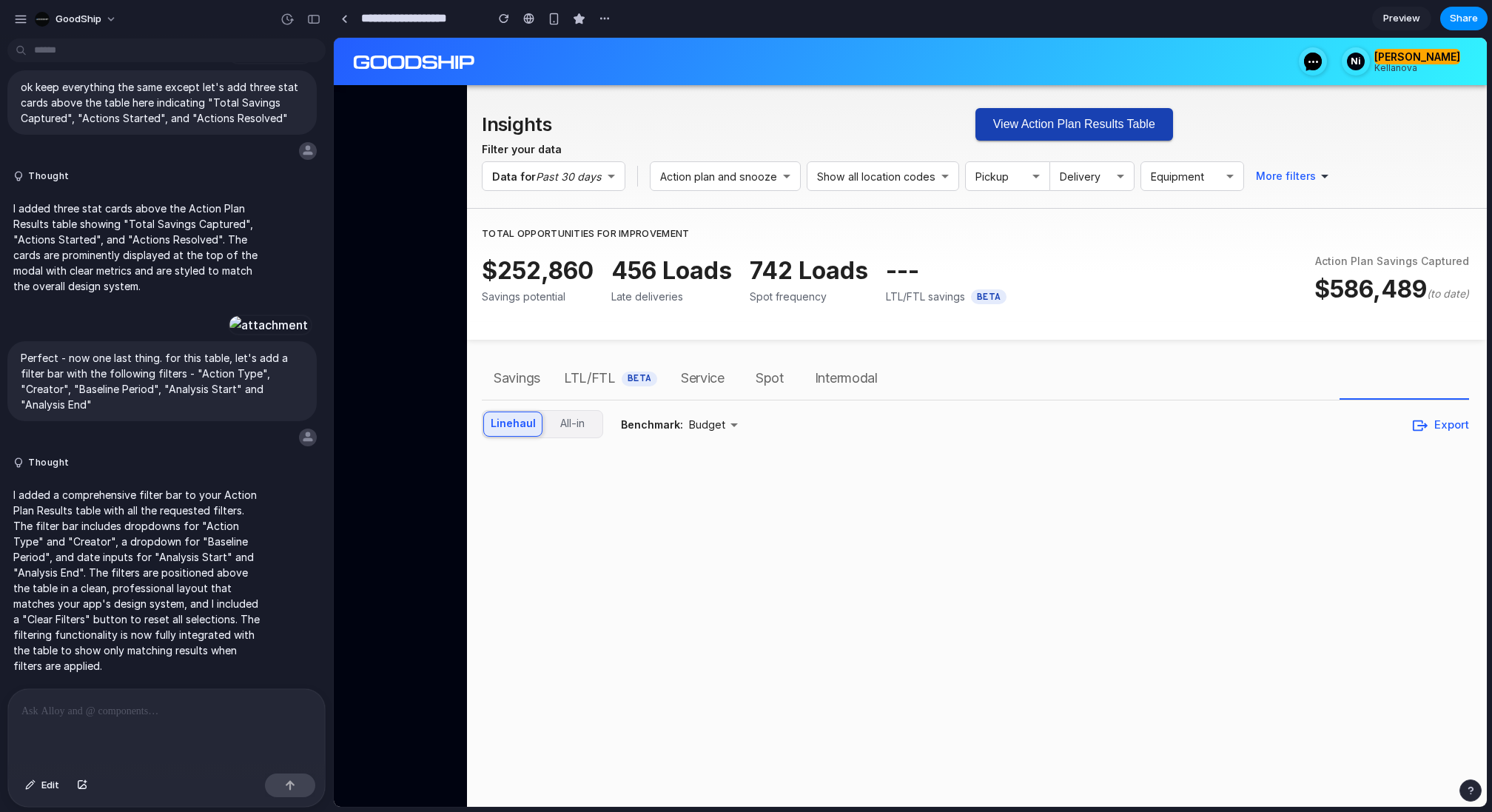
click at [1044, 119] on button "View Action Plan Results Table" at bounding box center [1074, 124] width 198 height 33
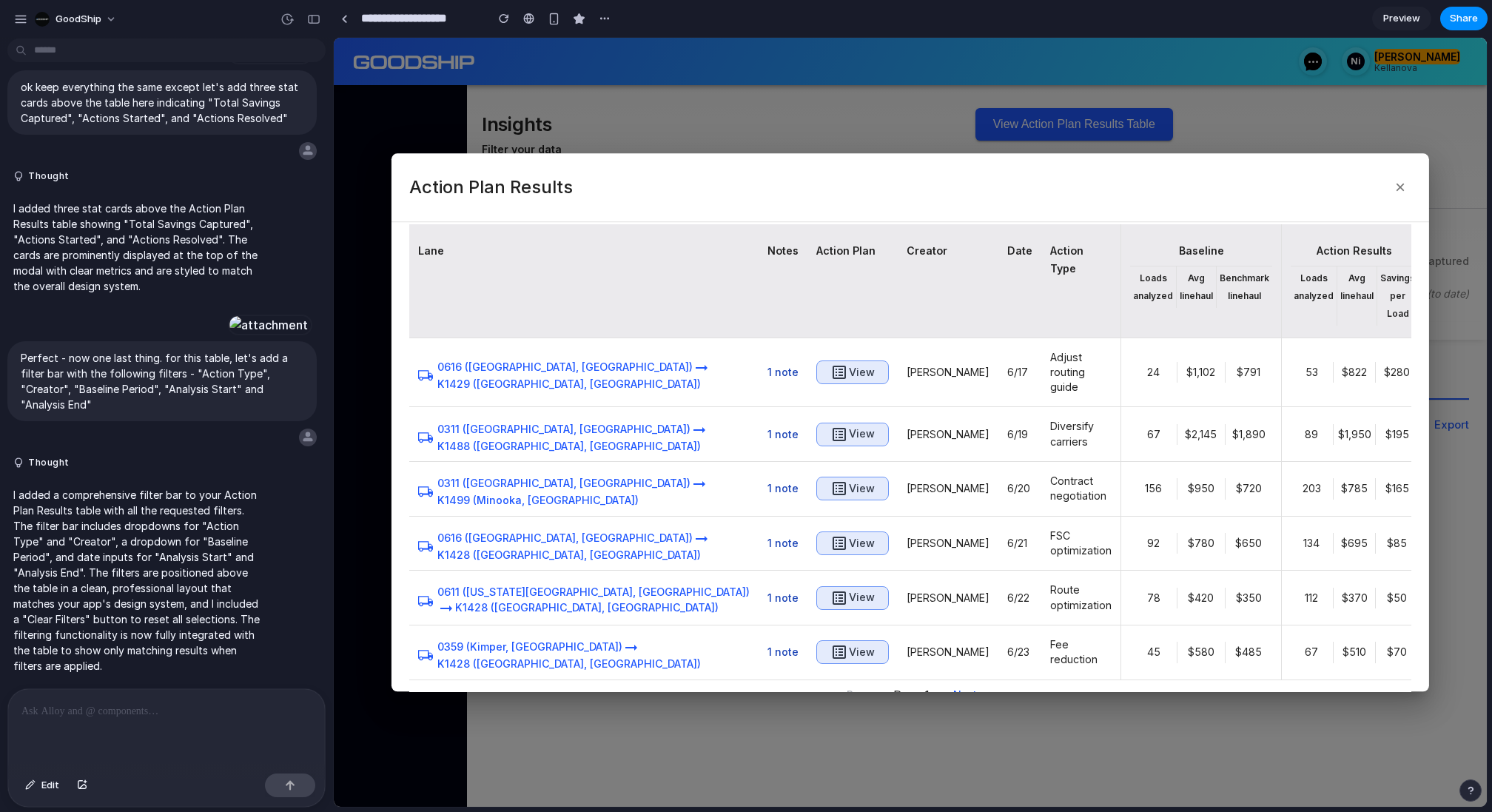
scroll to position [0, 0]
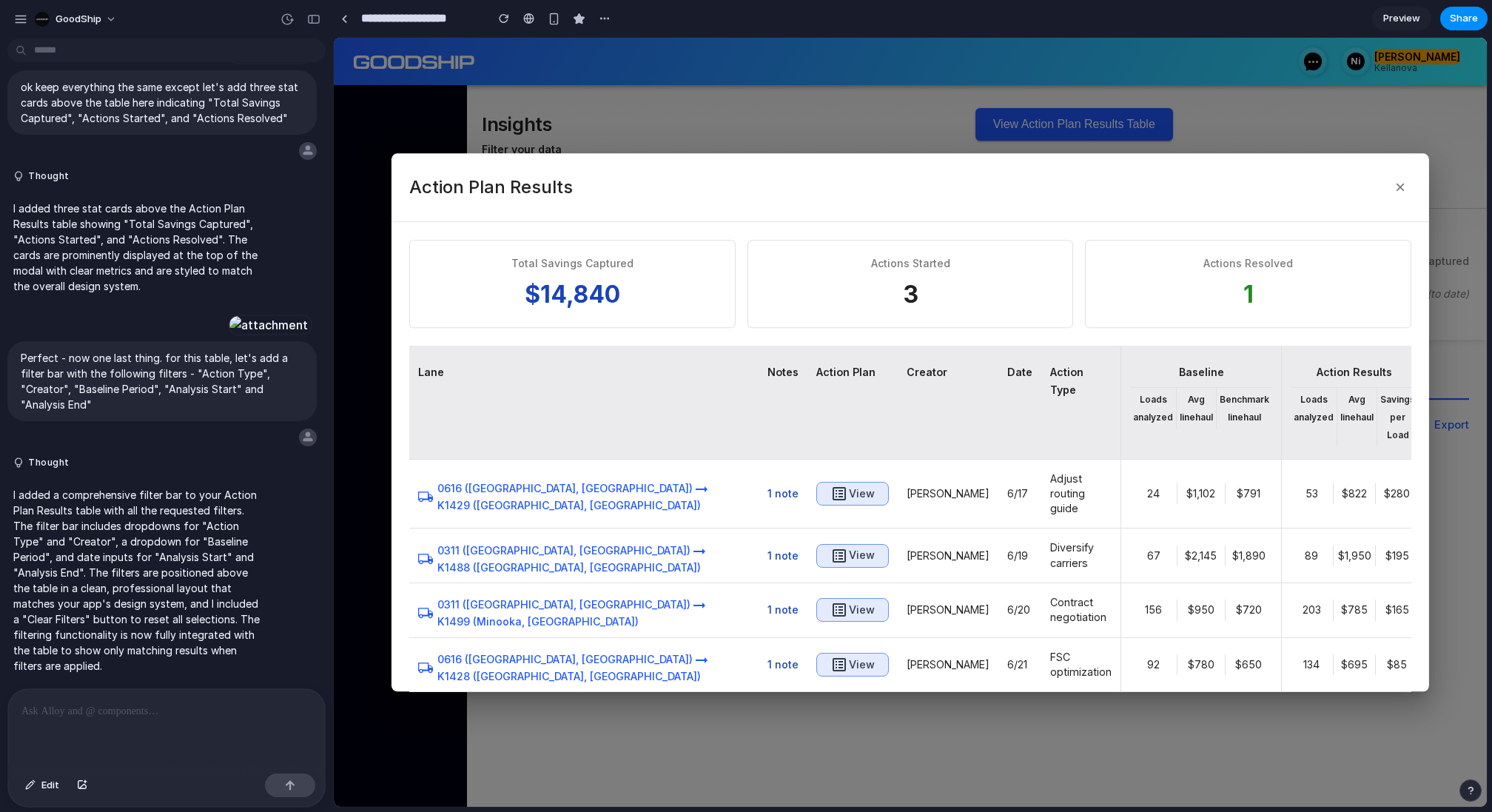
click at [133, 751] on div at bounding box center [166, 728] width 317 height 78
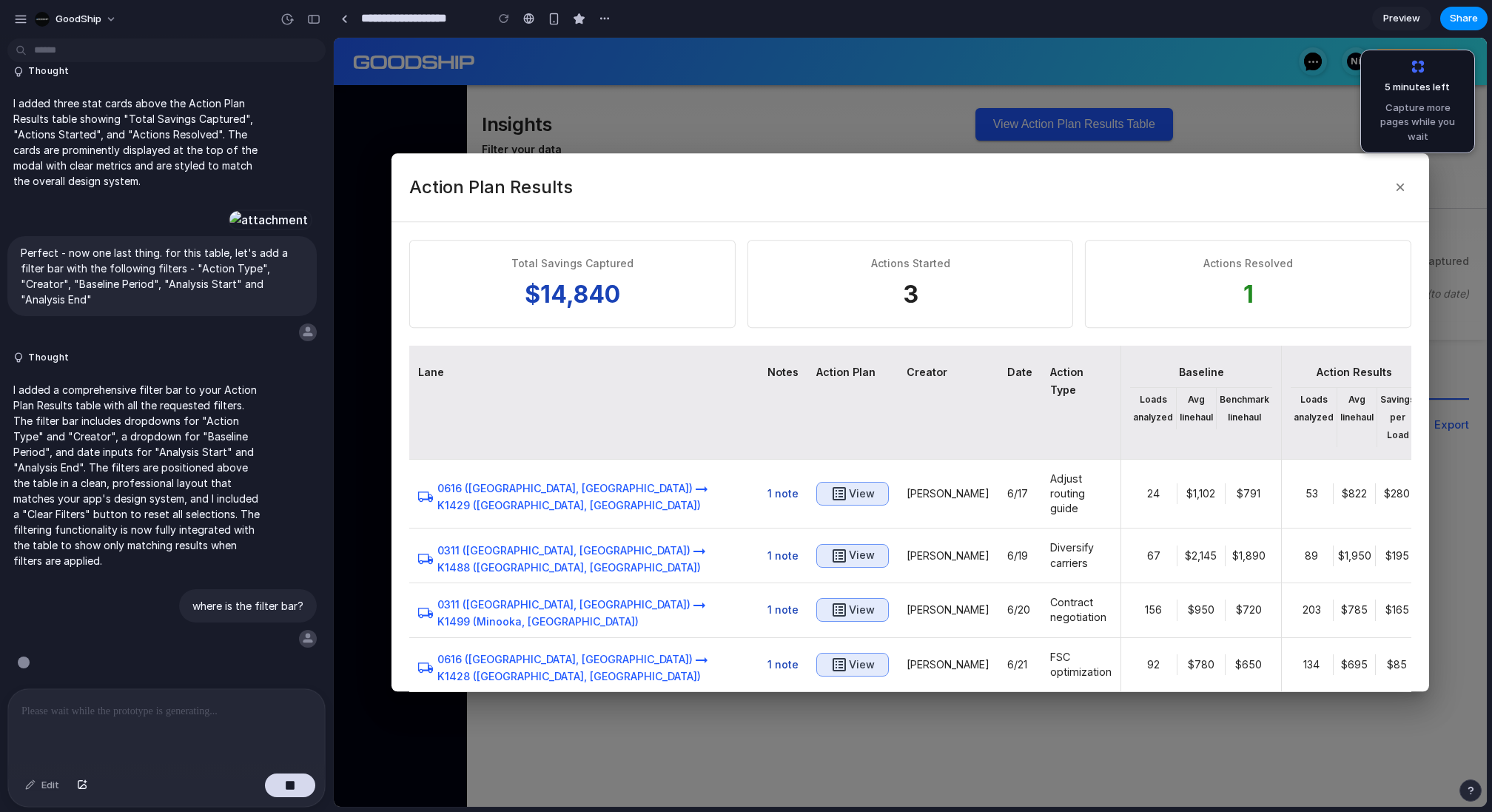
scroll to position [3816, 0]
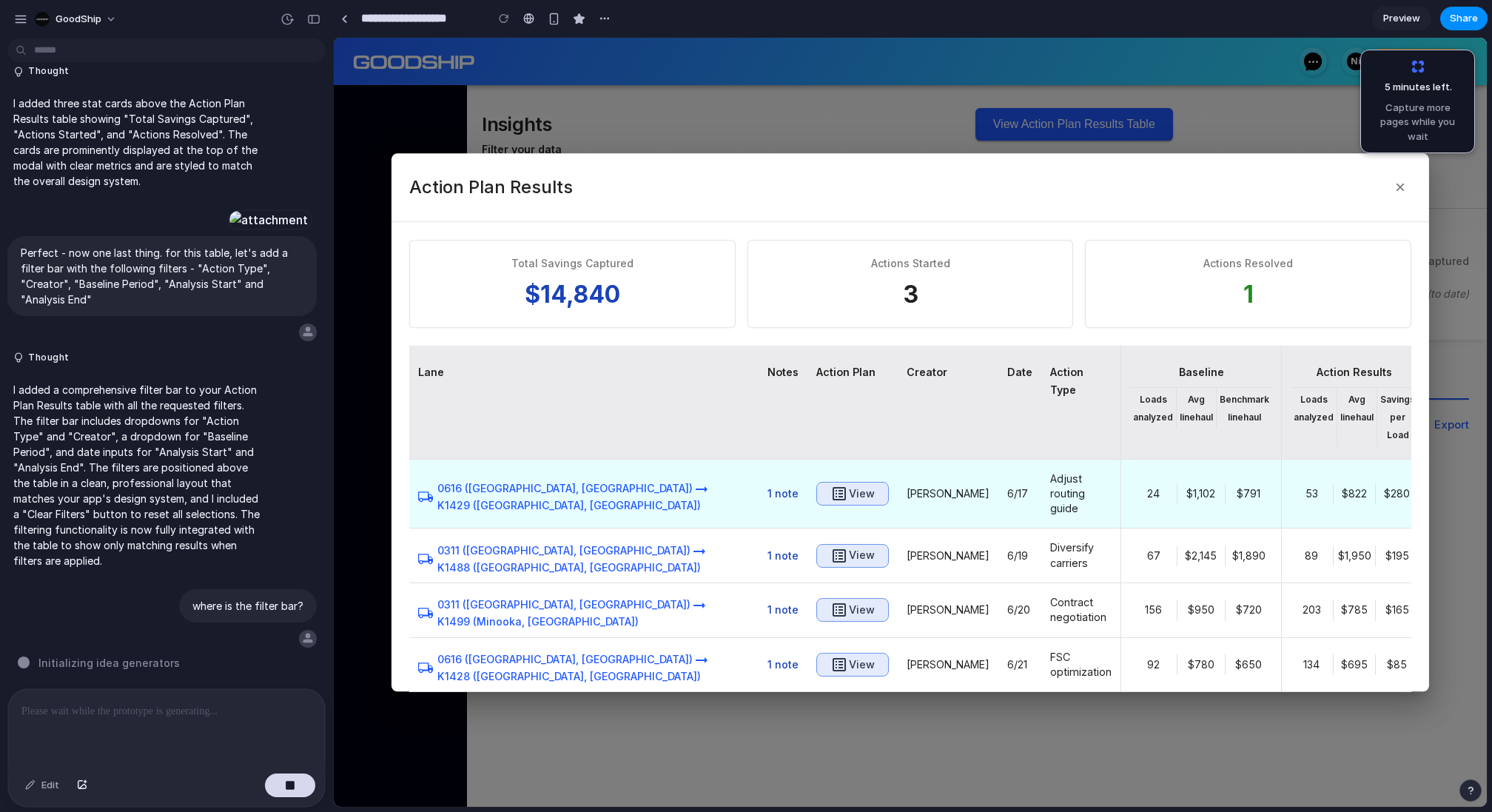
click at [849, 485] on h6 "View" at bounding box center [862, 494] width 26 height 19
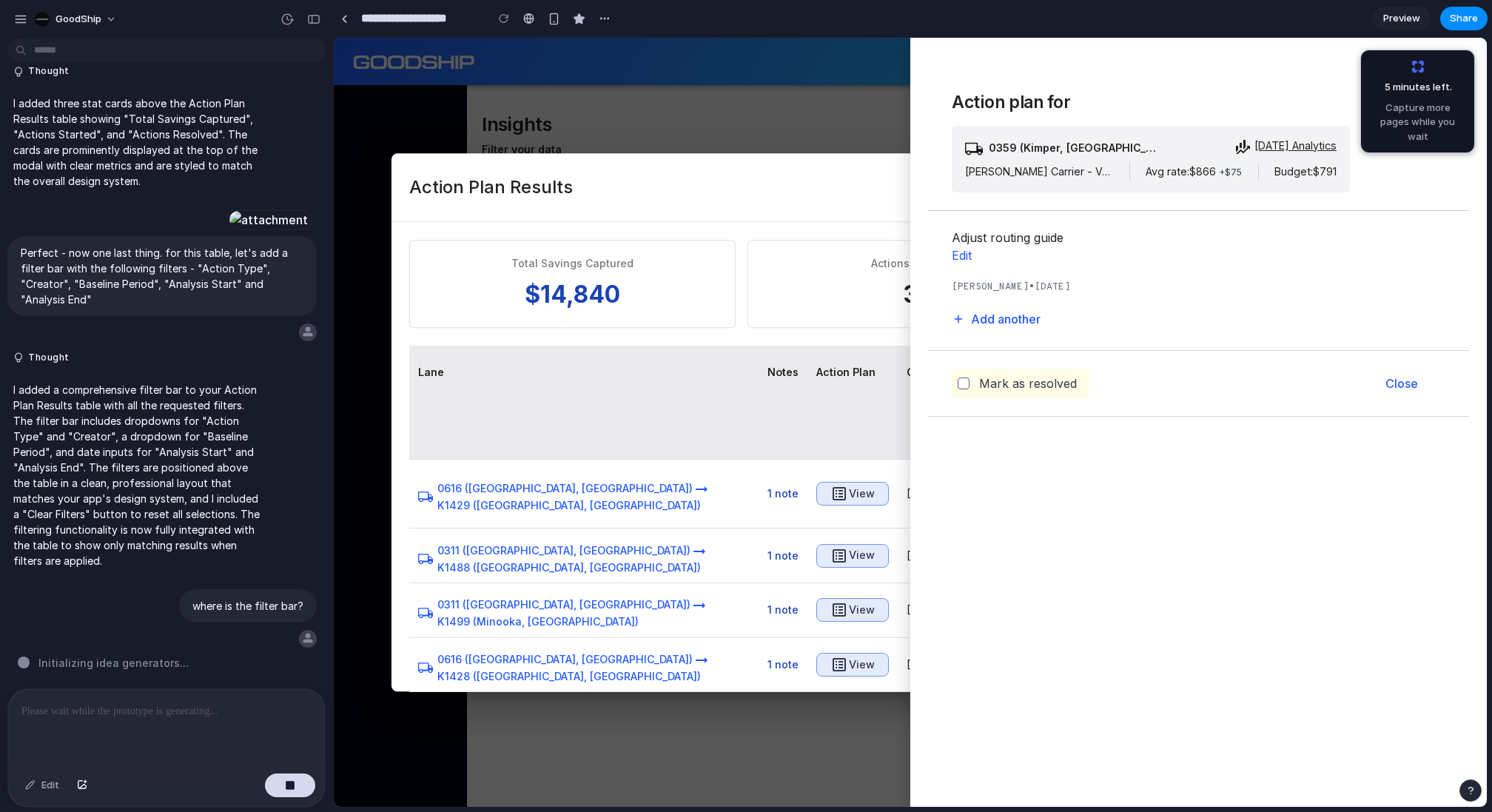
click at [787, 101] on div at bounding box center [910, 422] width 1153 height 769
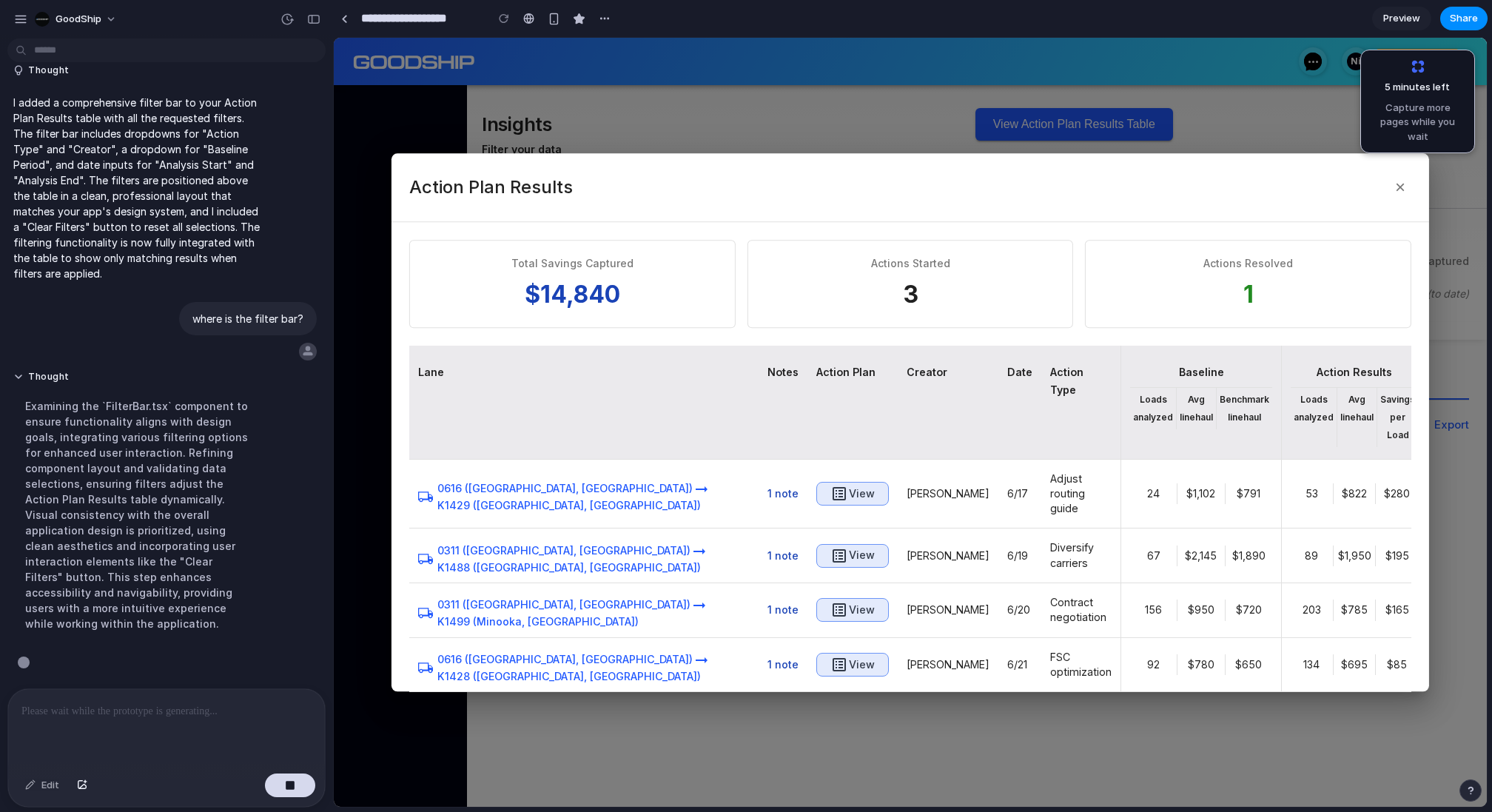
scroll to position [4103, 0]
click at [787, 101] on div at bounding box center [910, 422] width 1153 height 769
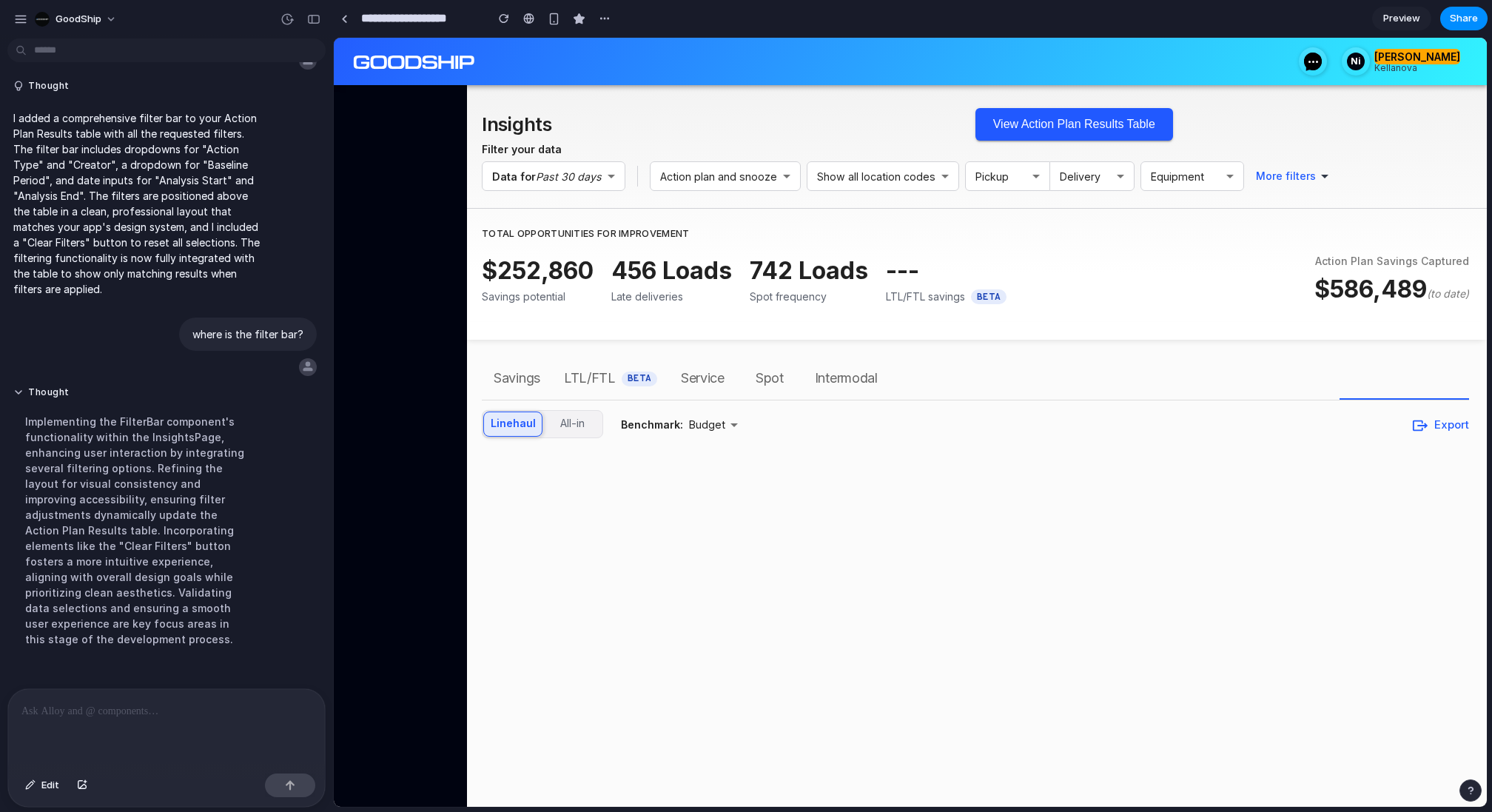
scroll to position [0, 0]
click at [1039, 130] on button "View Action Plan Results Table" at bounding box center [1074, 124] width 198 height 33
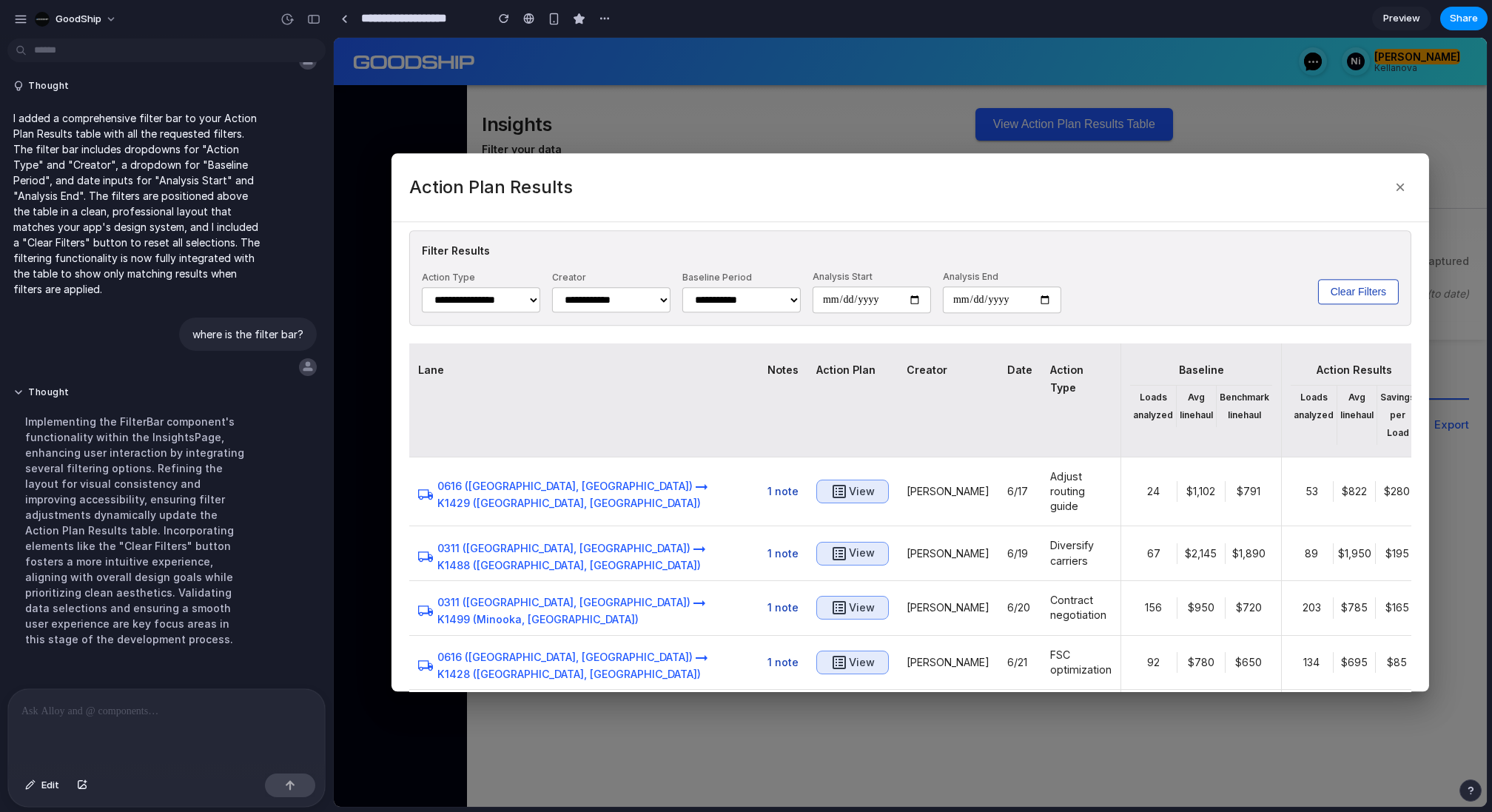
scroll to position [117, 0]
click at [537, 288] on select "**********" at bounding box center [481, 298] width 119 height 25
click at [637, 299] on select "**********" at bounding box center [612, 298] width 119 height 25
click at [760, 290] on select "**********" at bounding box center [742, 298] width 119 height 25
click at [897, 291] on input "date" at bounding box center [872, 298] width 119 height 27
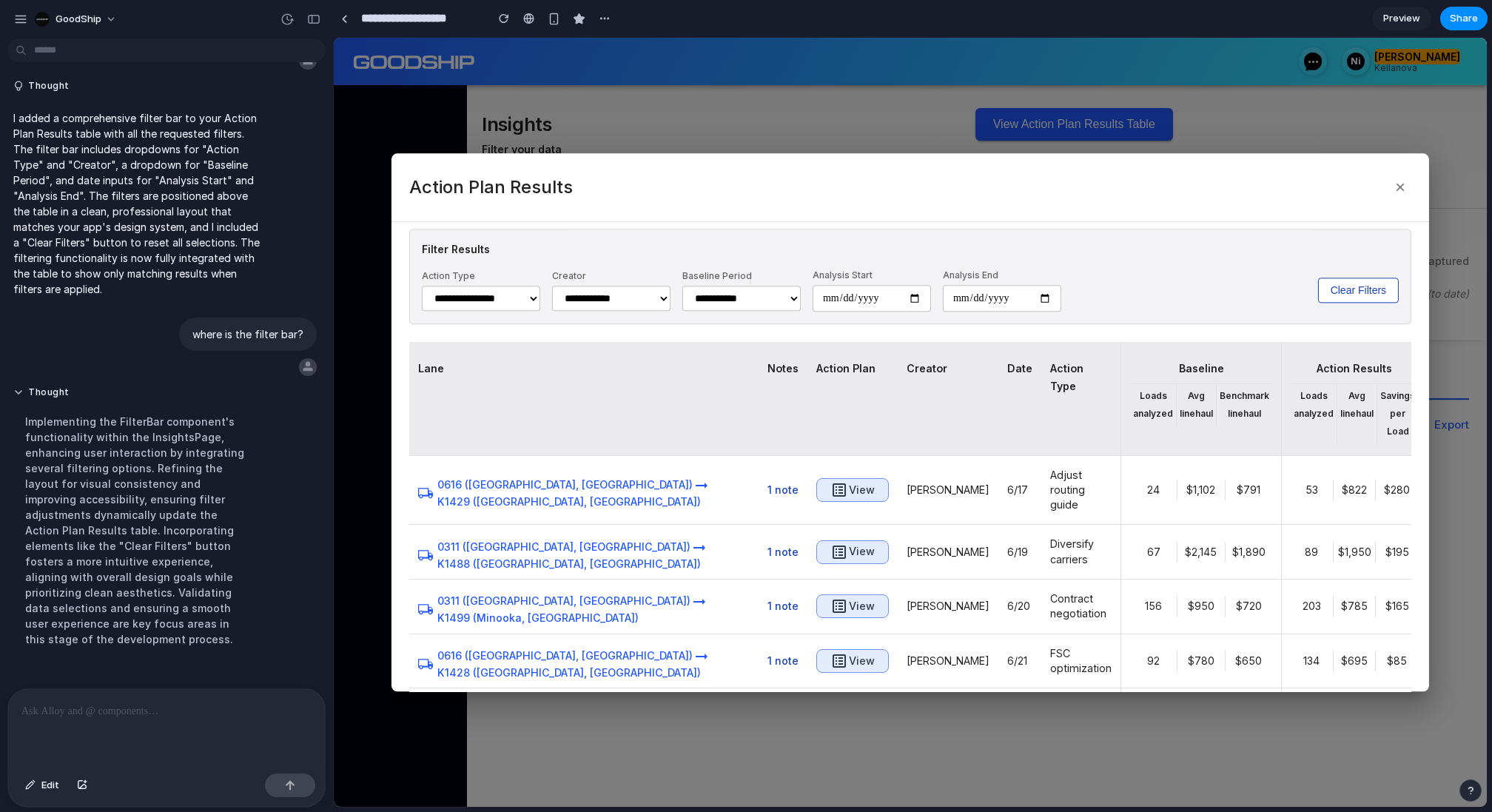
click at [894, 269] on label "Analysis Start" at bounding box center [872, 275] width 119 height 13
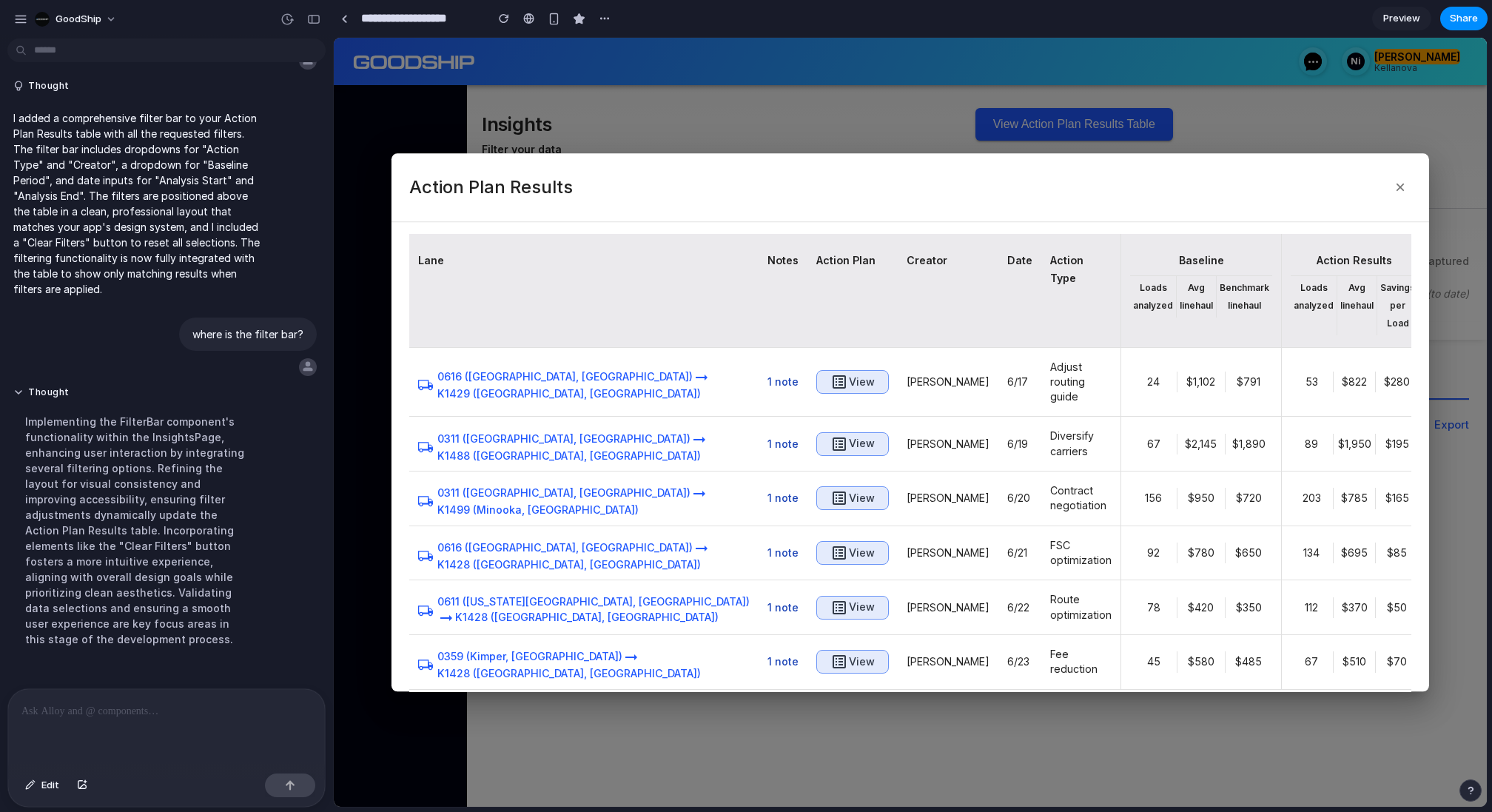
scroll to position [233, 0]
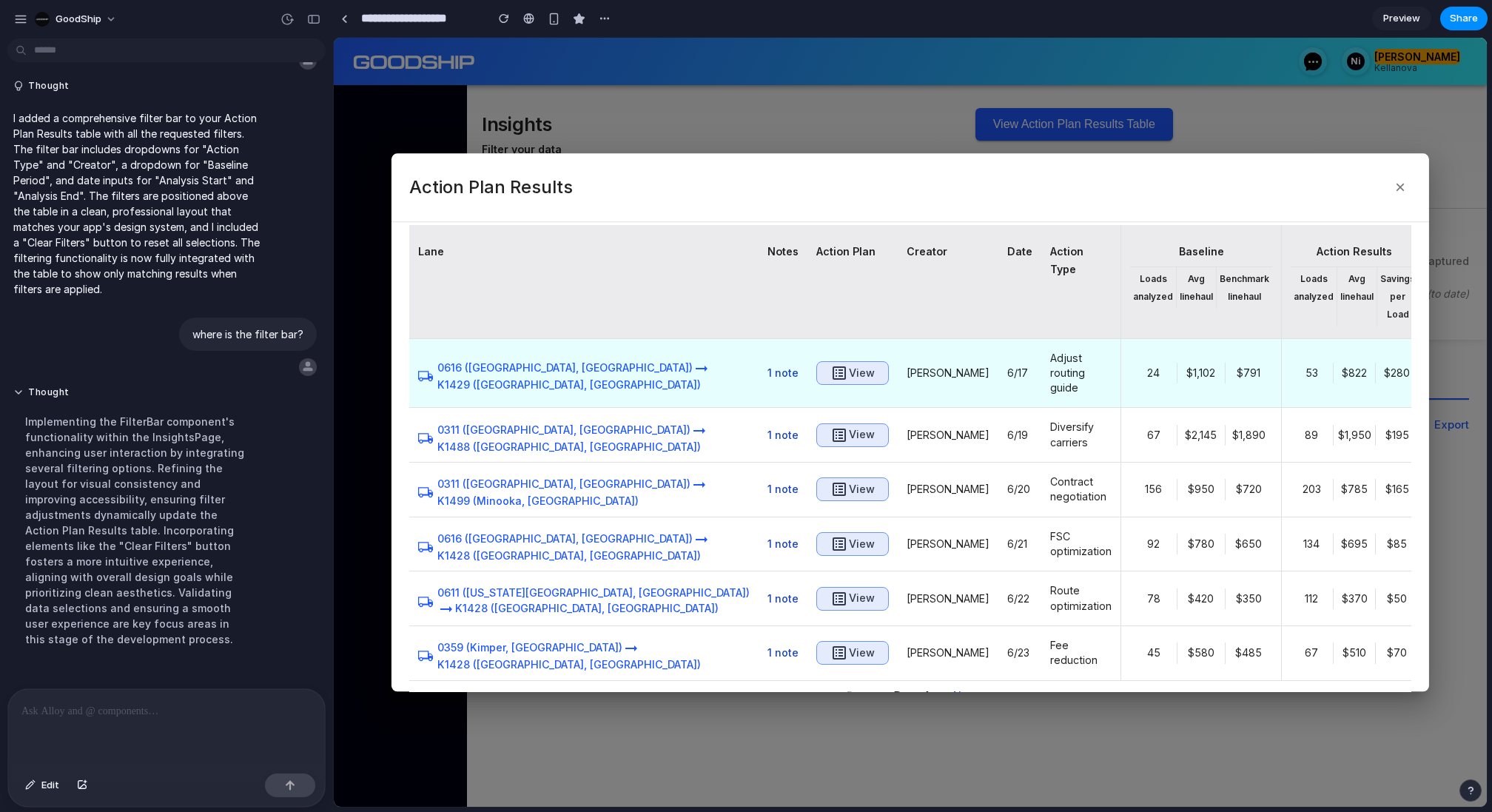
click at [816, 361] on button "View" at bounding box center [852, 372] width 73 height 23
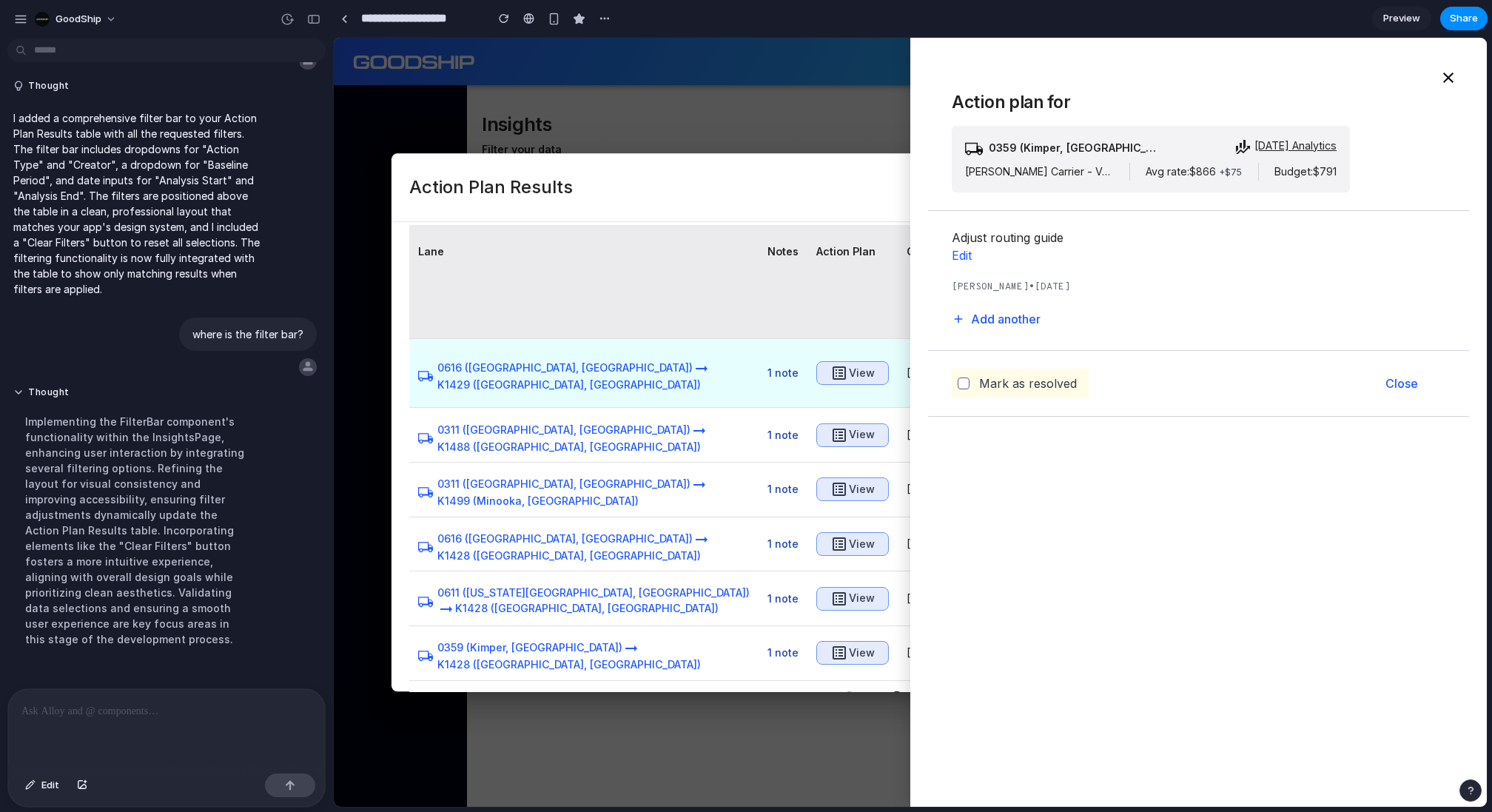
click at [808, 338] on td "View" at bounding box center [853, 372] width 91 height 69
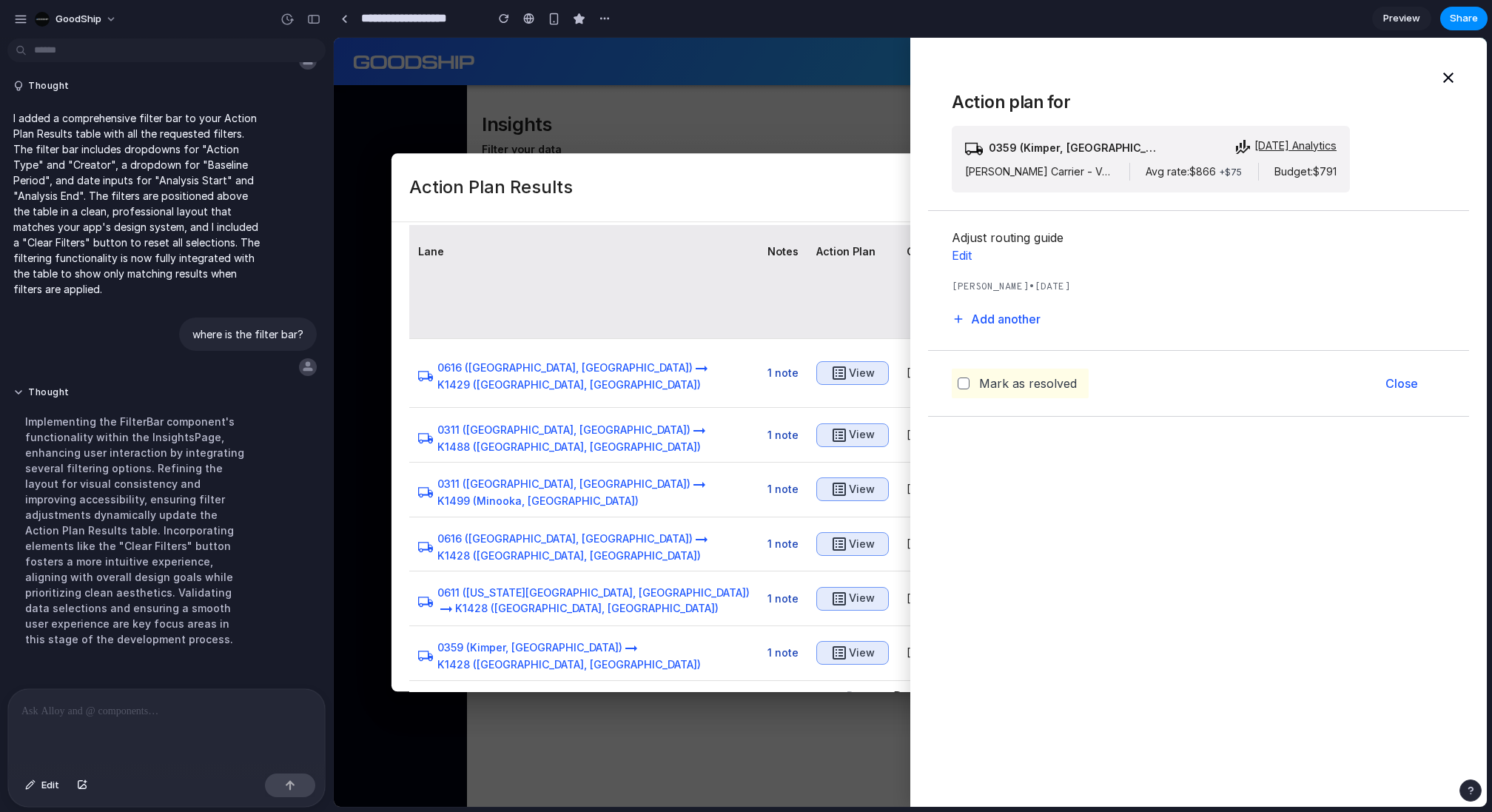
click at [808, 301] on th "Action Plan" at bounding box center [853, 282] width 91 height 114
click at [858, 123] on div at bounding box center [910, 422] width 1153 height 769
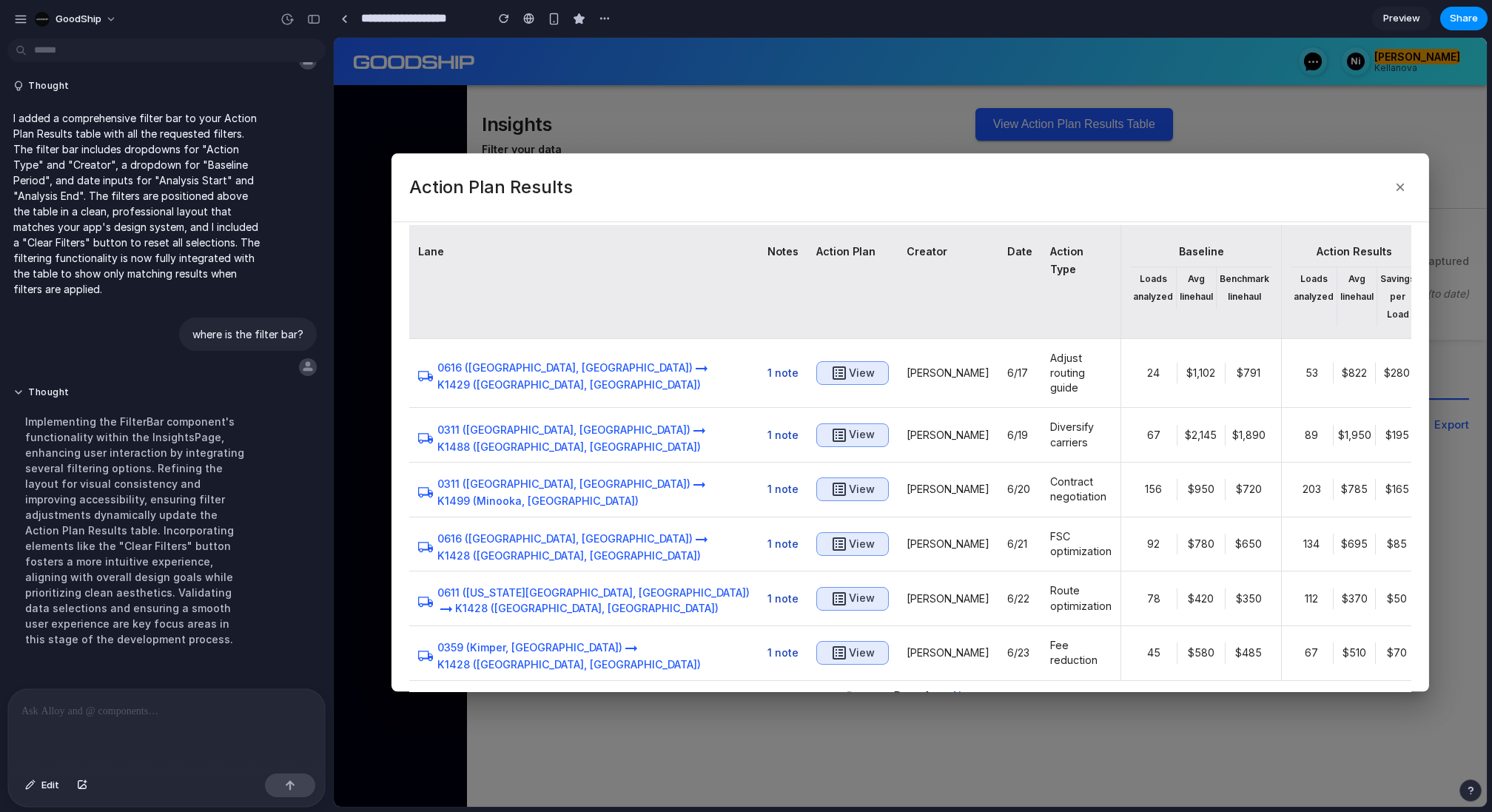
scroll to position [139, 0]
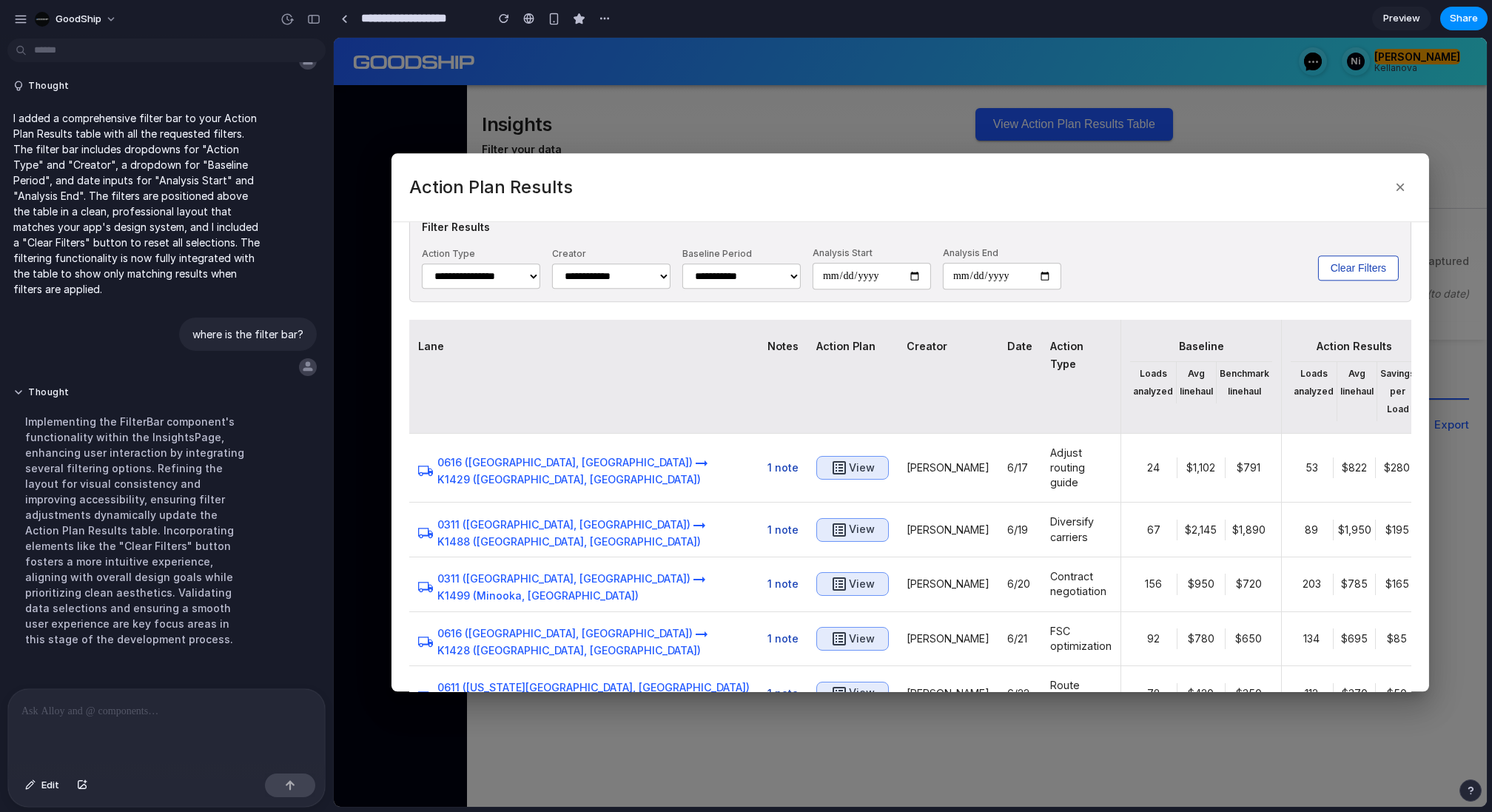
click at [768, 123] on div at bounding box center [910, 422] width 1153 height 769
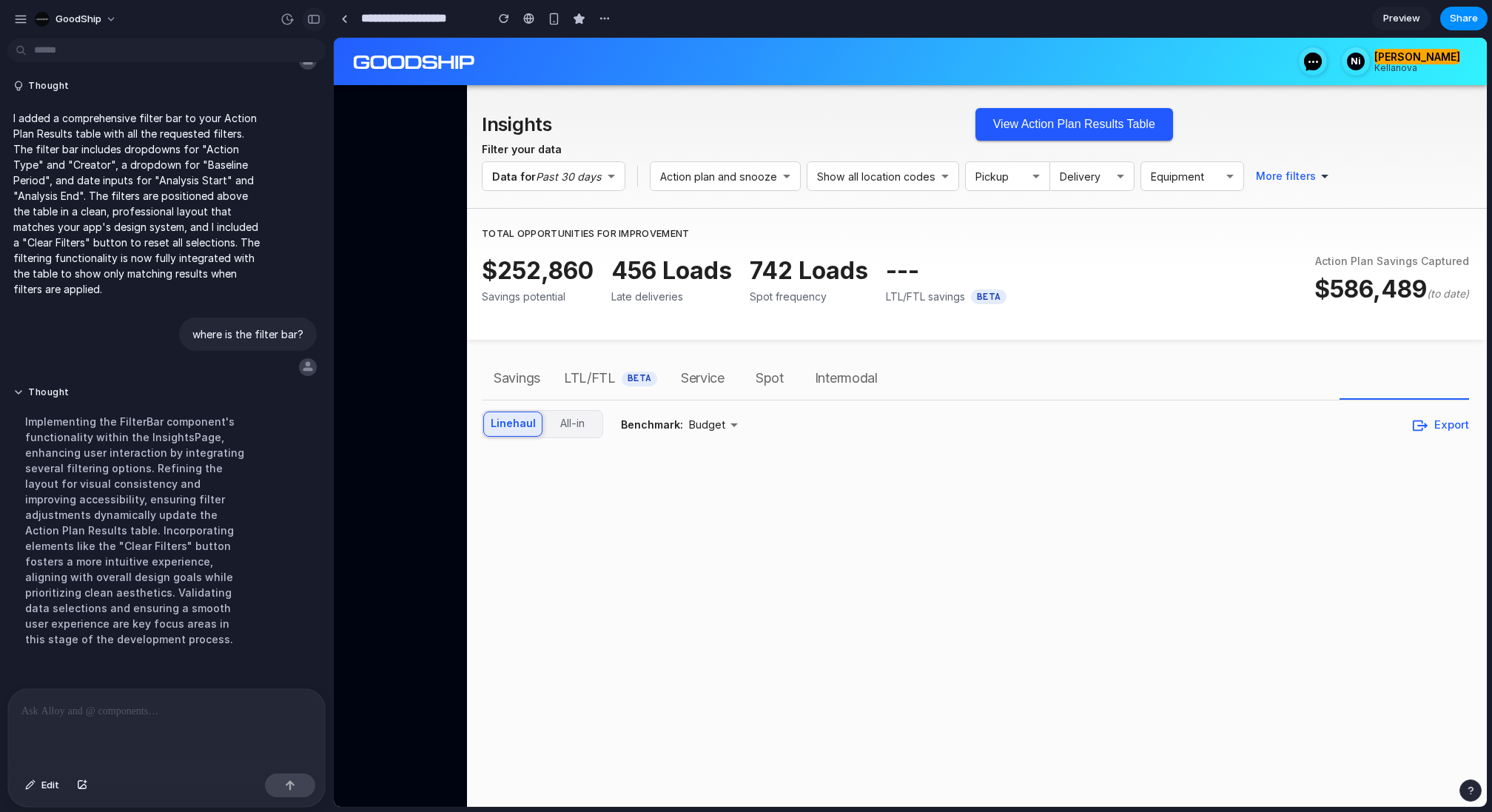
click at [320, 21] on button "button" at bounding box center [314, 19] width 23 height 23
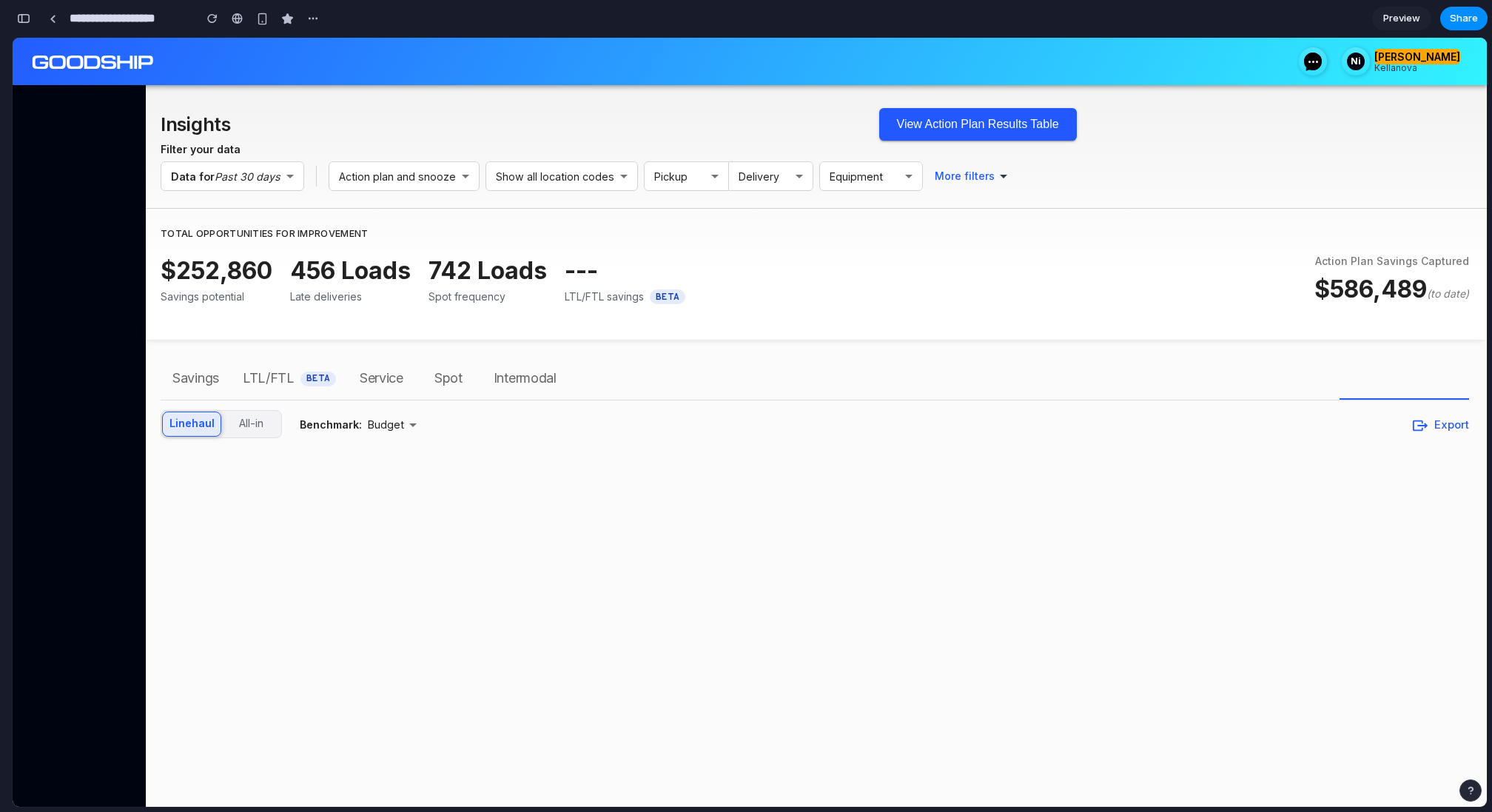
click at [185, 371] on span "Savings" at bounding box center [196, 378] width 47 height 23
click at [277, 371] on span "LTL/FTL" at bounding box center [269, 378] width 52 height 23
click at [387, 371] on span "Service" at bounding box center [382, 378] width 44 height 23
click at [976, 128] on button "View Action Plan Results Table" at bounding box center [978, 124] width 198 height 33
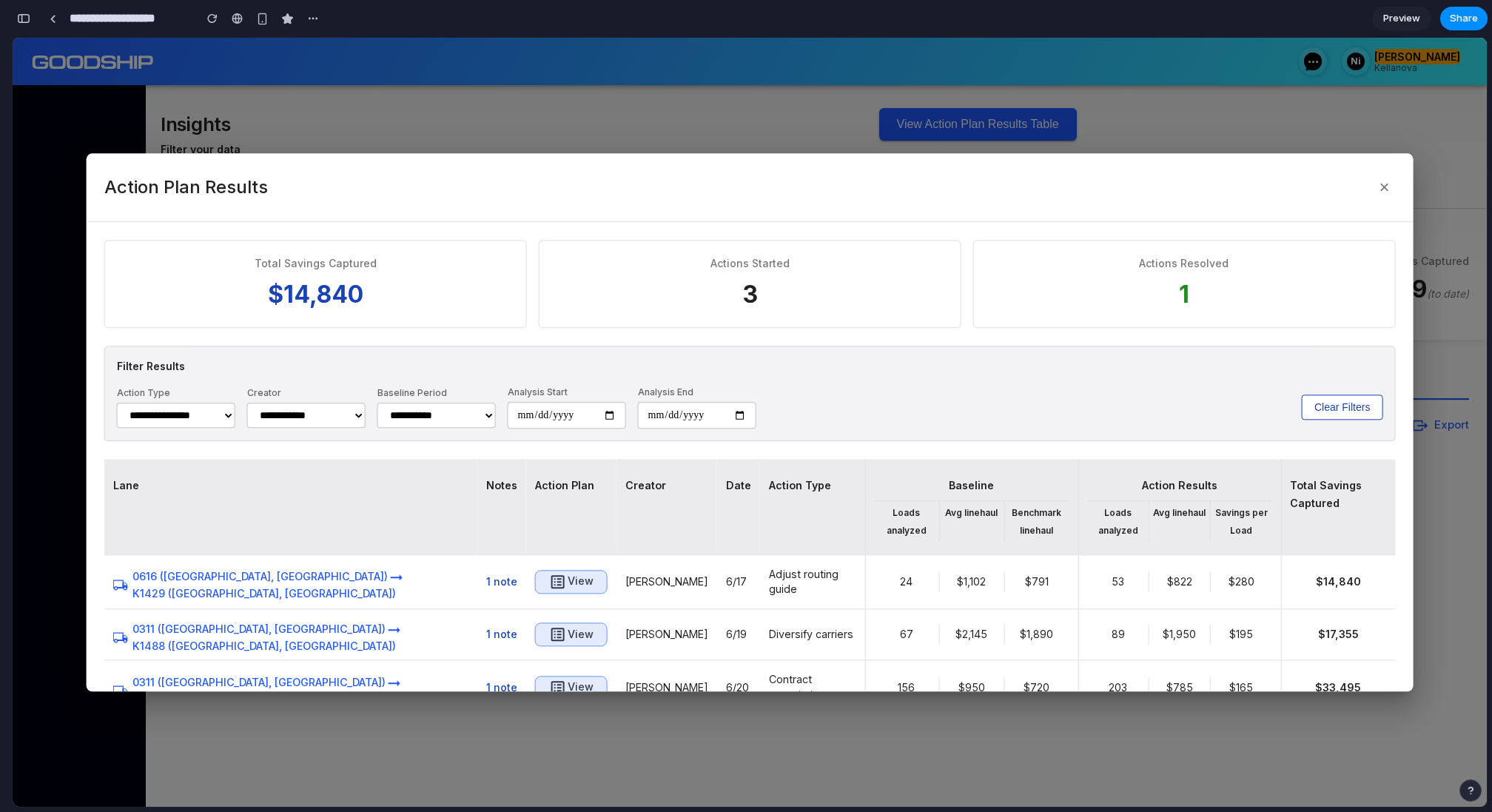
click at [198, 411] on select "**********" at bounding box center [177, 415] width 119 height 25
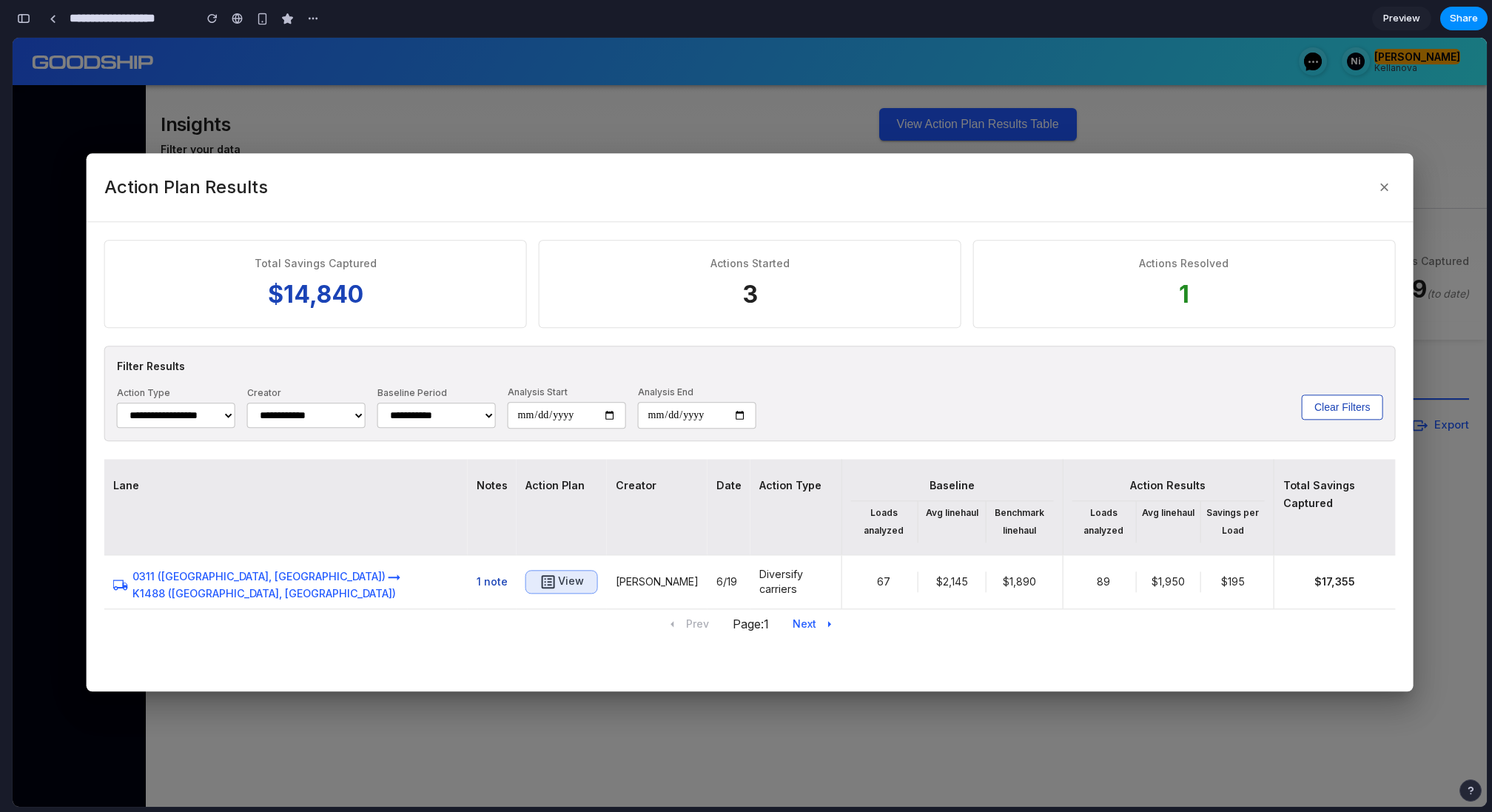
click at [190, 413] on select "**********" at bounding box center [177, 415] width 119 height 25
select select "***"
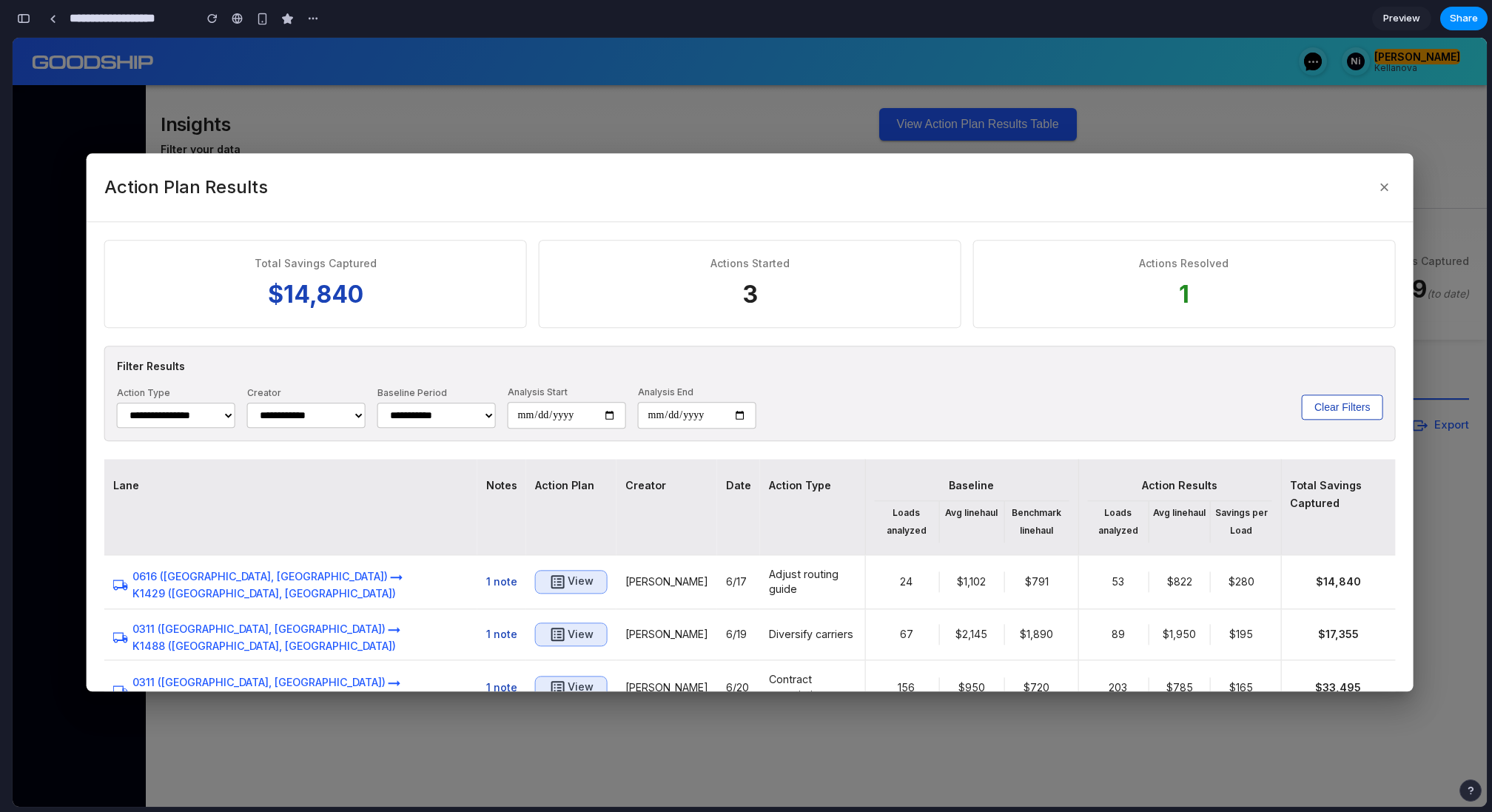
click at [323, 414] on select "**********" at bounding box center [307, 415] width 119 height 25
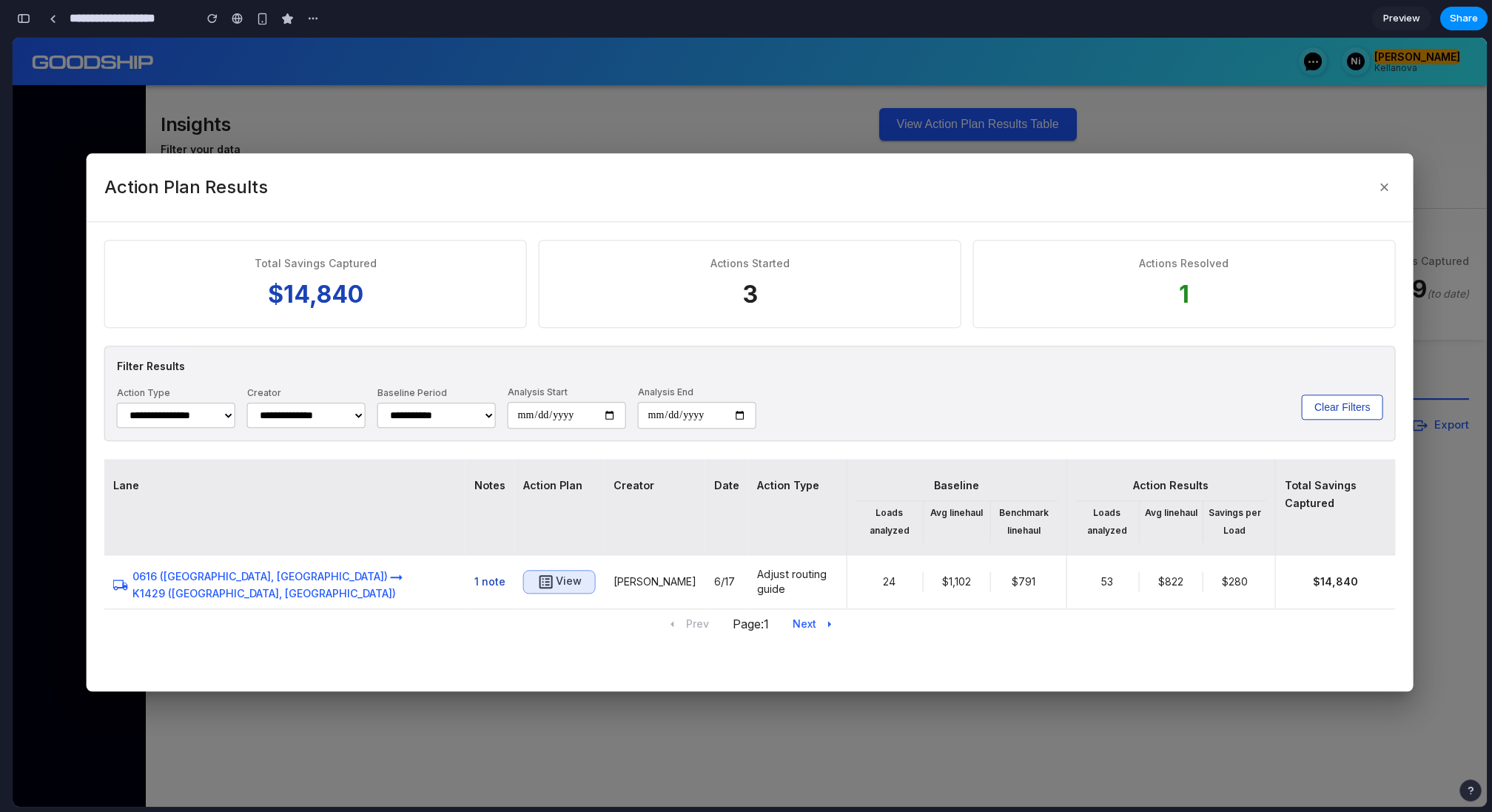
click at [321, 415] on select "**********" at bounding box center [307, 415] width 119 height 25
select select "***"
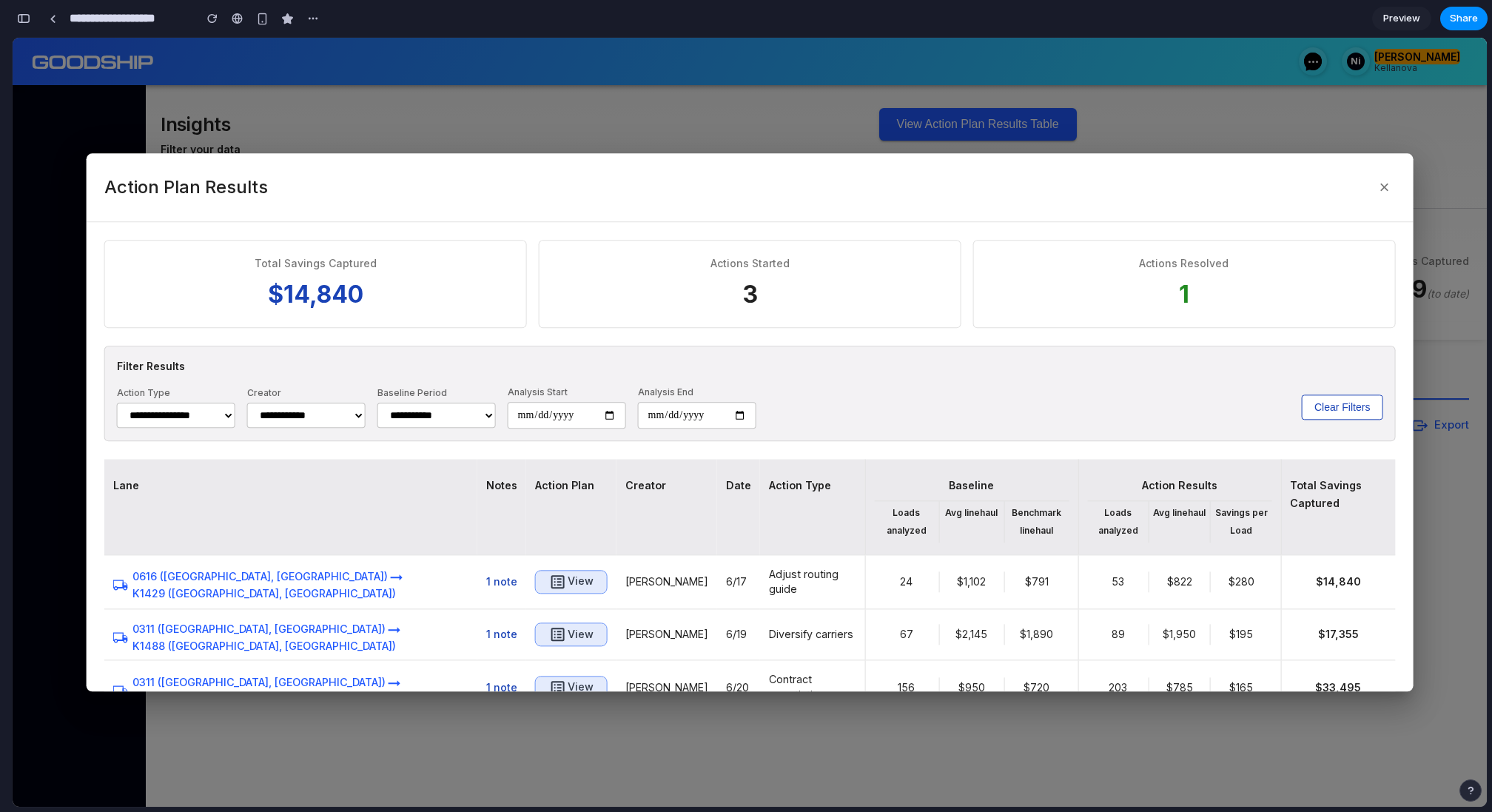
click at [440, 418] on select "**********" at bounding box center [437, 415] width 119 height 25
click at [755, 412] on input "date" at bounding box center [698, 415] width 119 height 27
click at [819, 404] on div "**********" at bounding box center [750, 407] width 1266 height 43
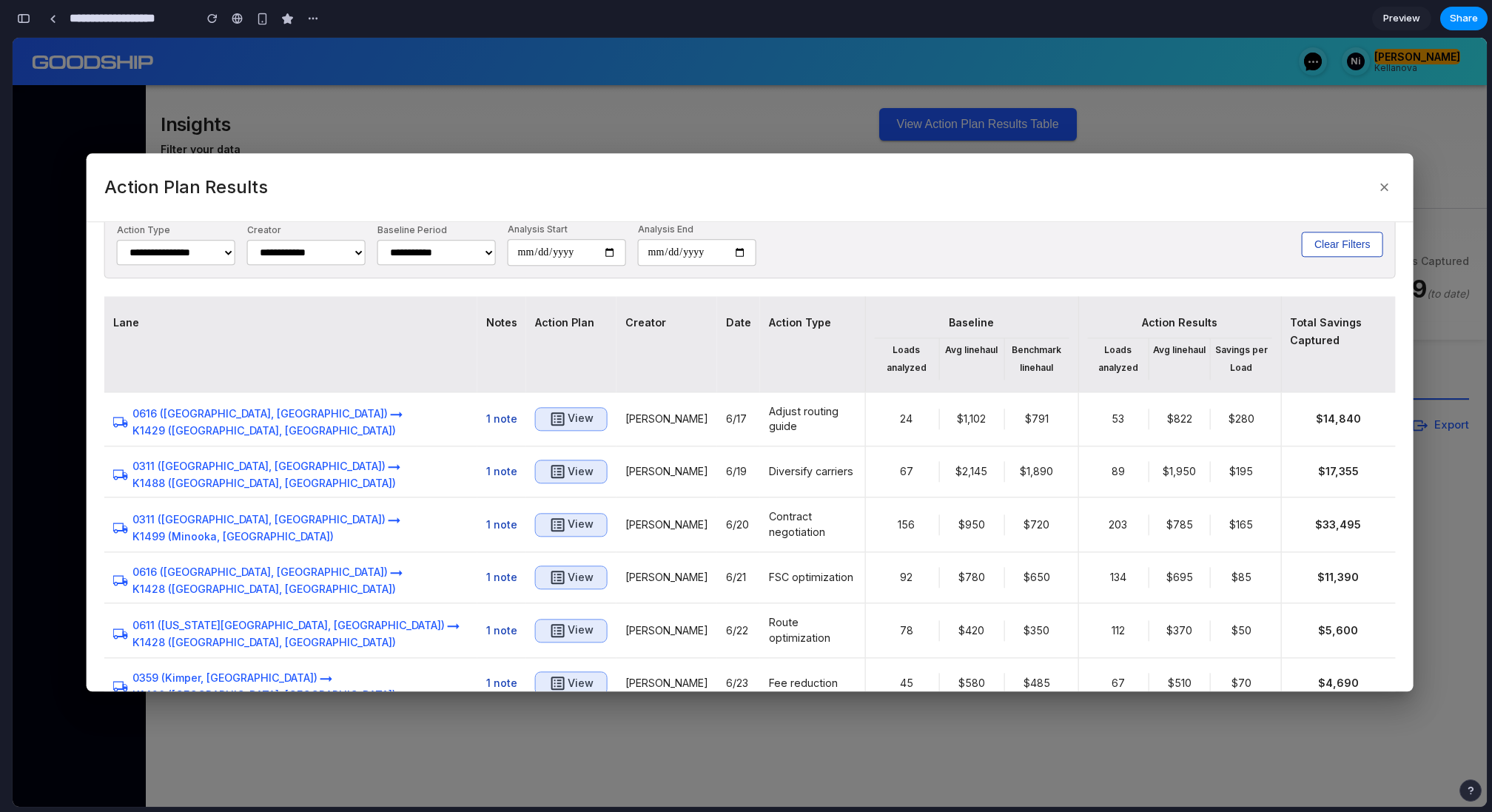
scroll to position [212, 0]
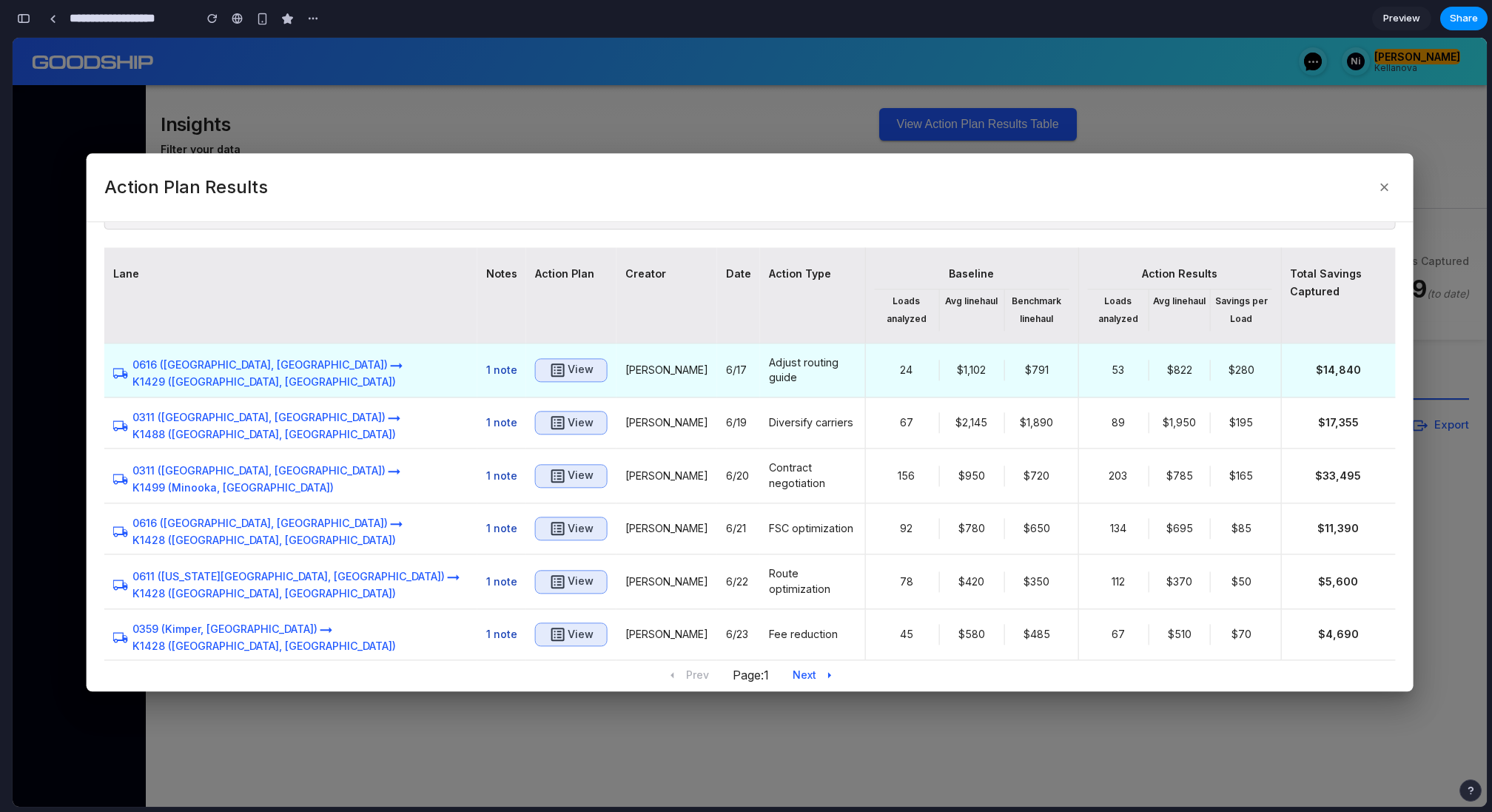
click at [551, 369] on icon "button" at bounding box center [558, 369] width 13 height 13
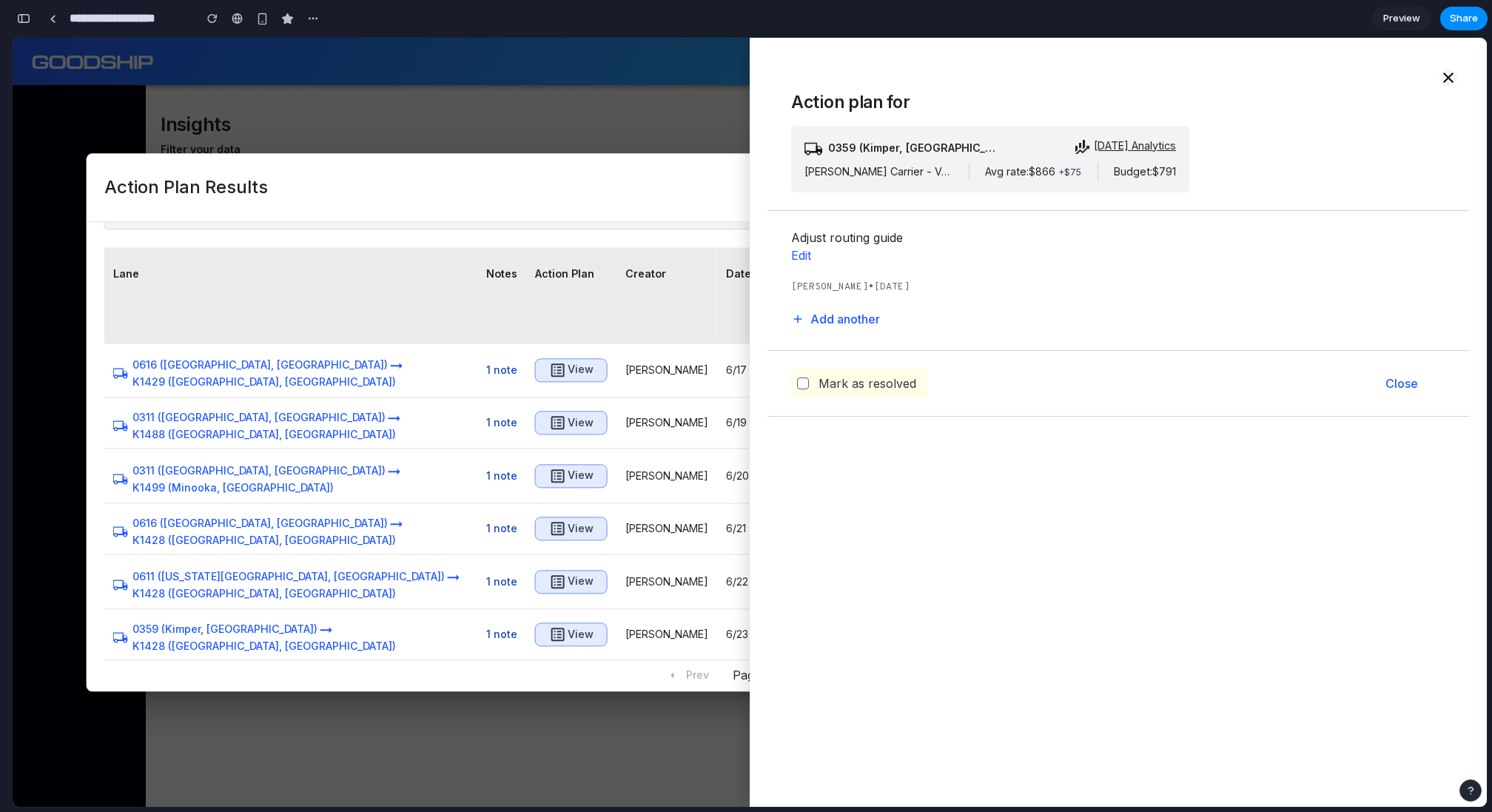
click at [1444, 75] on icon "button" at bounding box center [1448, 77] width 18 height 18
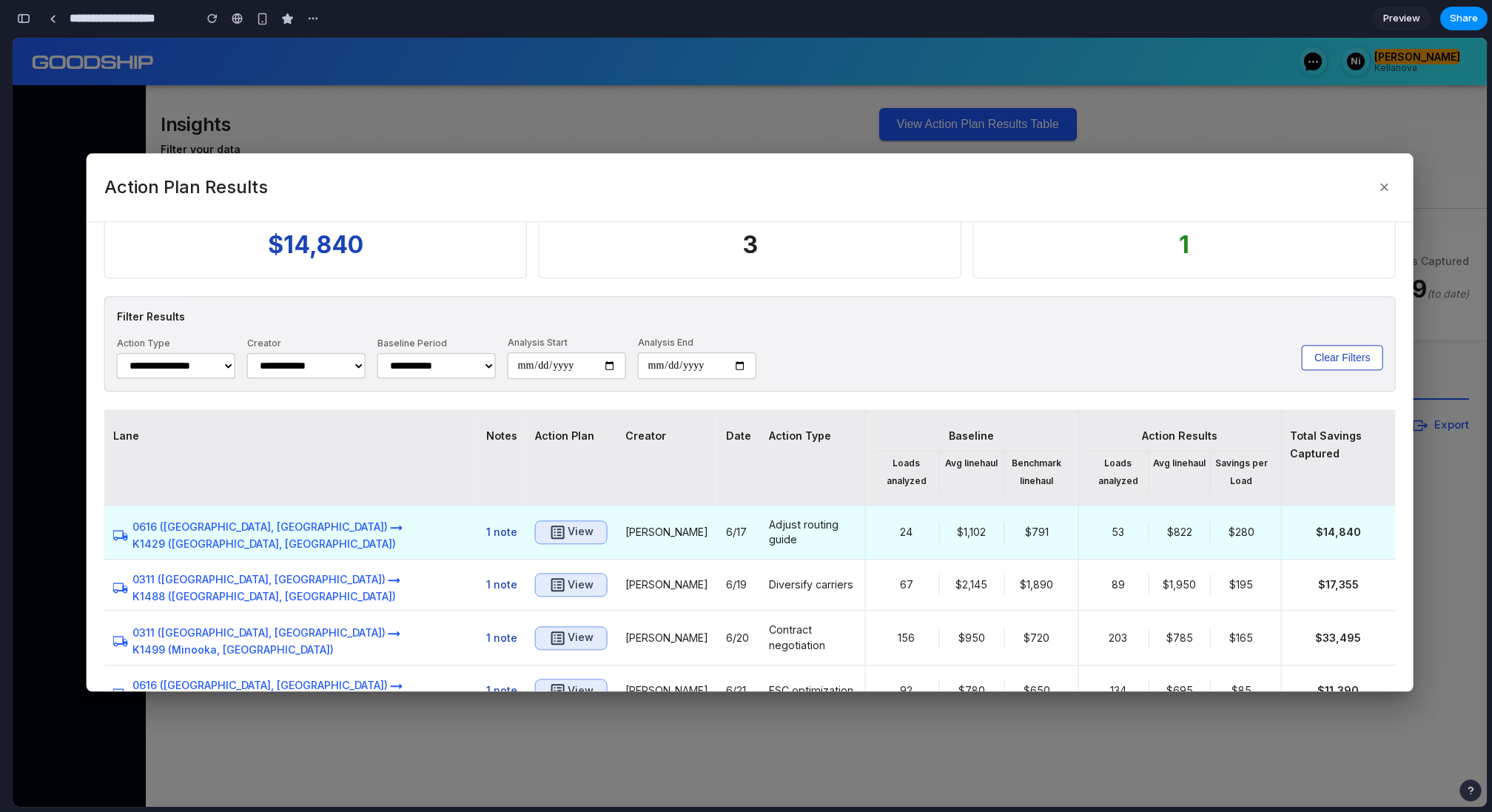
scroll to position [0, 0]
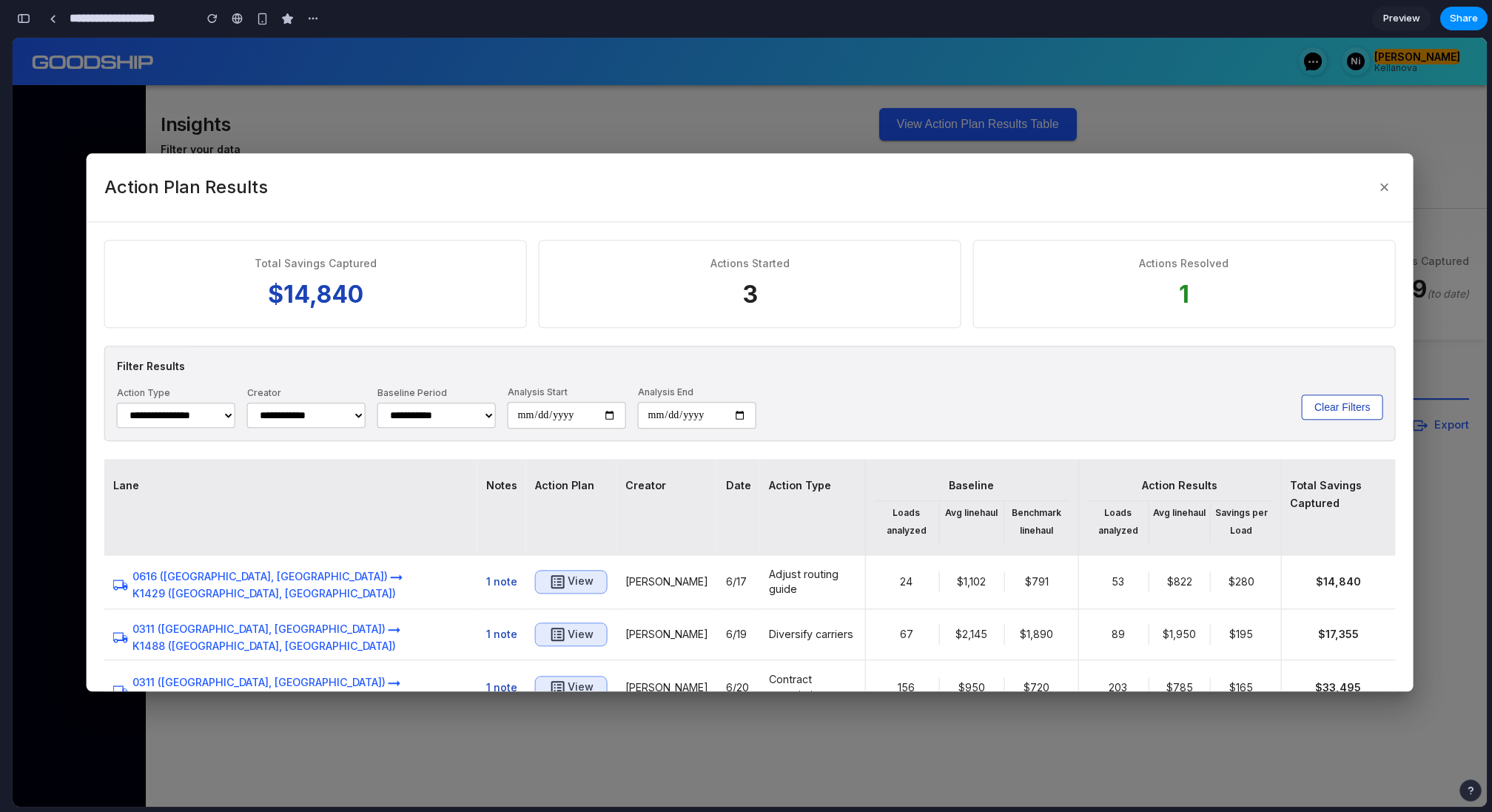
click at [603, 126] on div at bounding box center [750, 422] width 1475 height 769
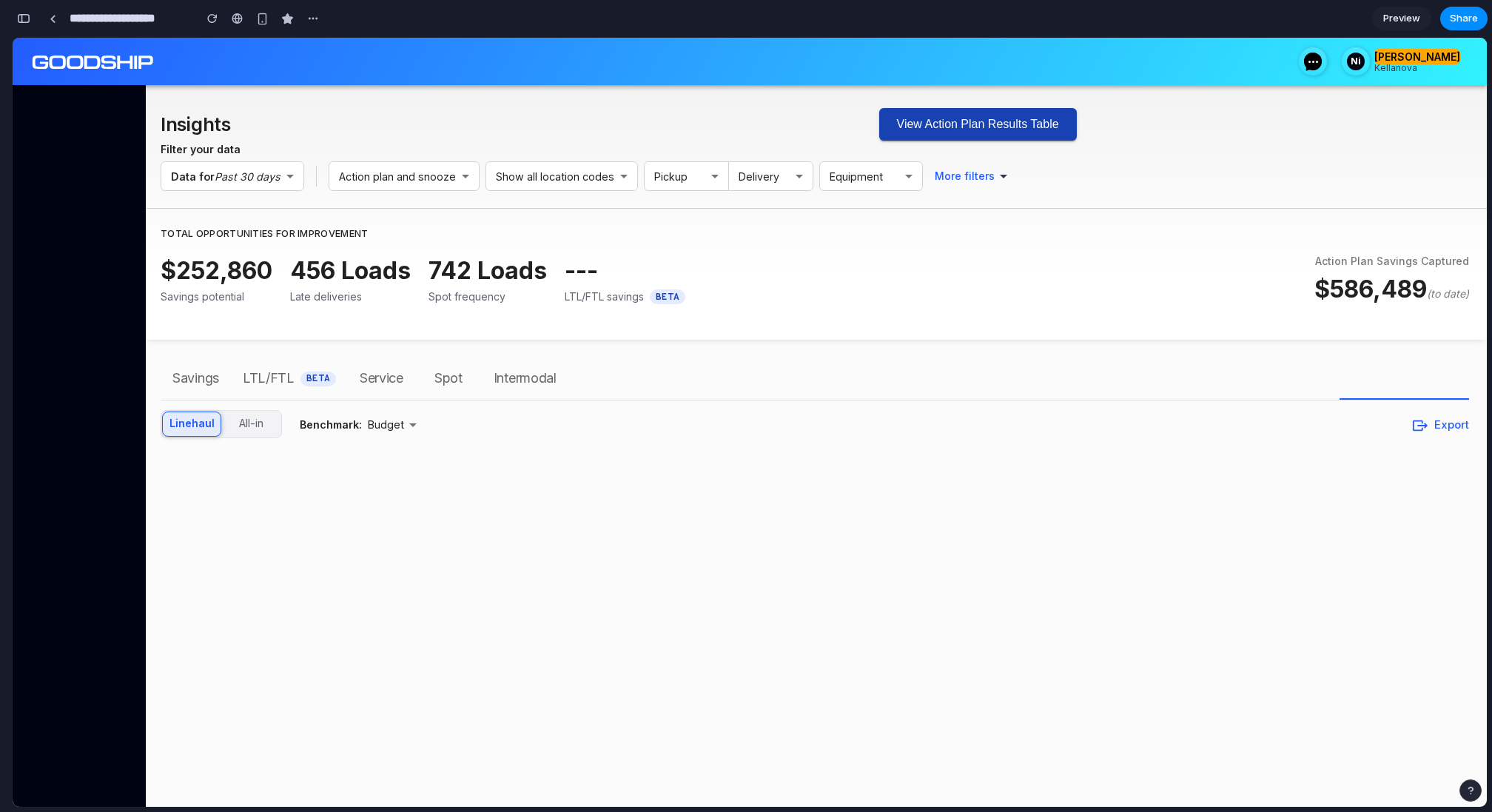
click at [948, 121] on button "View Action Plan Results Table" at bounding box center [978, 124] width 198 height 33
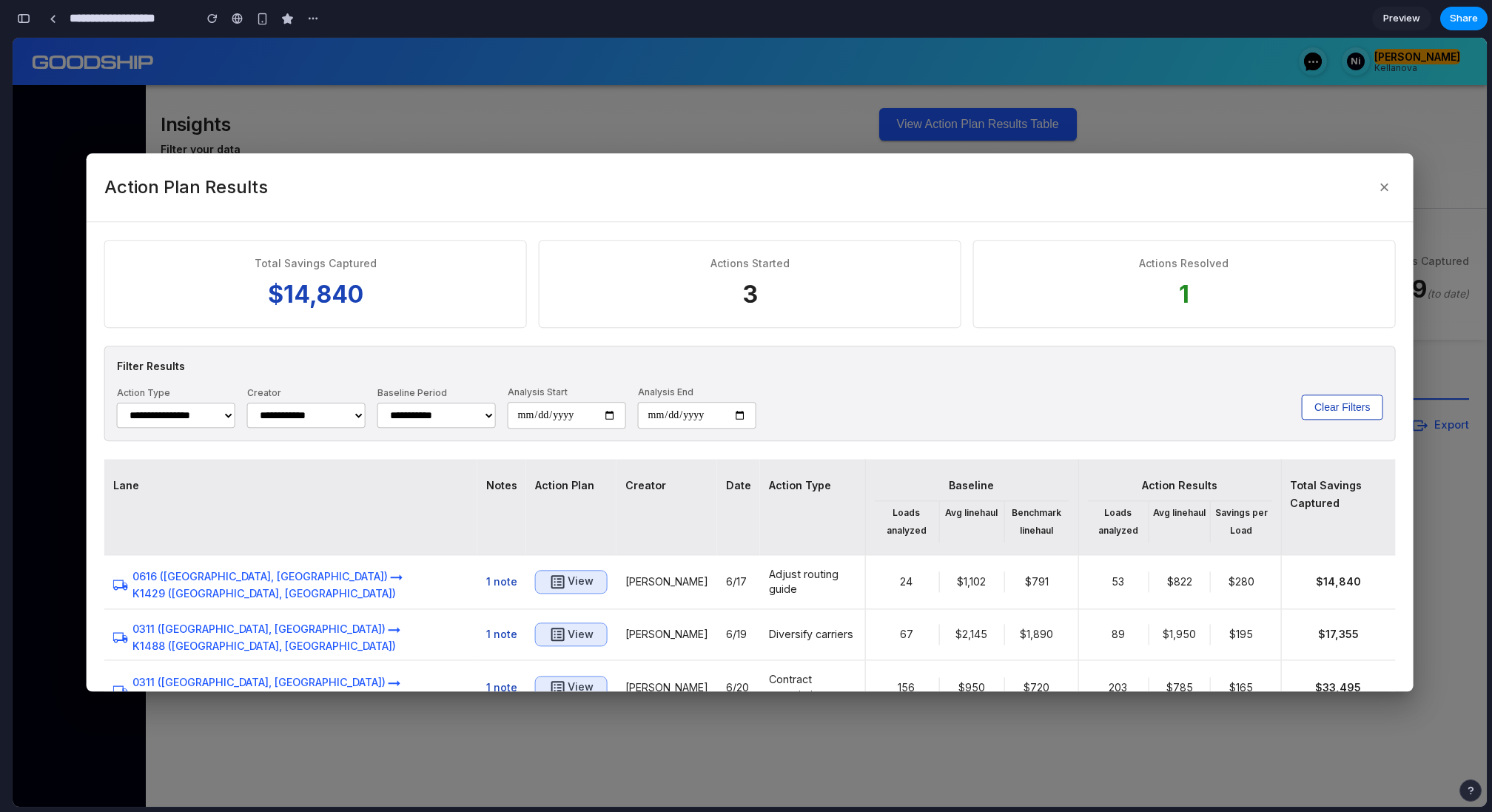
click at [940, 120] on div at bounding box center [750, 422] width 1475 height 769
